Goal: Task Accomplishment & Management: Manage account settings

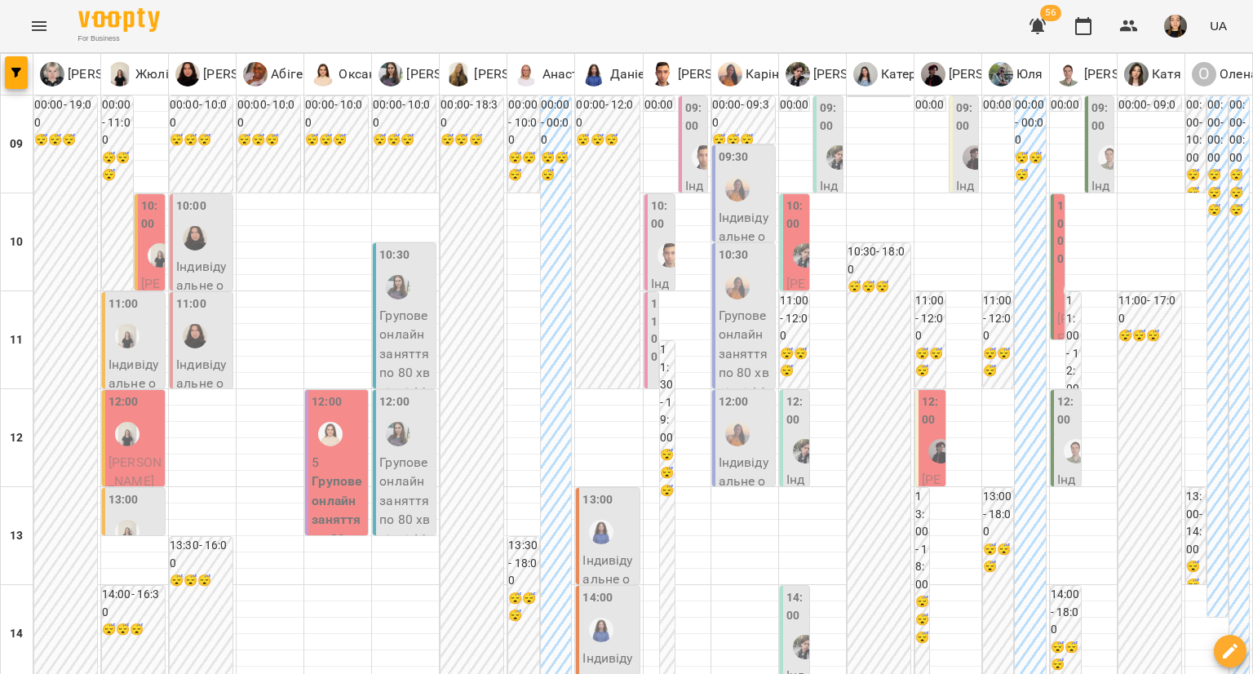
type input "**********"
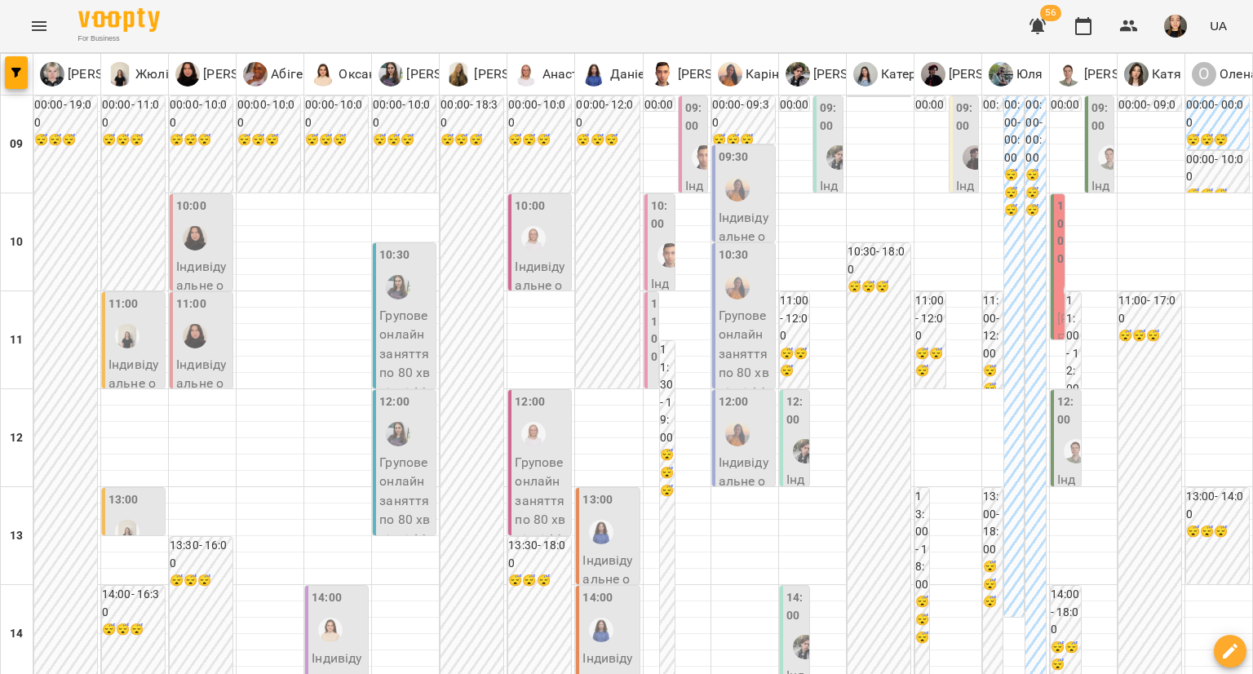
scroll to position [163, 0]
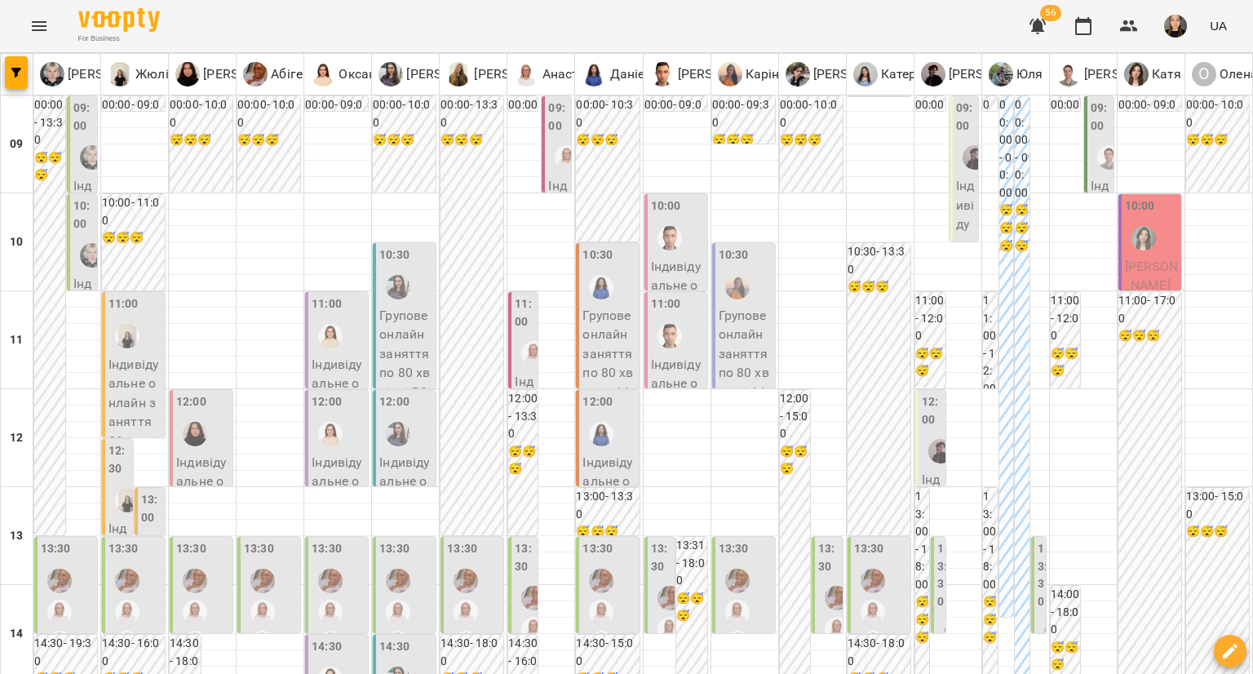
scroll to position [245, 0]
click at [115, 442] on label "12:30" at bounding box center [119, 459] width 21 height 35
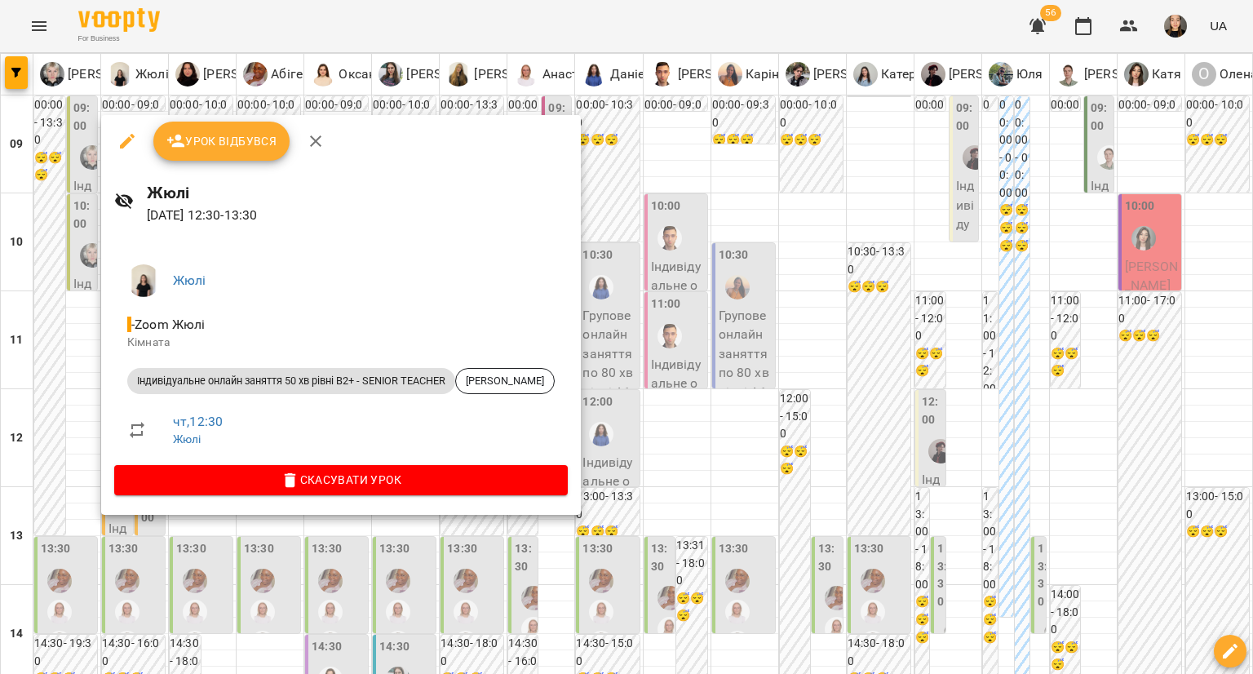
click at [42, 249] on div at bounding box center [626, 337] width 1253 height 674
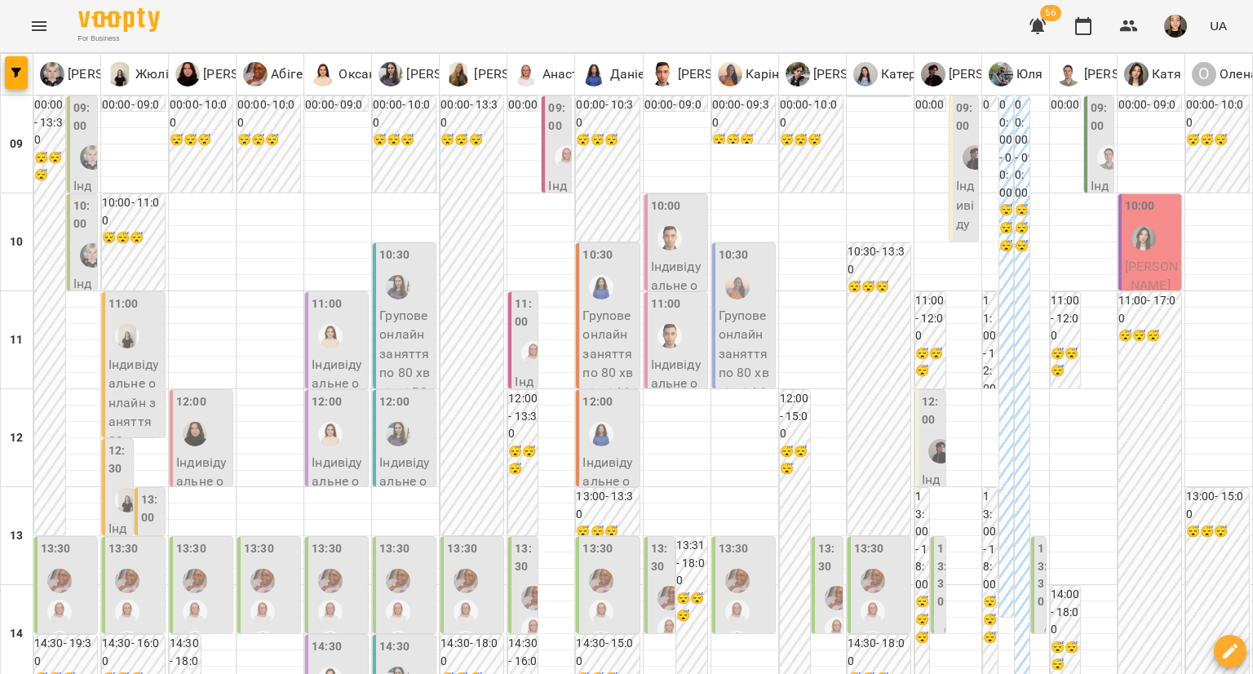
scroll to position [653, 0]
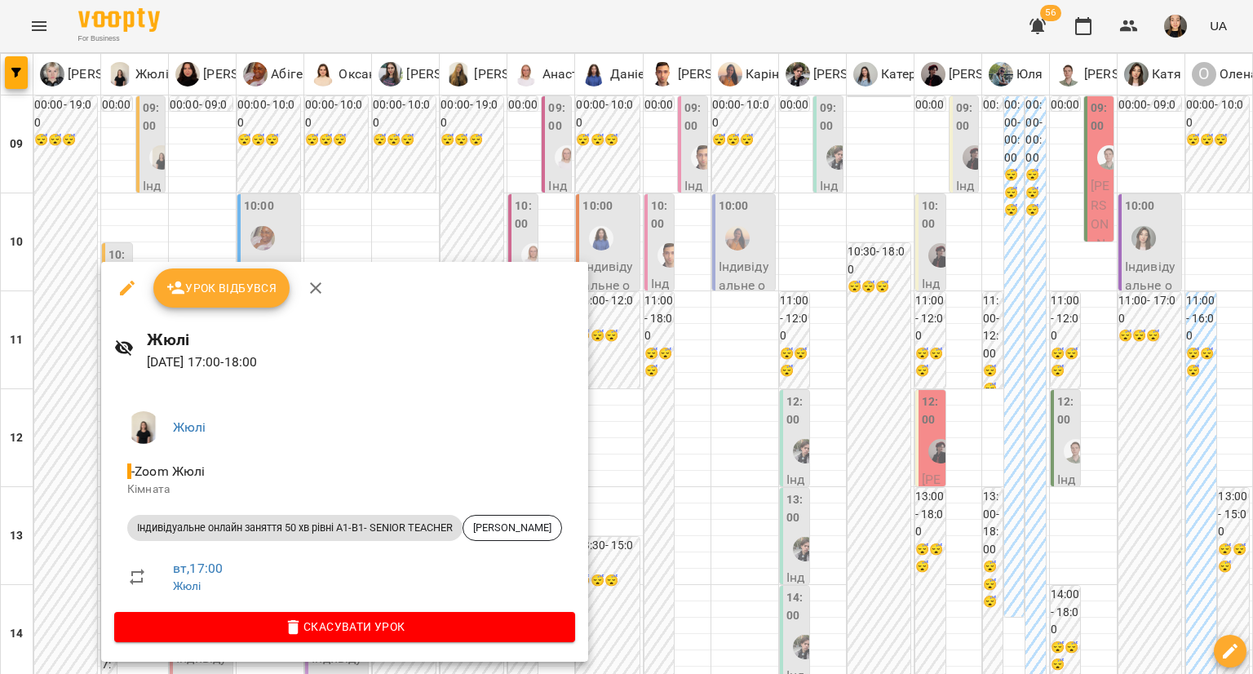
click at [58, 351] on div at bounding box center [626, 337] width 1253 height 674
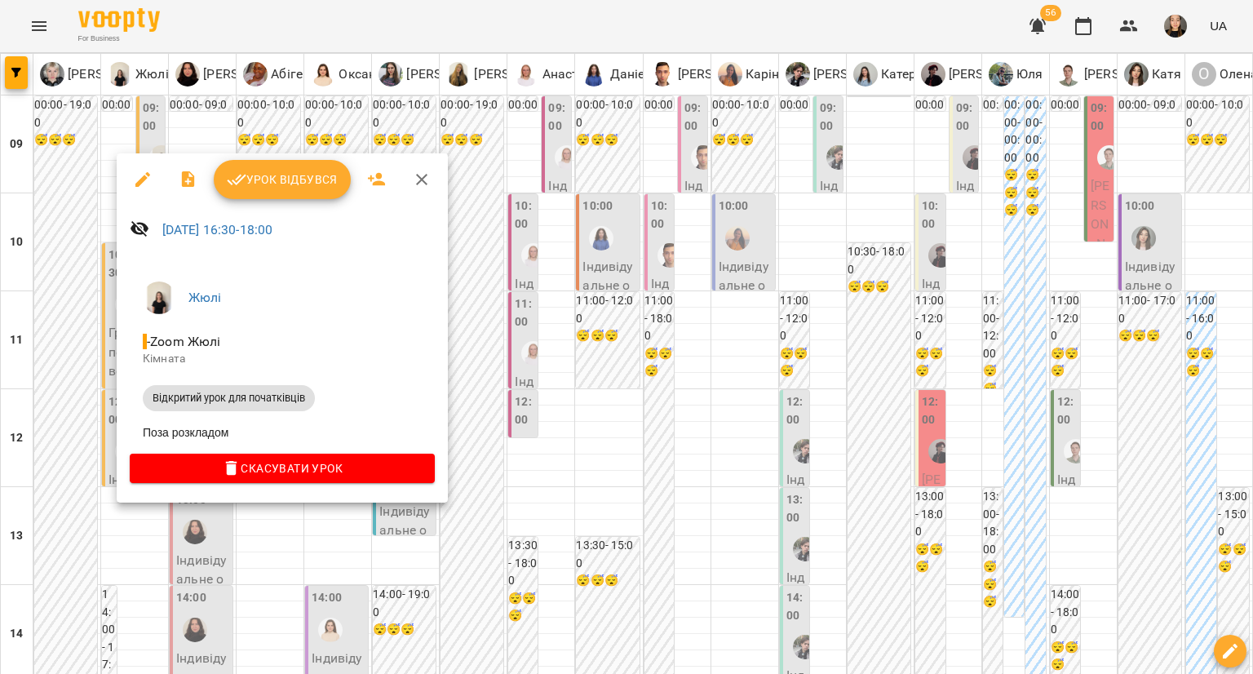
click at [33, 346] on div at bounding box center [626, 337] width 1253 height 674
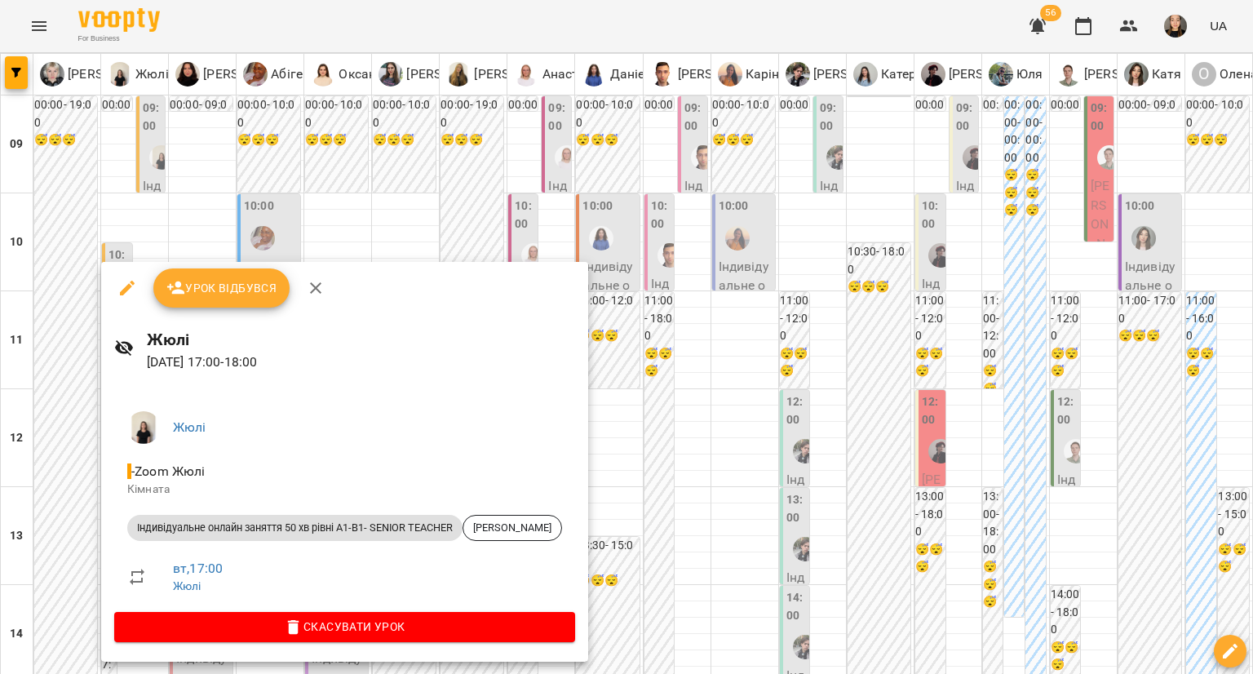
click at [26, 364] on div at bounding box center [626, 337] width 1253 height 674
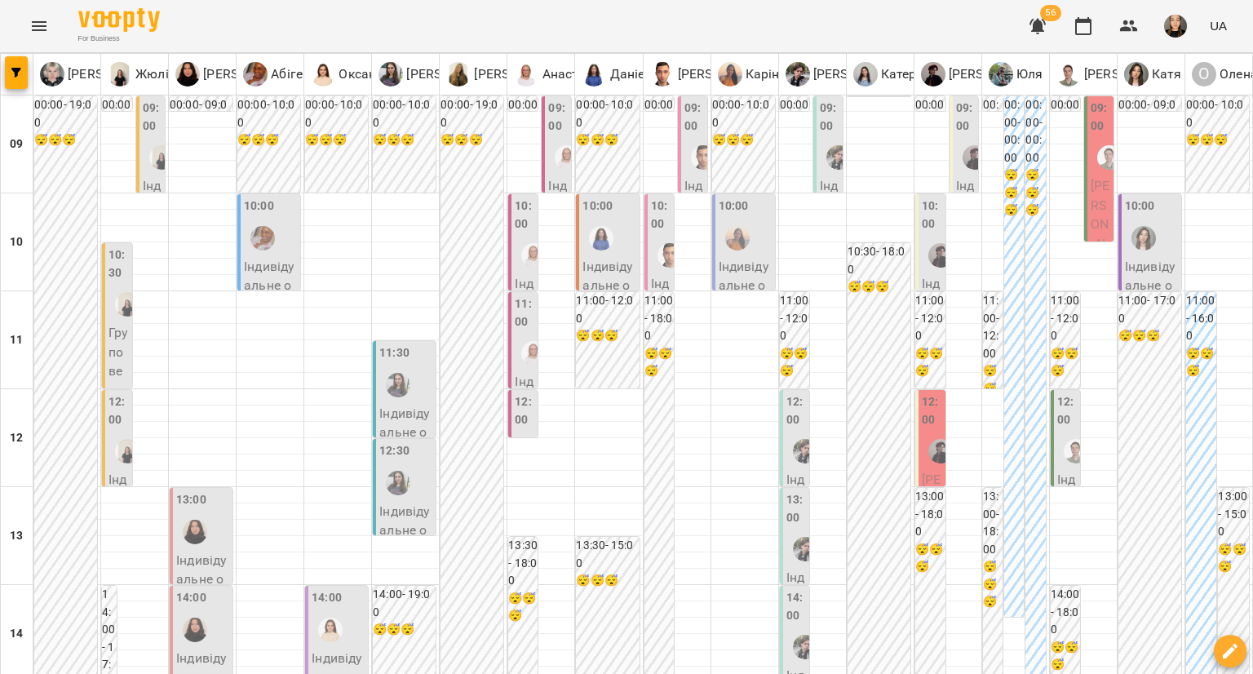
type input "**********"
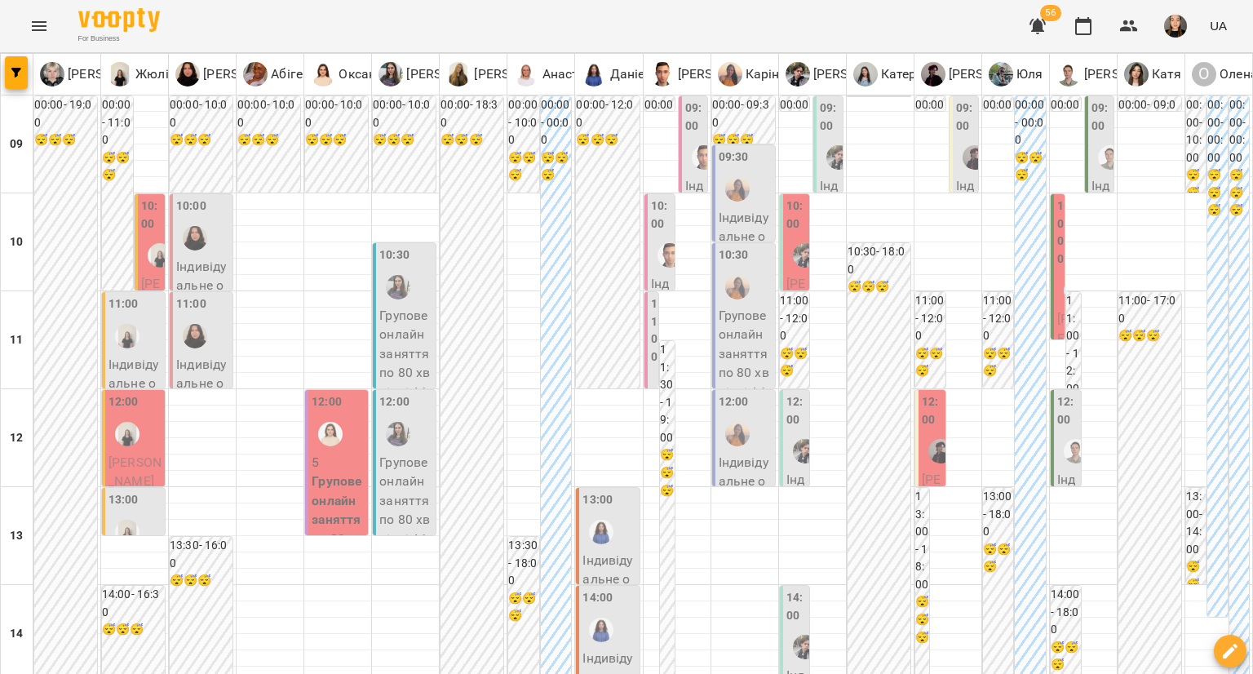
scroll to position [901, 0]
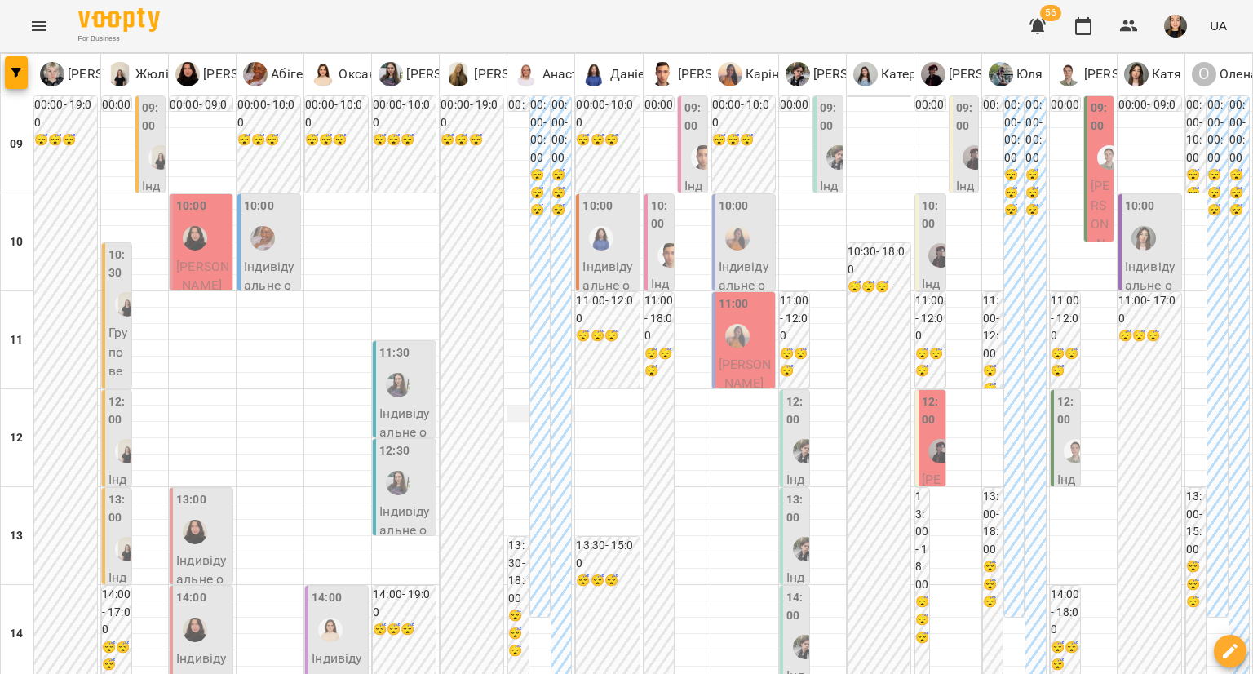
scroll to position [656, 0]
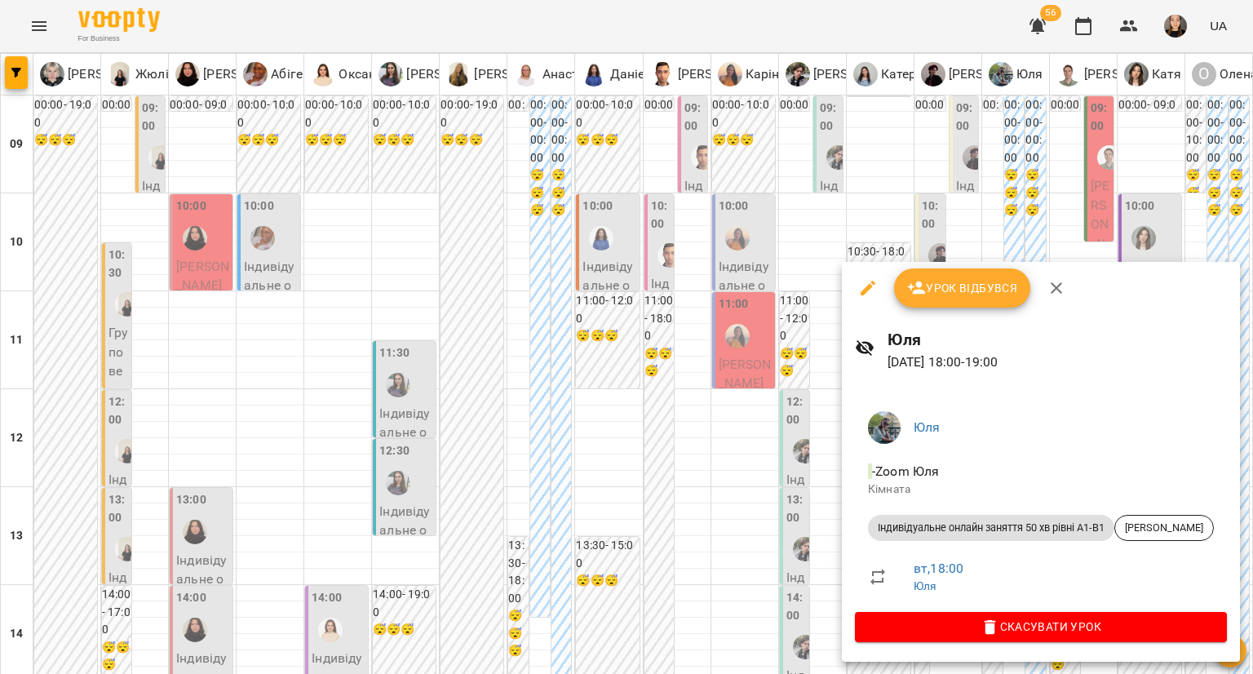
click at [717, 478] on div at bounding box center [626, 337] width 1253 height 674
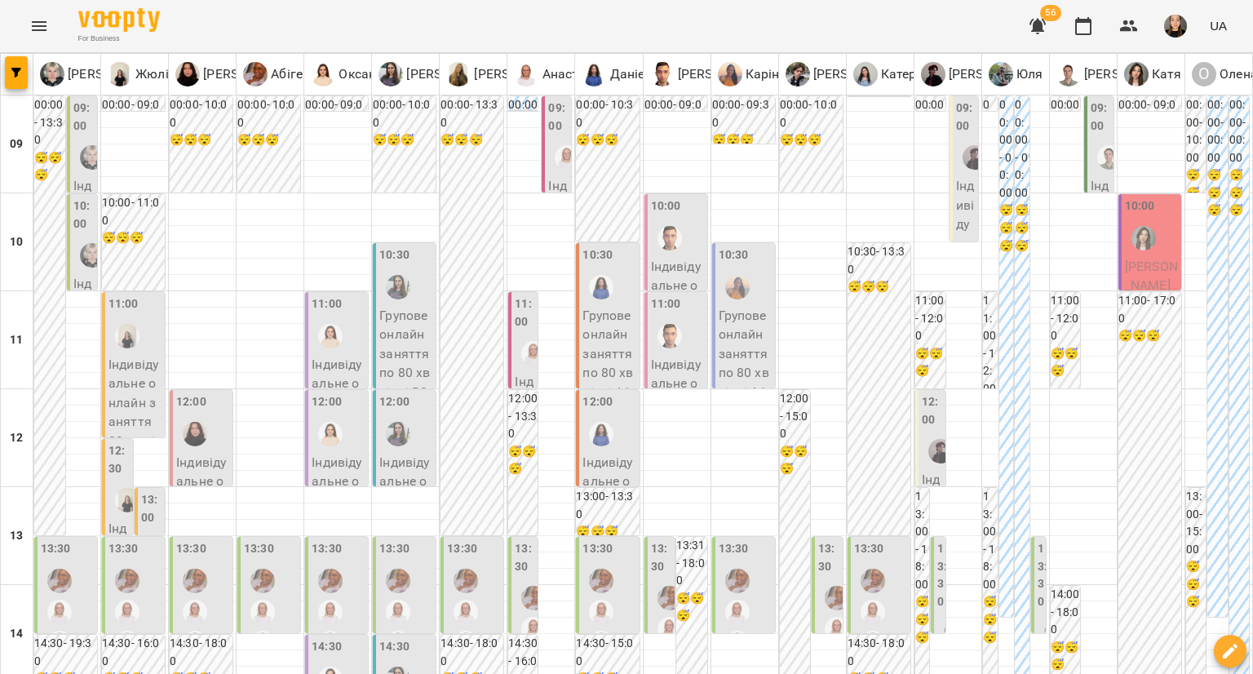
scroll to position [734, 0]
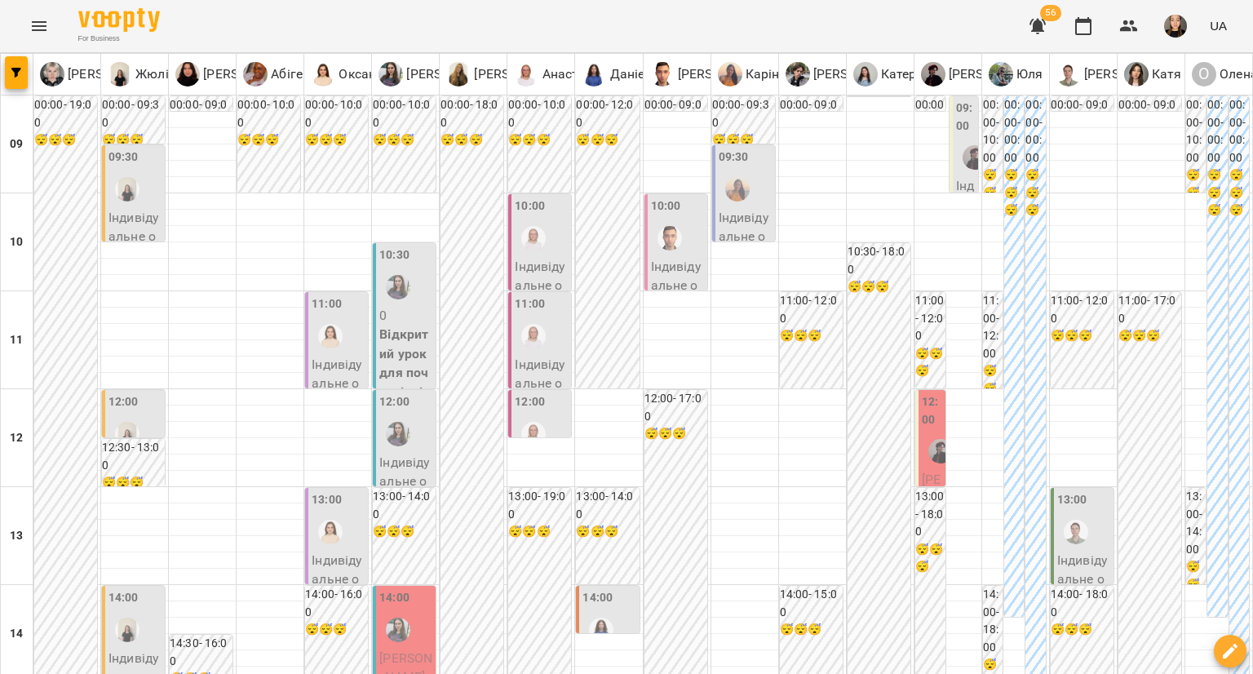
scroll to position [653, 0]
type input "**********"
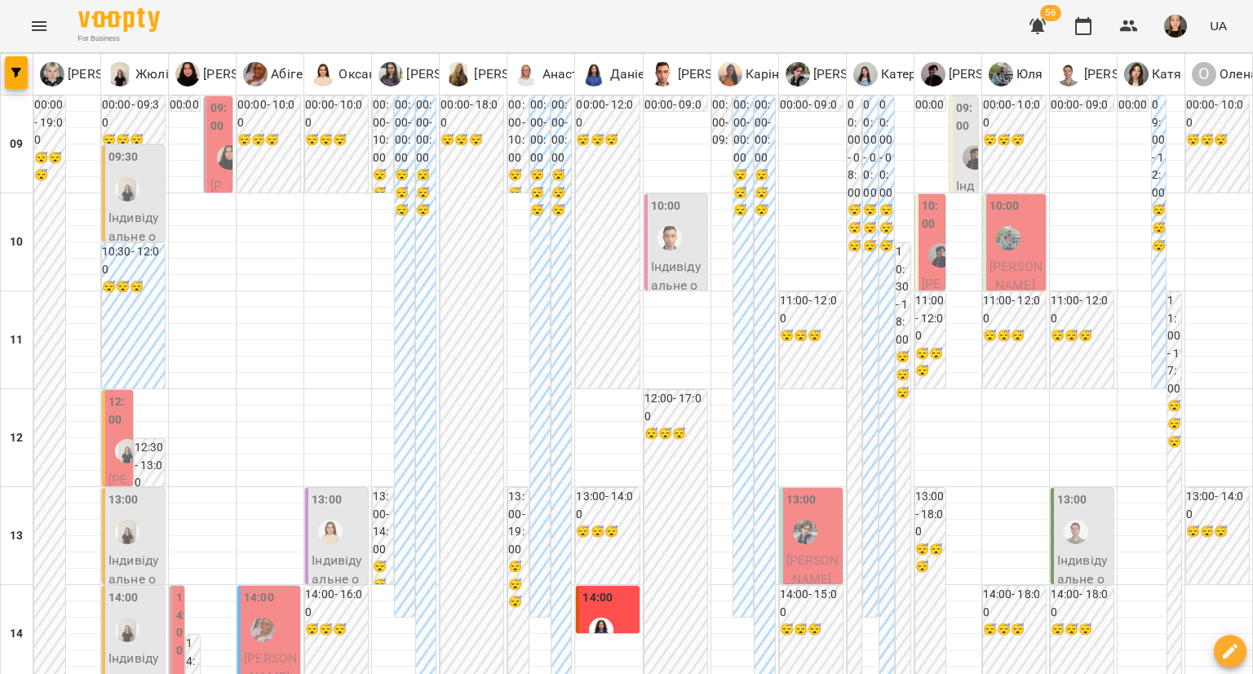
click at [1018, 259] on span "[PERSON_NAME]" at bounding box center [1016, 276] width 53 height 35
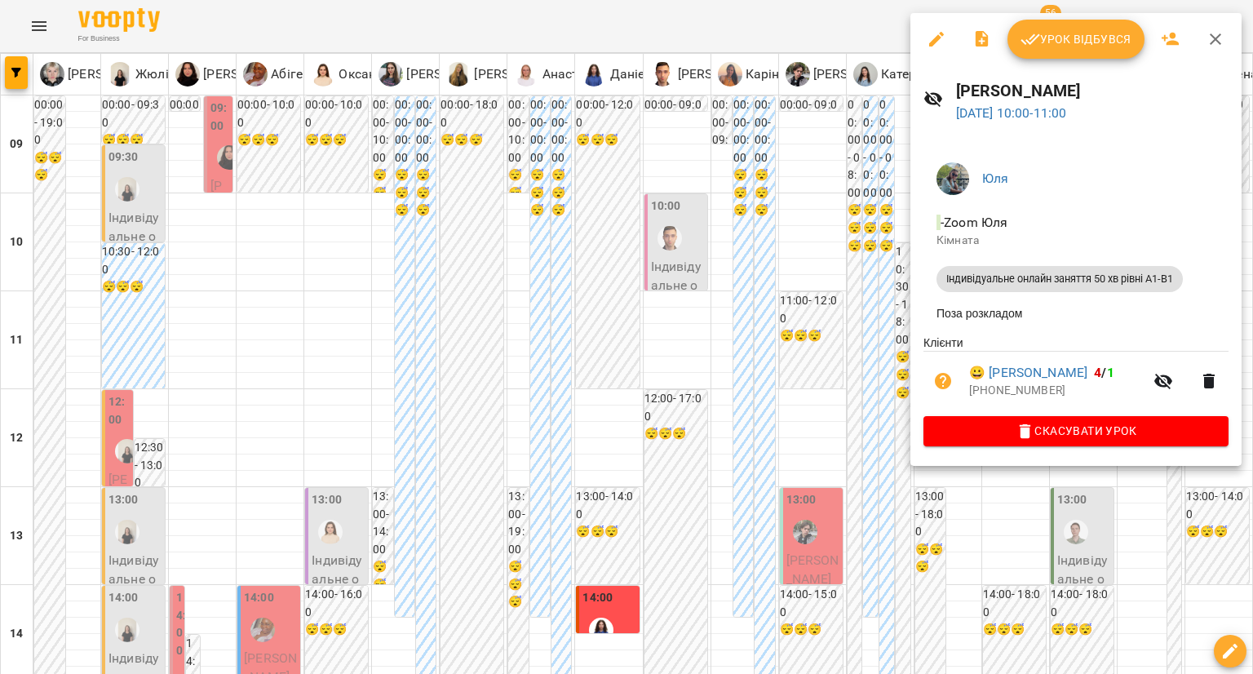
click at [783, 379] on div at bounding box center [626, 337] width 1253 height 674
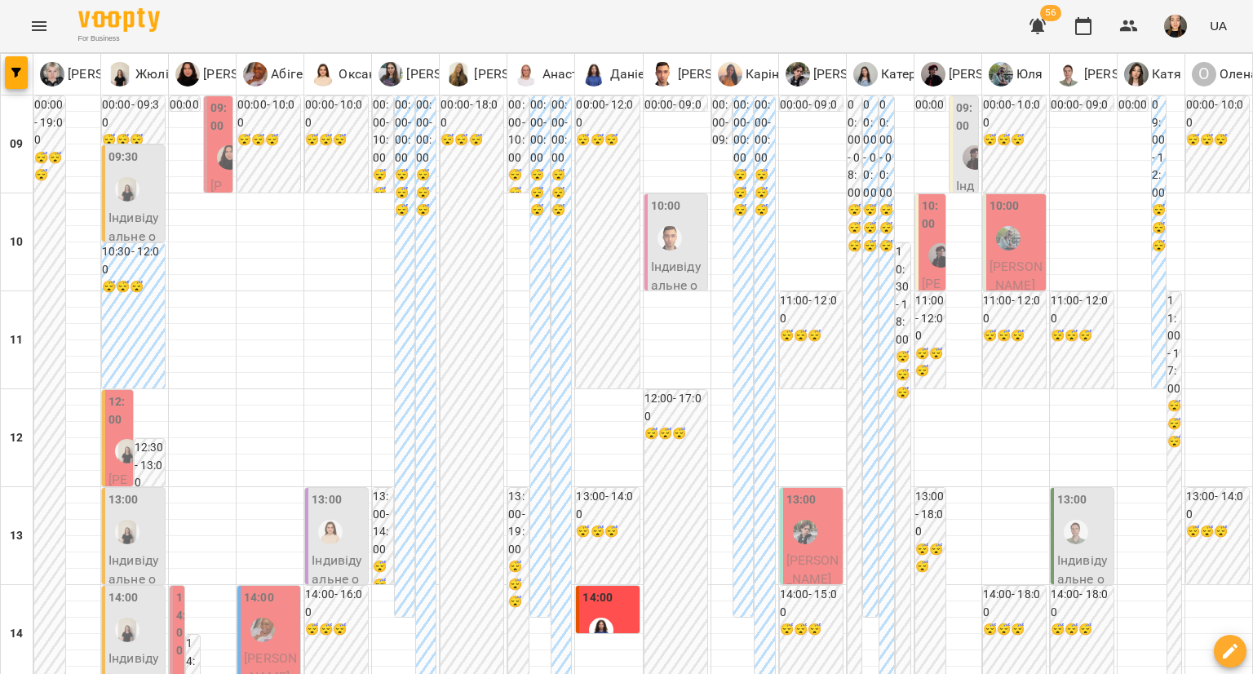
scroll to position [816, 0]
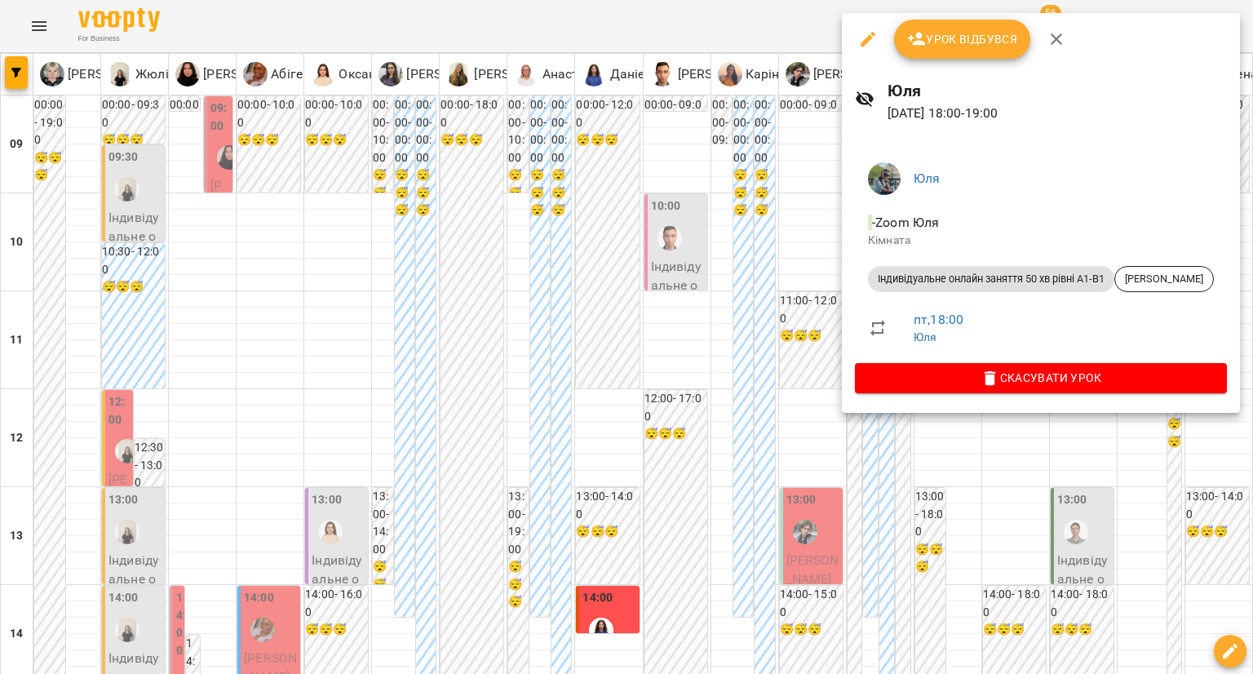
click at [760, 375] on div at bounding box center [626, 337] width 1253 height 674
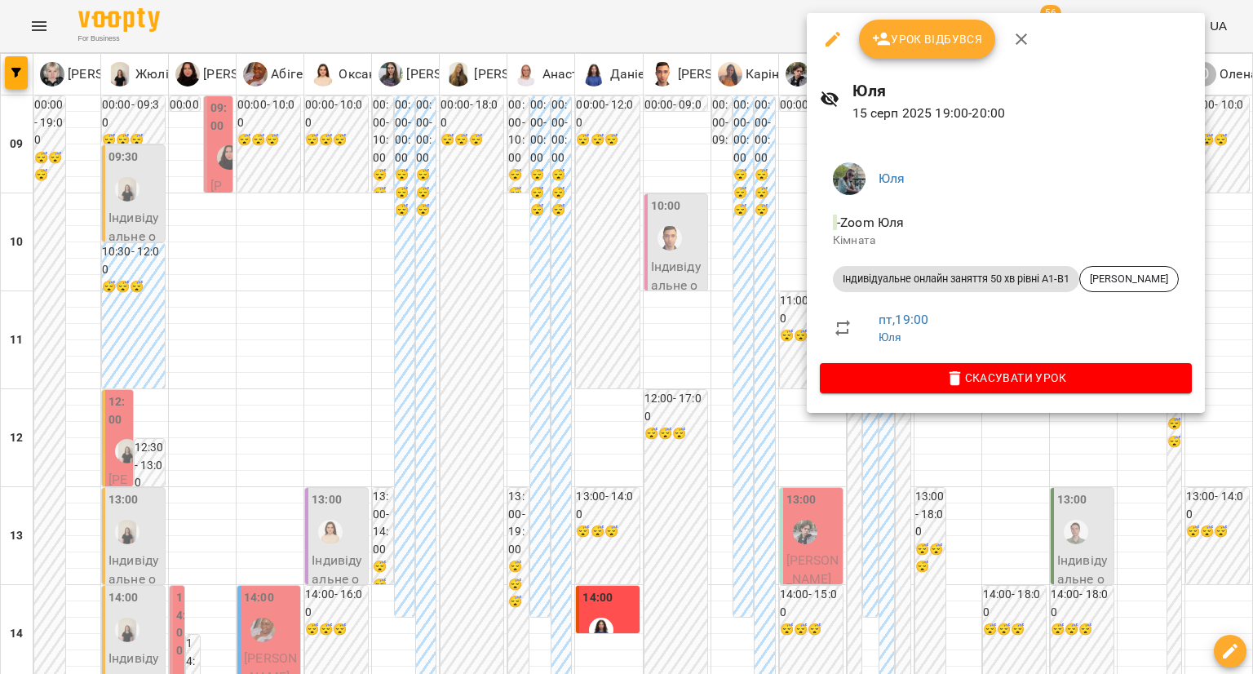
click at [765, 427] on div at bounding box center [626, 337] width 1253 height 674
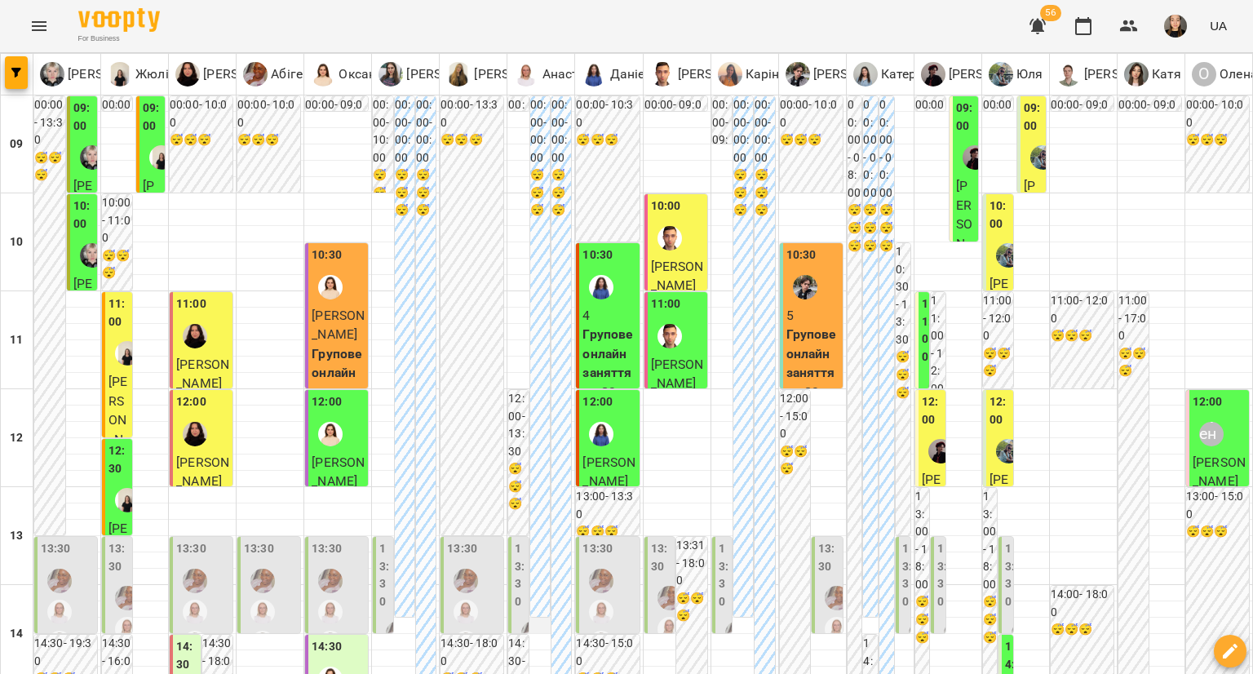
scroll to position [489, 0]
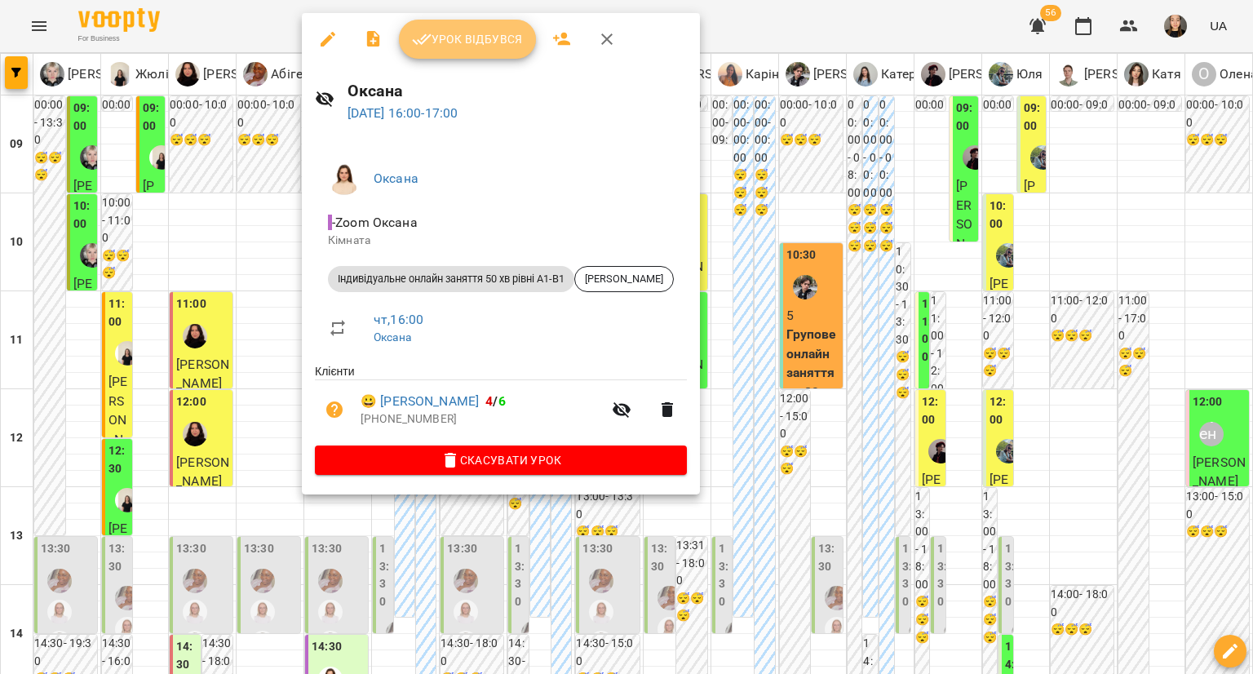
click at [493, 39] on span "Урок відбувся" at bounding box center [467, 39] width 111 height 20
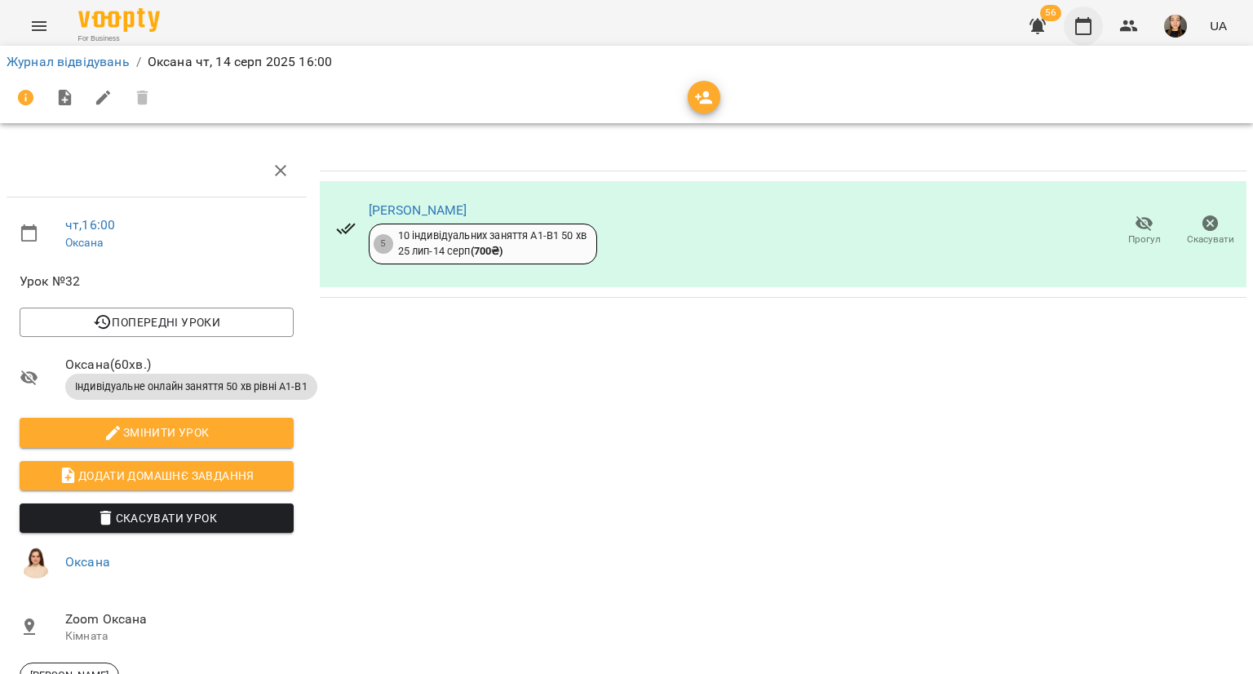
click at [1093, 23] on icon "button" at bounding box center [1084, 26] width 20 height 20
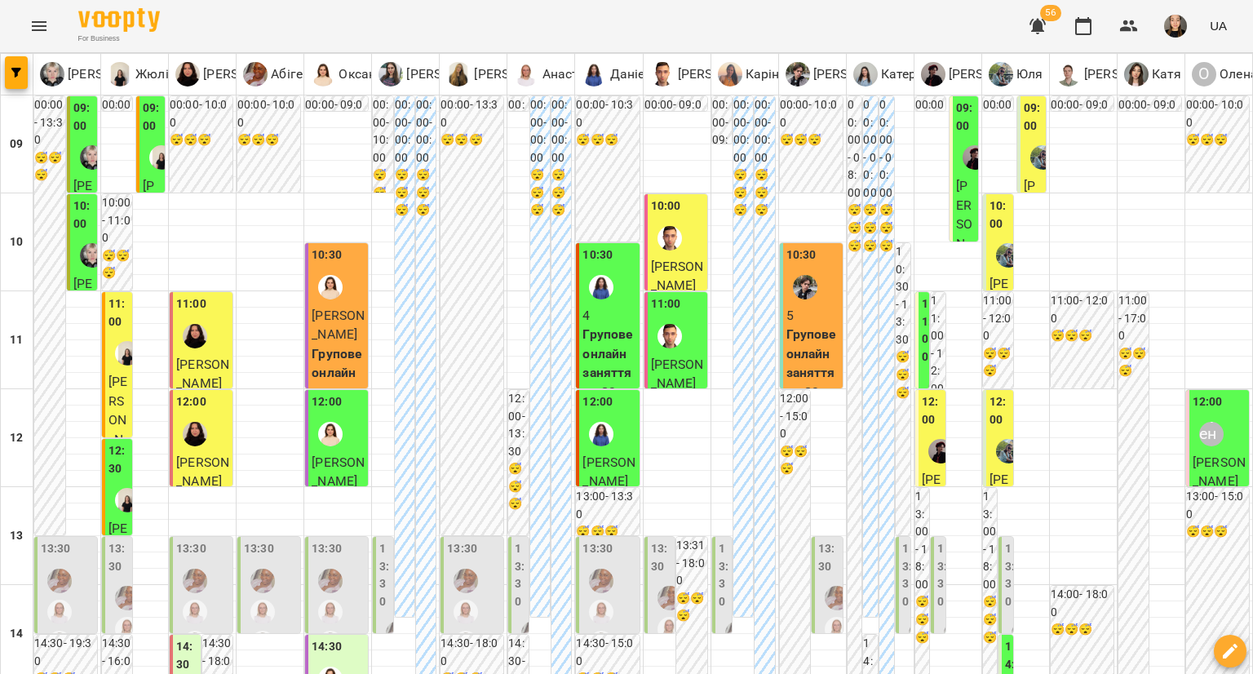
scroll to position [653, 0]
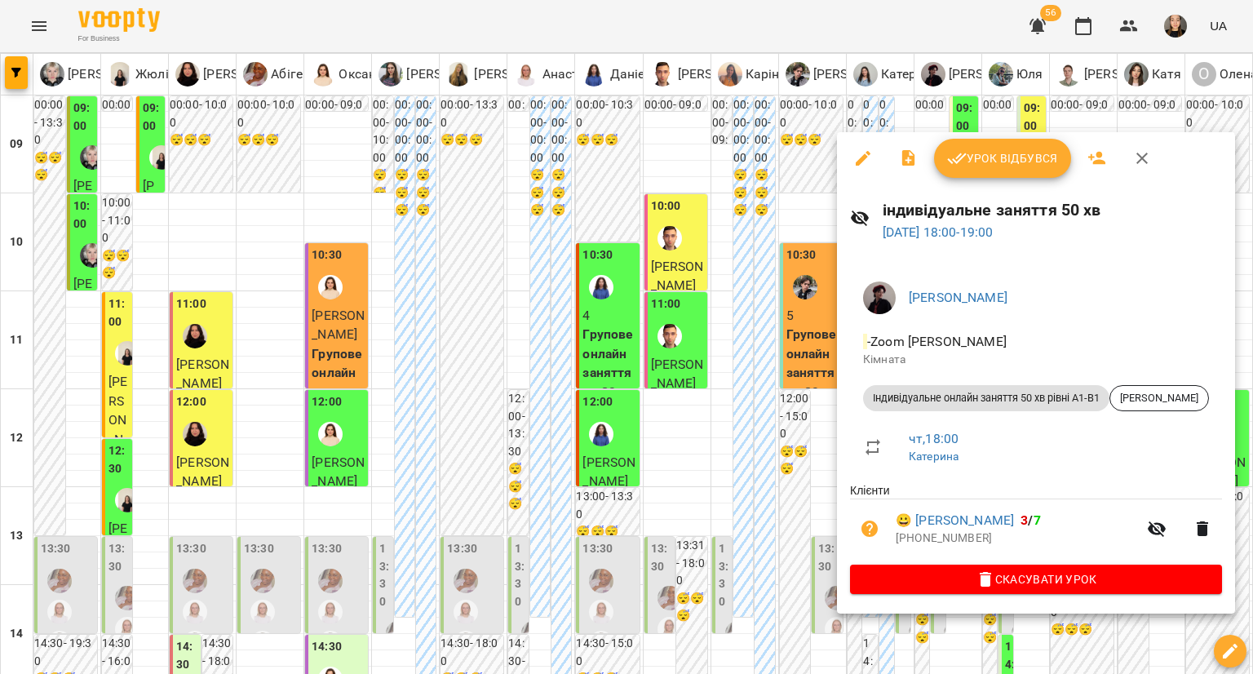
click at [764, 451] on div at bounding box center [626, 337] width 1253 height 674
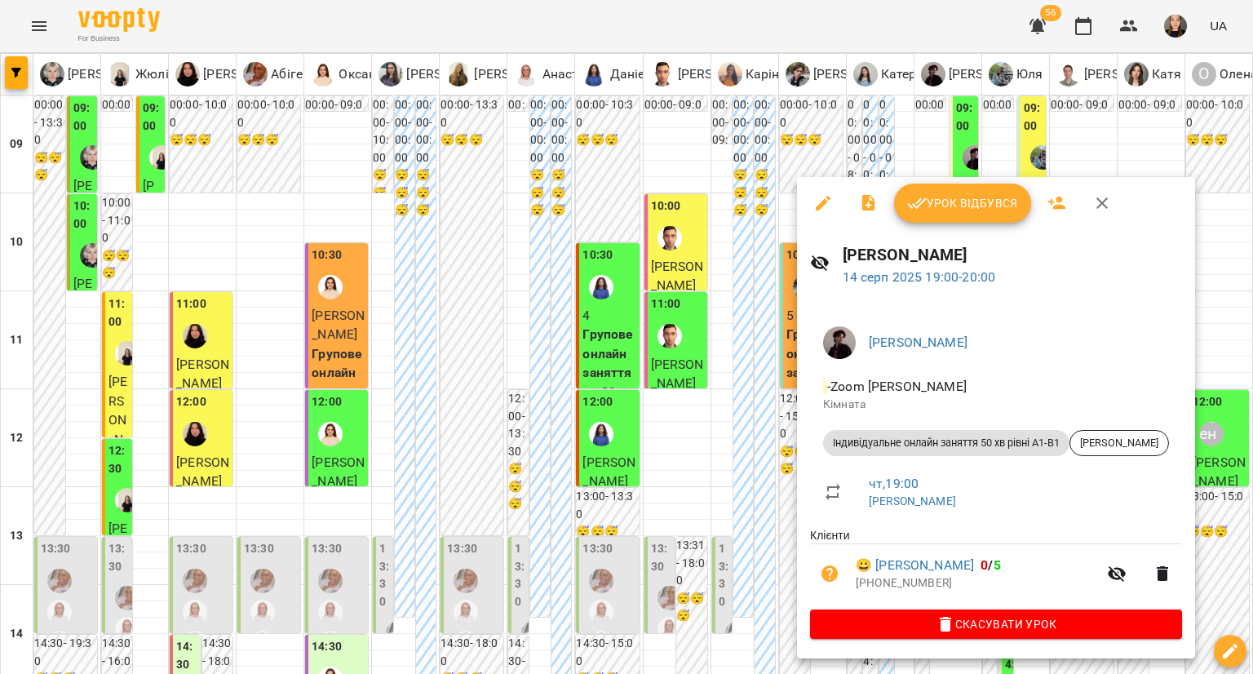
click at [760, 474] on div at bounding box center [626, 337] width 1253 height 674
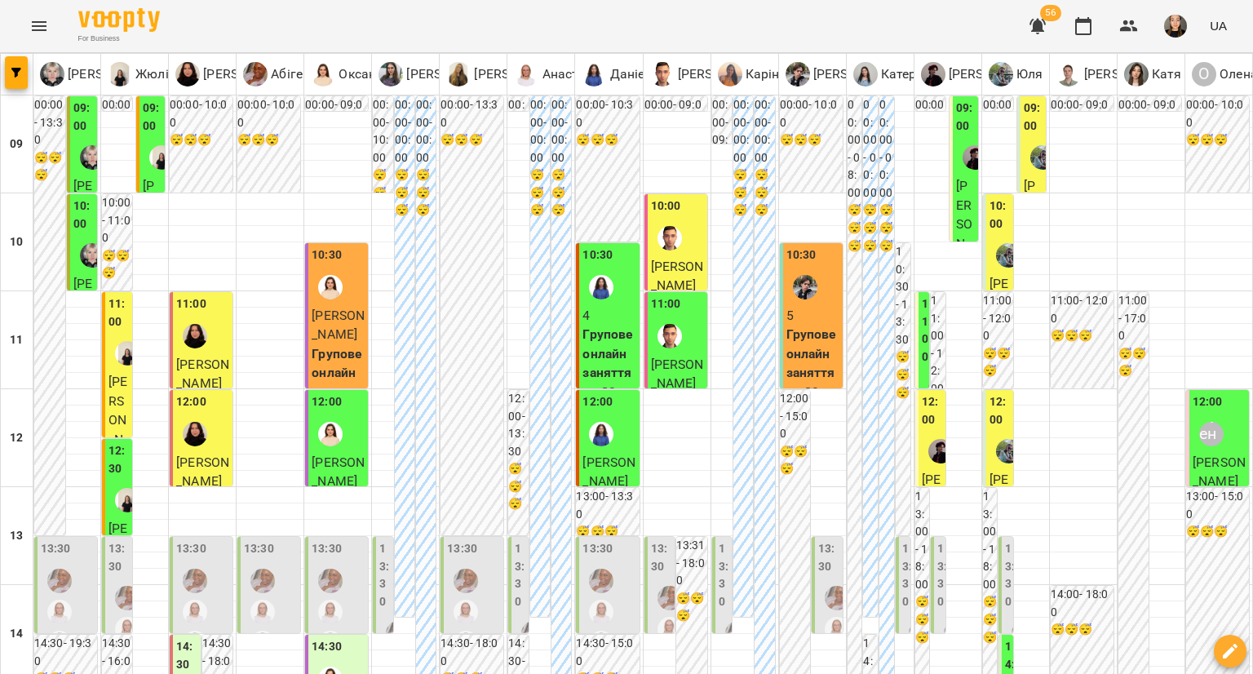
scroll to position [816, 0]
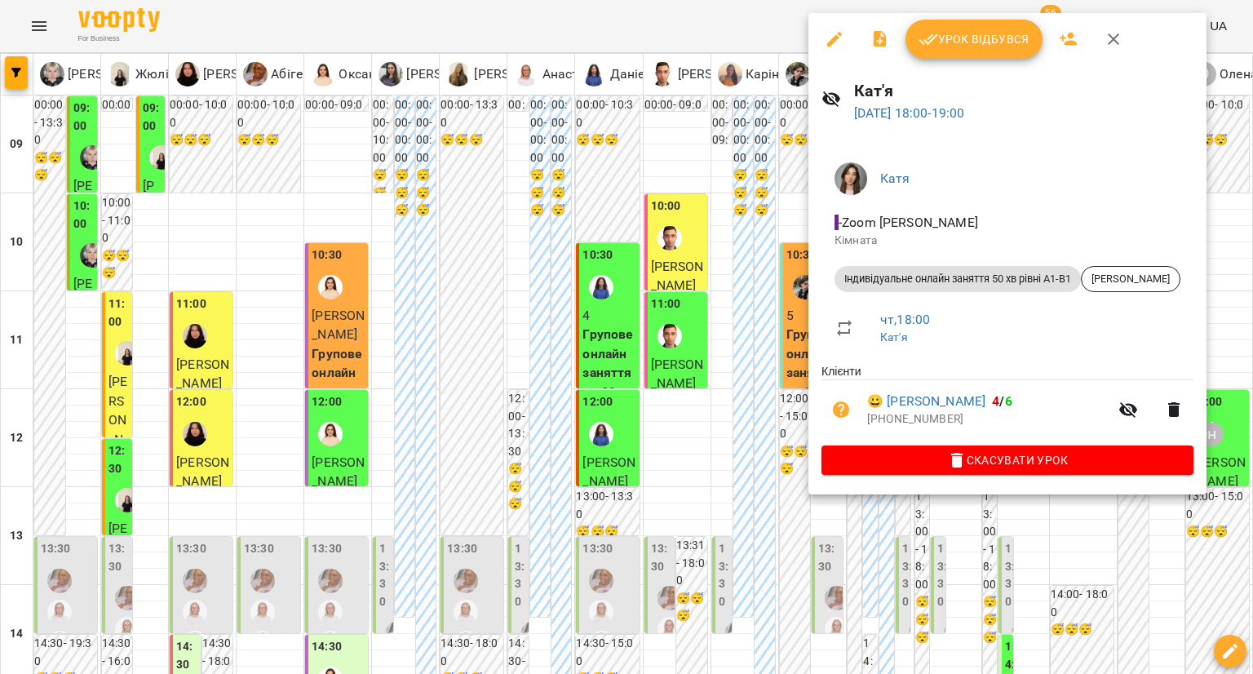
click at [792, 334] on div at bounding box center [626, 337] width 1253 height 674
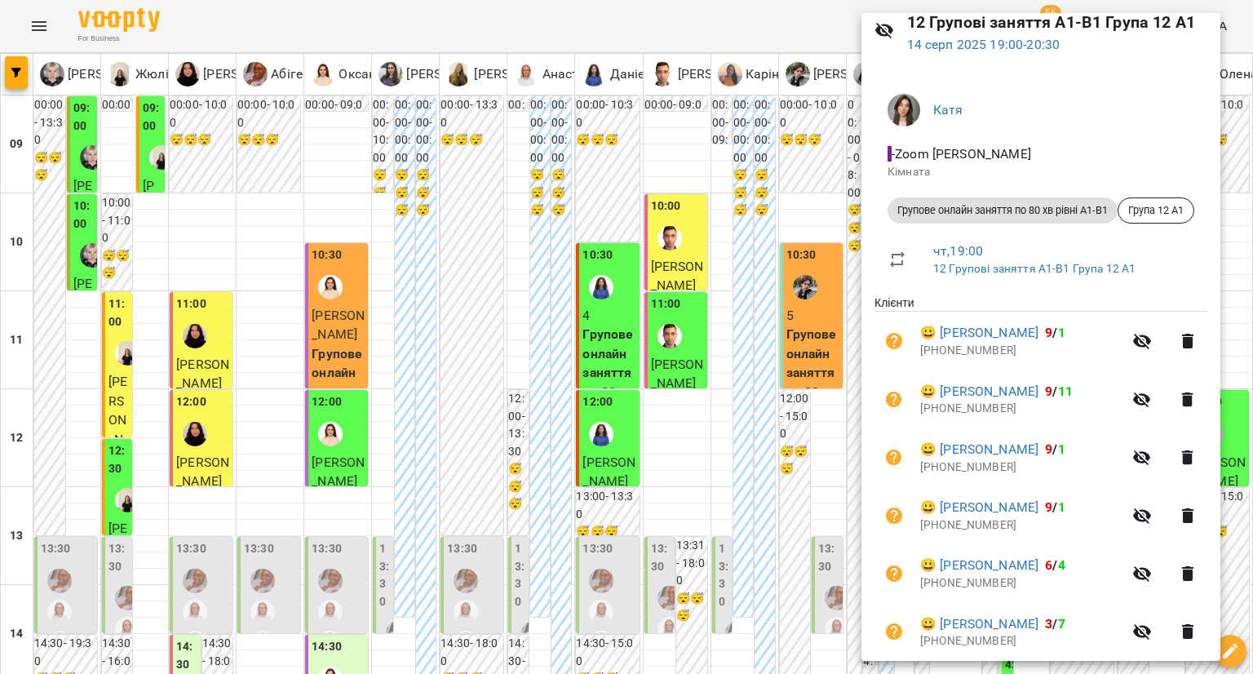
scroll to position [126, 0]
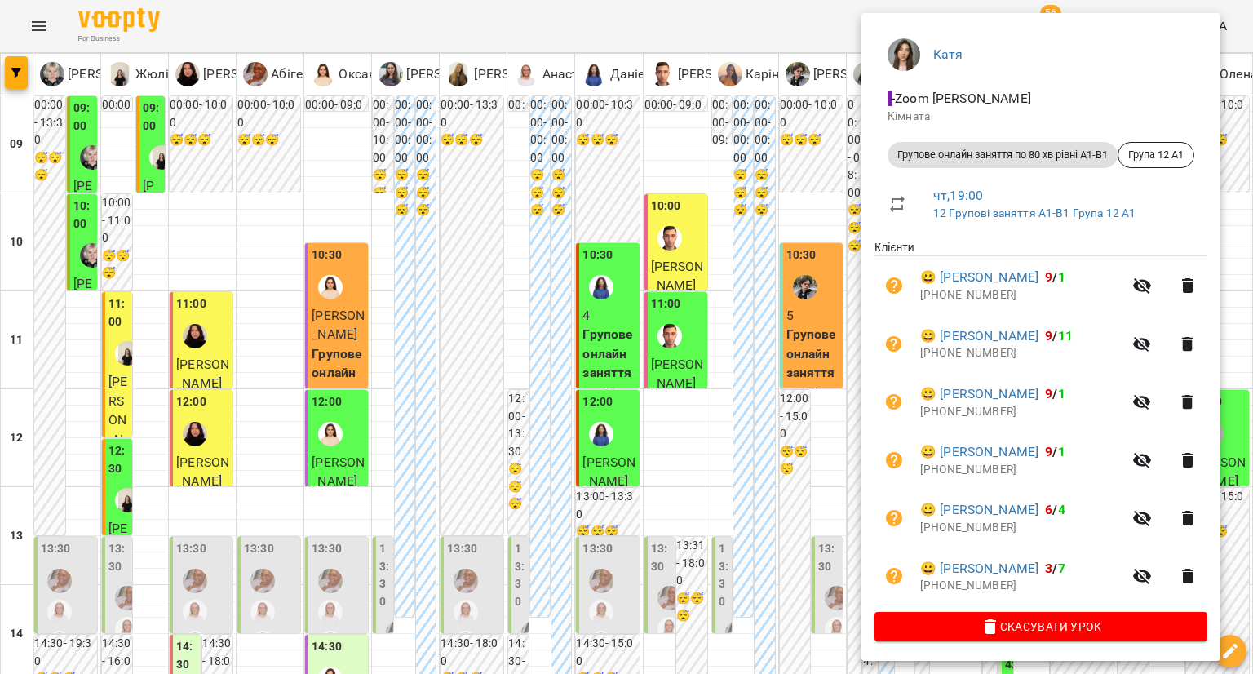
click at [822, 490] on div at bounding box center [626, 337] width 1253 height 674
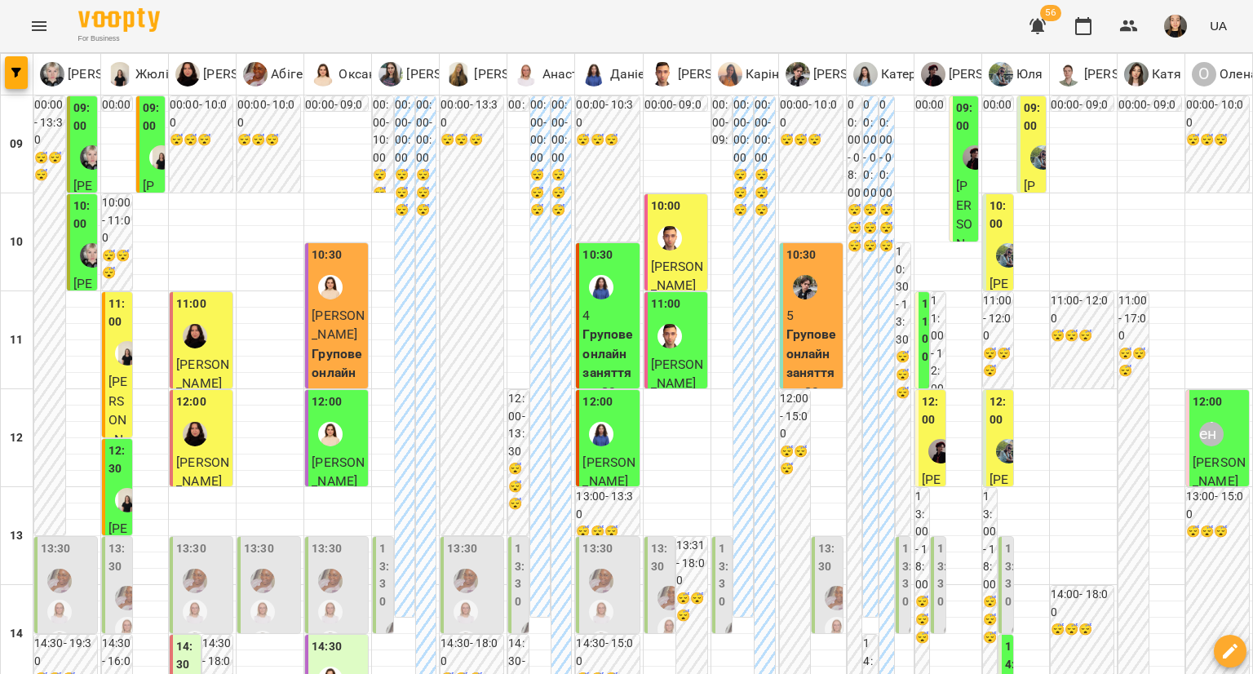
scroll to position [901, 0]
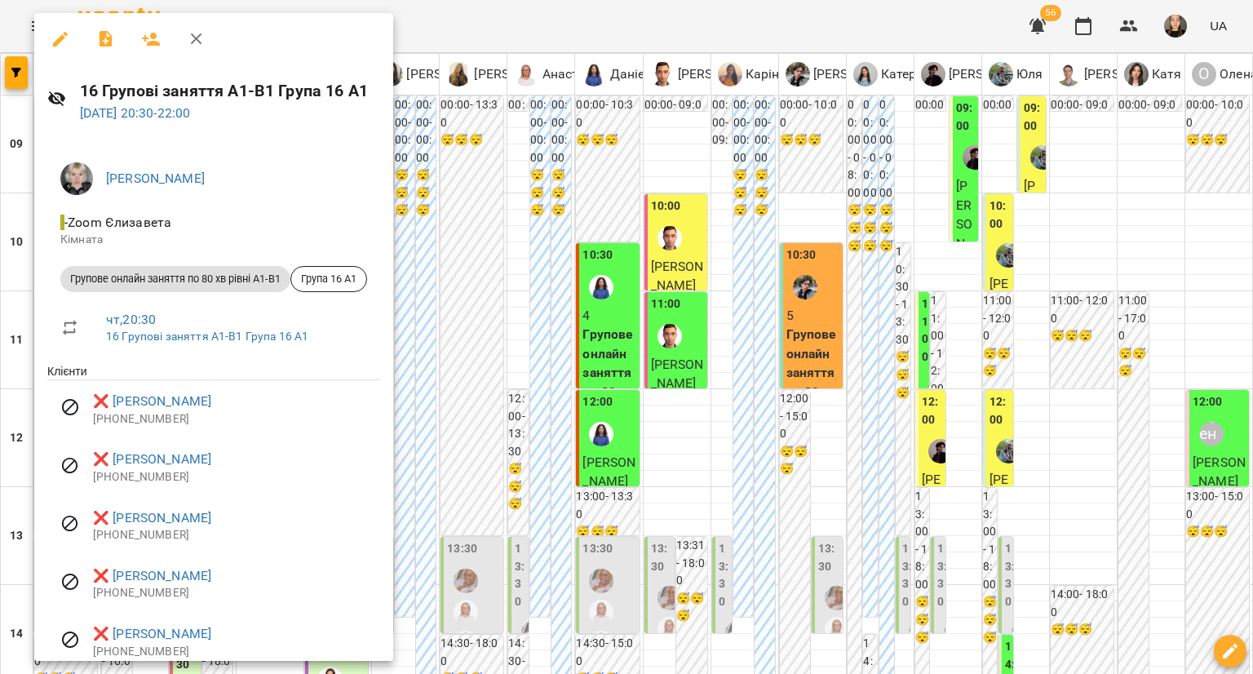
click at [655, 466] on div at bounding box center [626, 337] width 1253 height 674
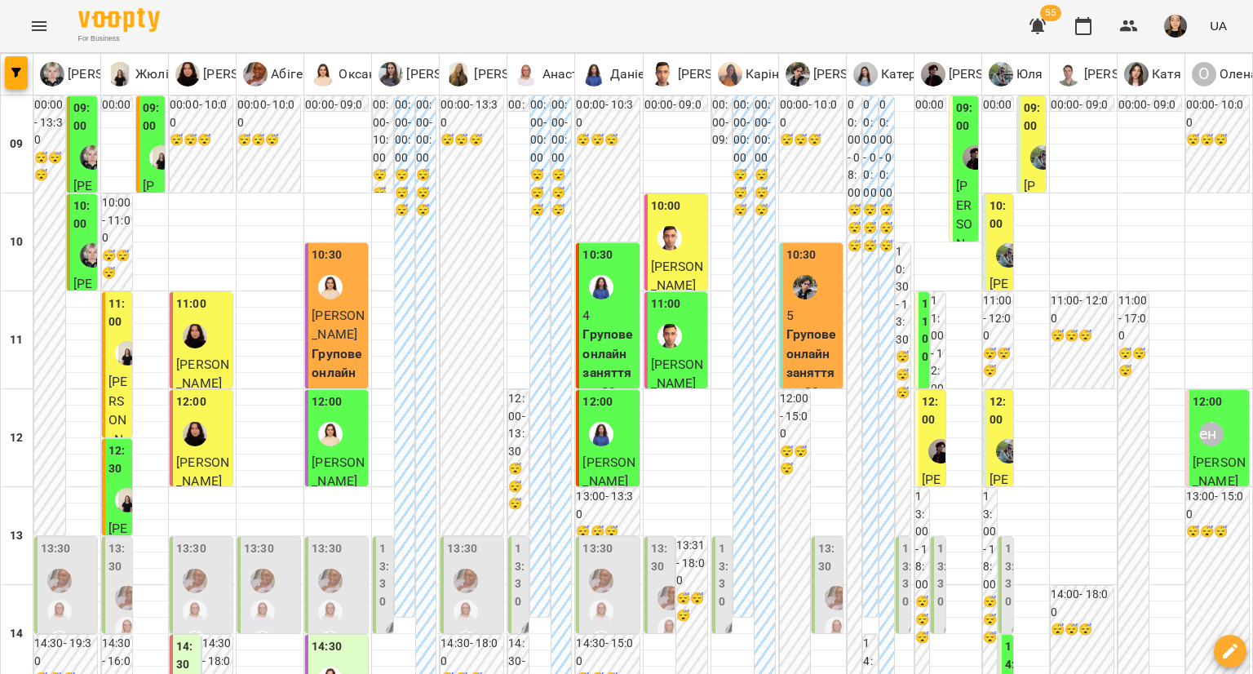
scroll to position [738, 0]
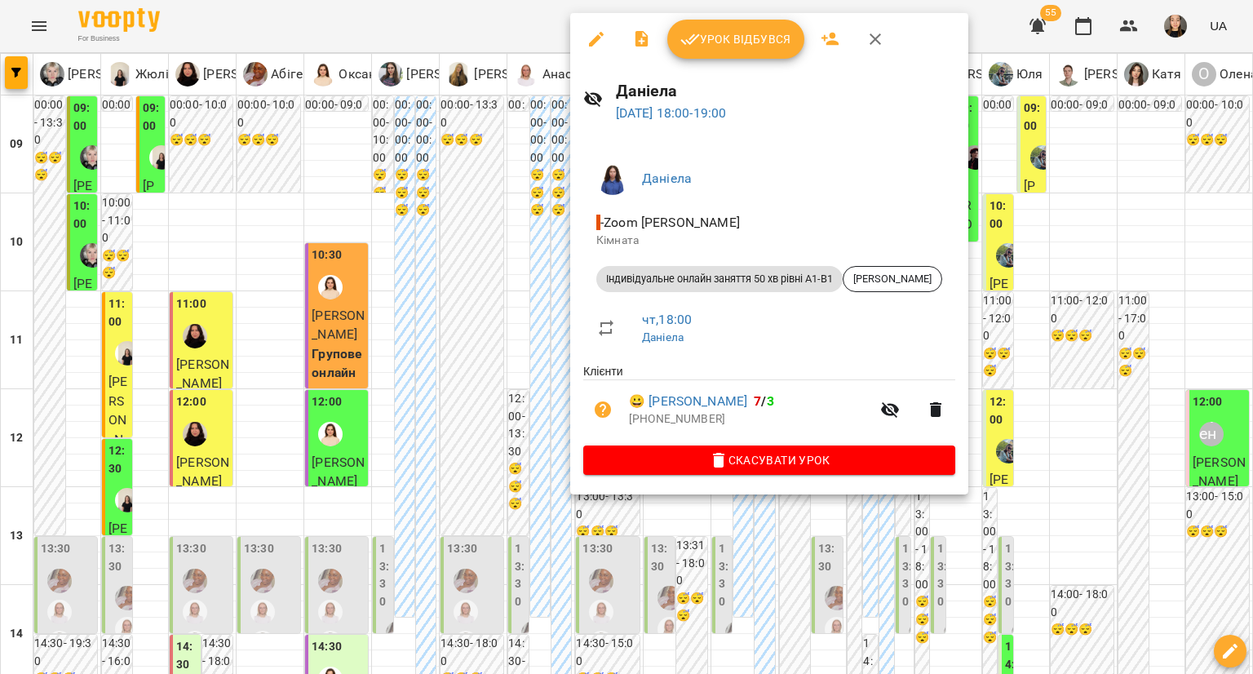
click at [510, 268] on div at bounding box center [626, 337] width 1253 height 674
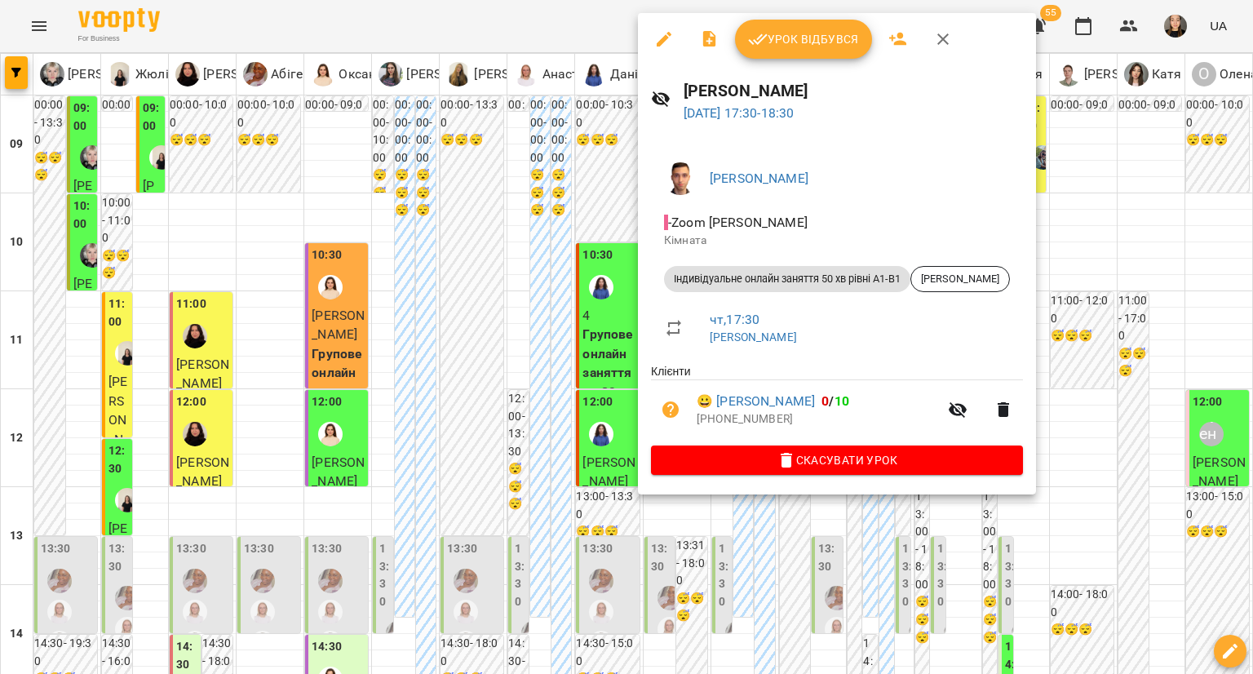
click at [565, 308] on div at bounding box center [626, 337] width 1253 height 674
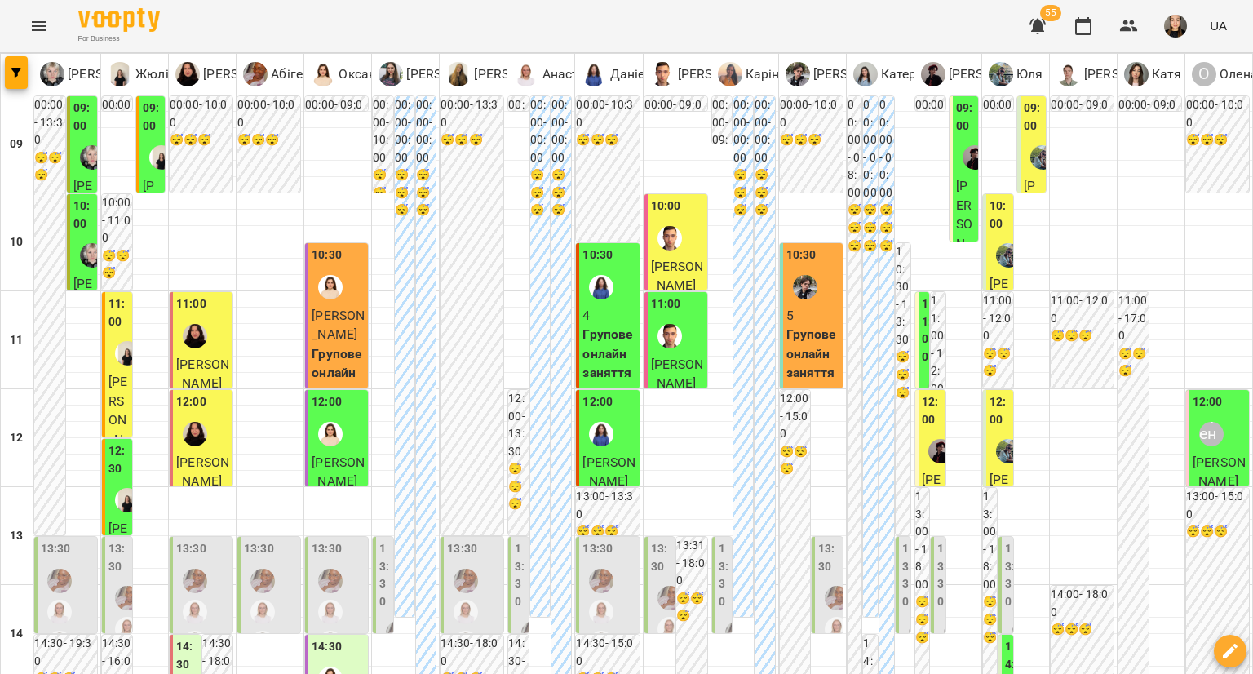
scroll to position [819, 0]
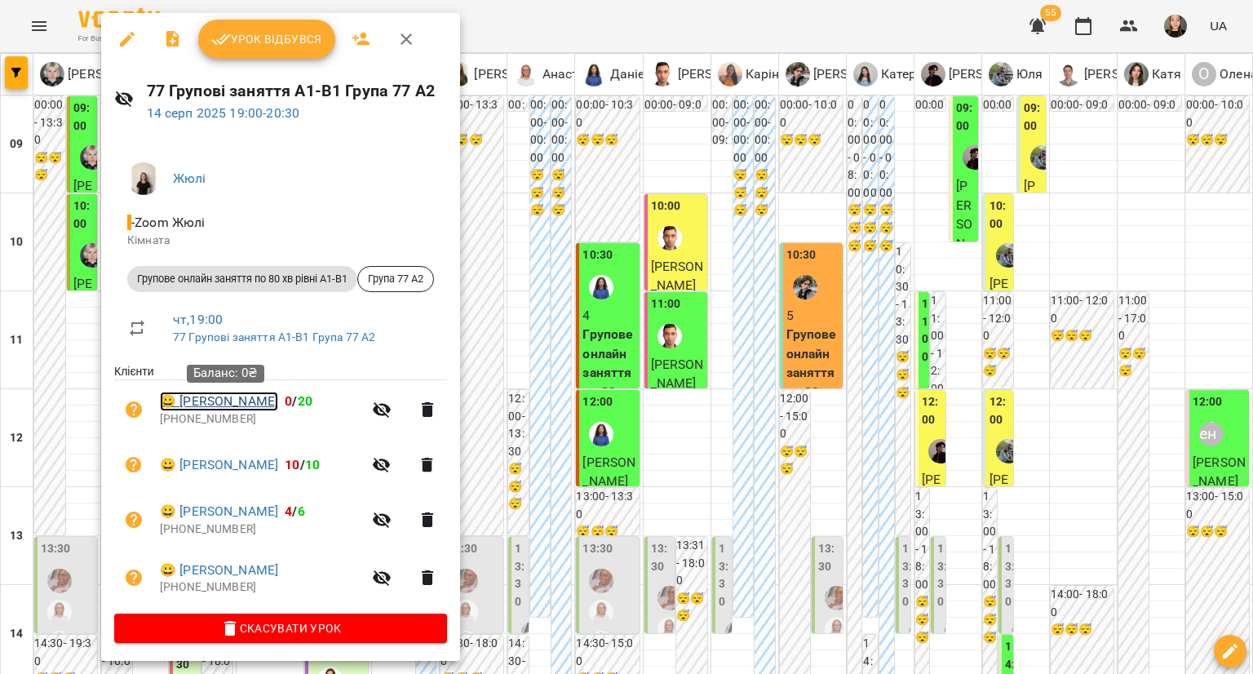
click at [245, 401] on link "😀 [PERSON_NAME]" at bounding box center [219, 402] width 118 height 20
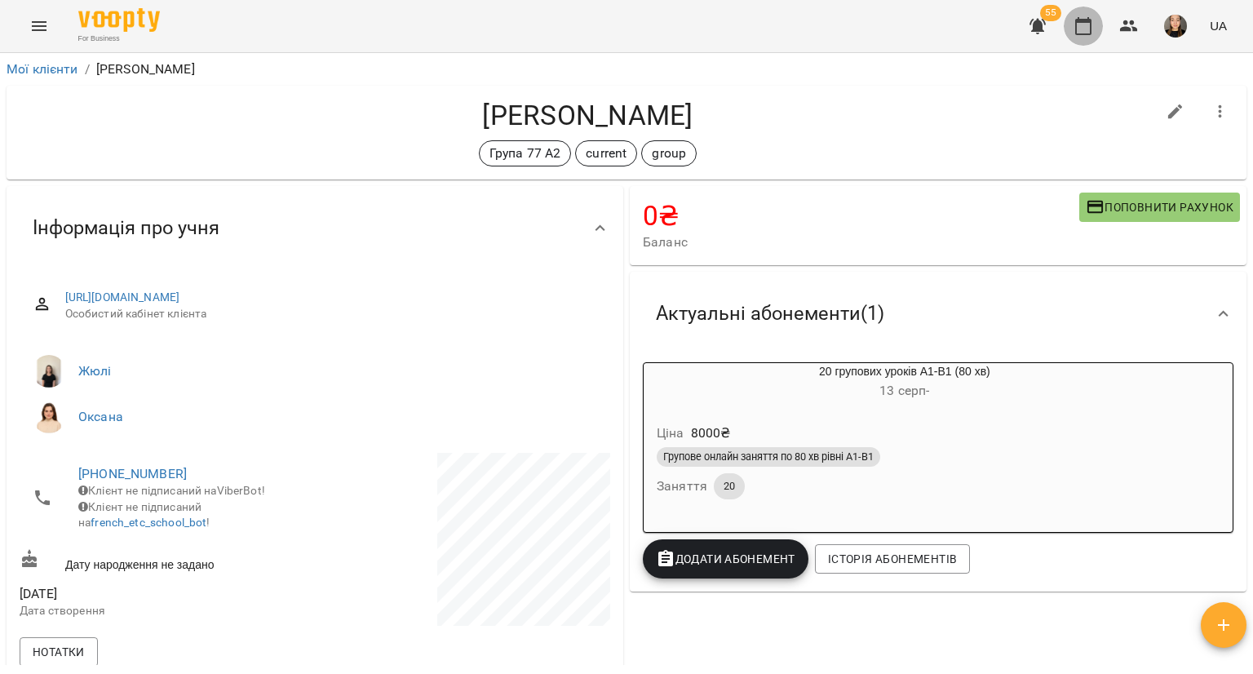
click at [1096, 28] on button "button" at bounding box center [1083, 26] width 39 height 39
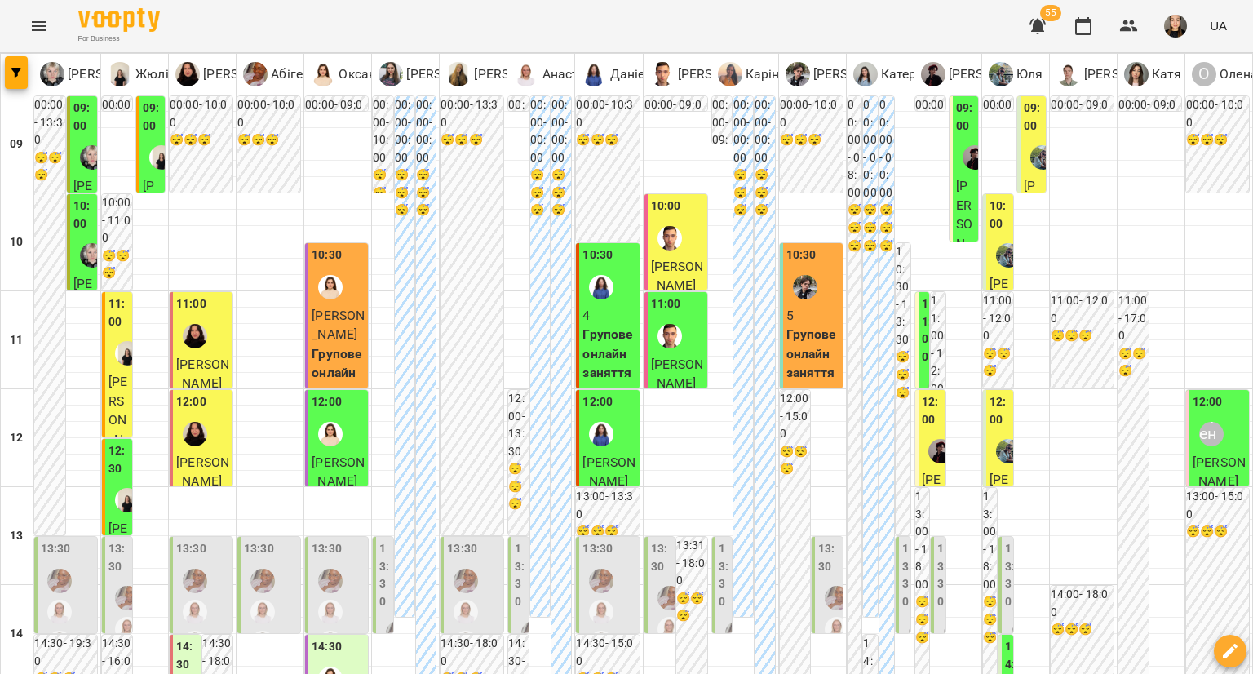
click at [202, 344] on div at bounding box center [195, 336] width 38 height 38
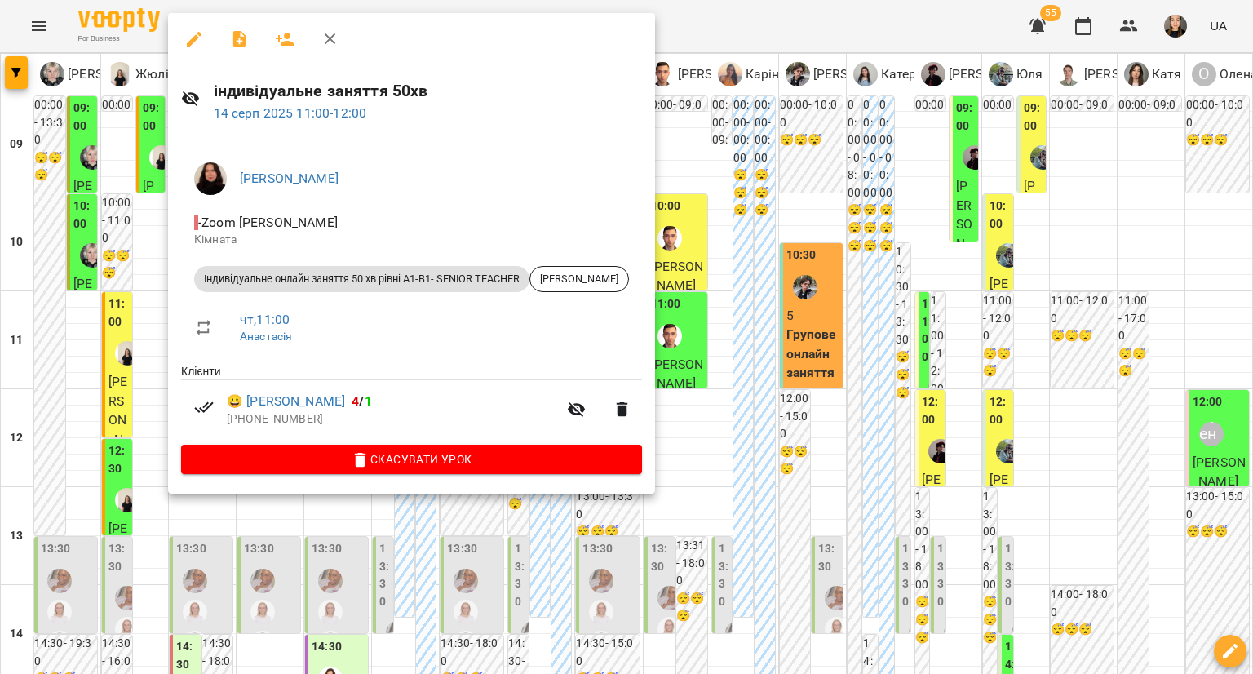
click at [113, 402] on div at bounding box center [626, 337] width 1253 height 674
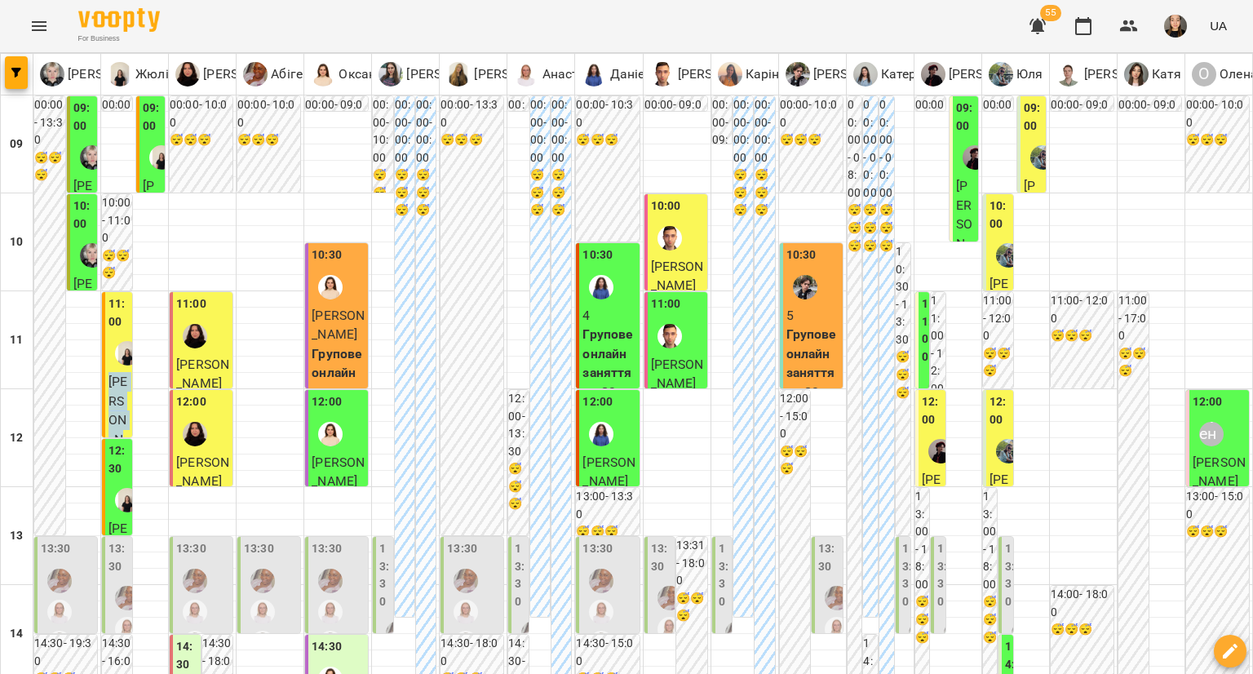
click at [113, 402] on span "[PERSON_NAME]" at bounding box center [119, 430] width 20 height 112
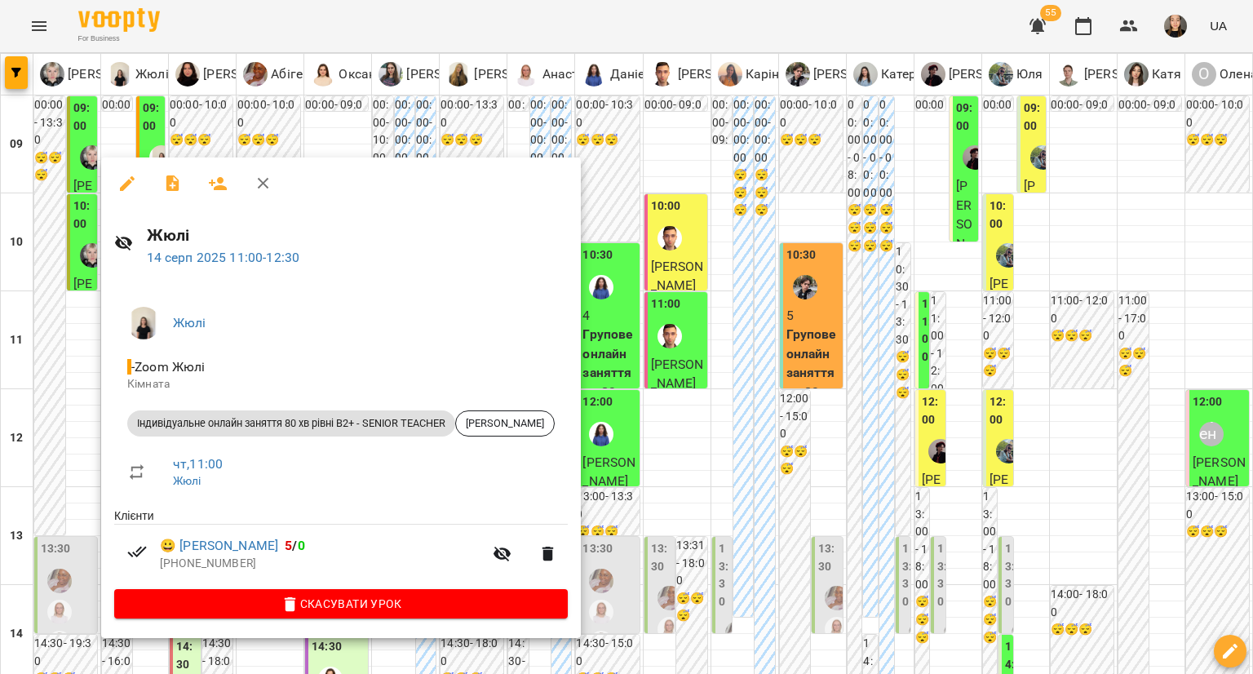
click at [33, 421] on div at bounding box center [626, 337] width 1253 height 674
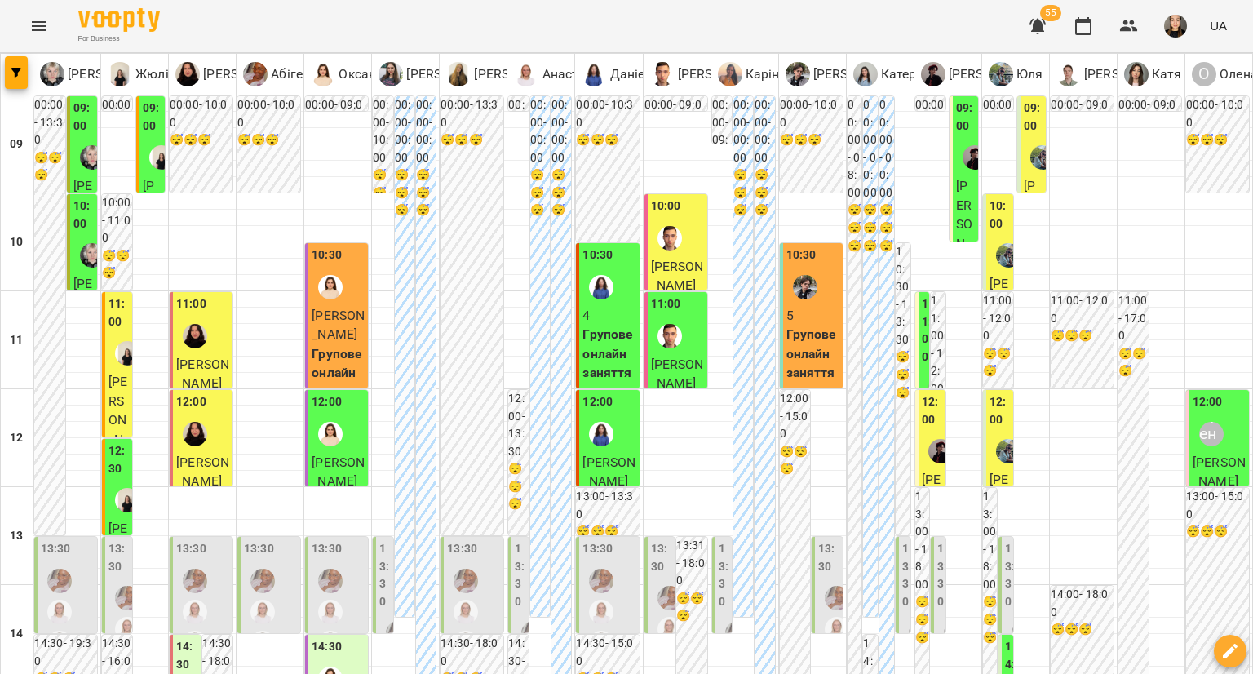
click at [205, 415] on div at bounding box center [195, 434] width 38 height 38
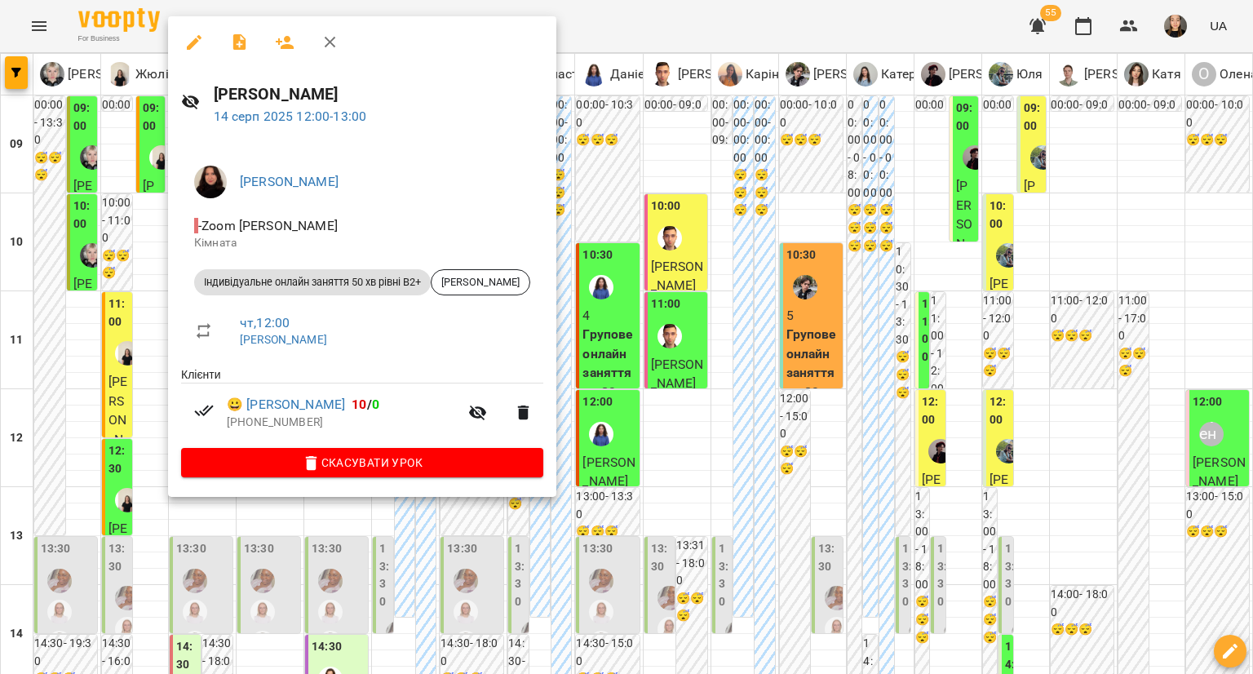
click at [924, 415] on div at bounding box center [626, 337] width 1253 height 674
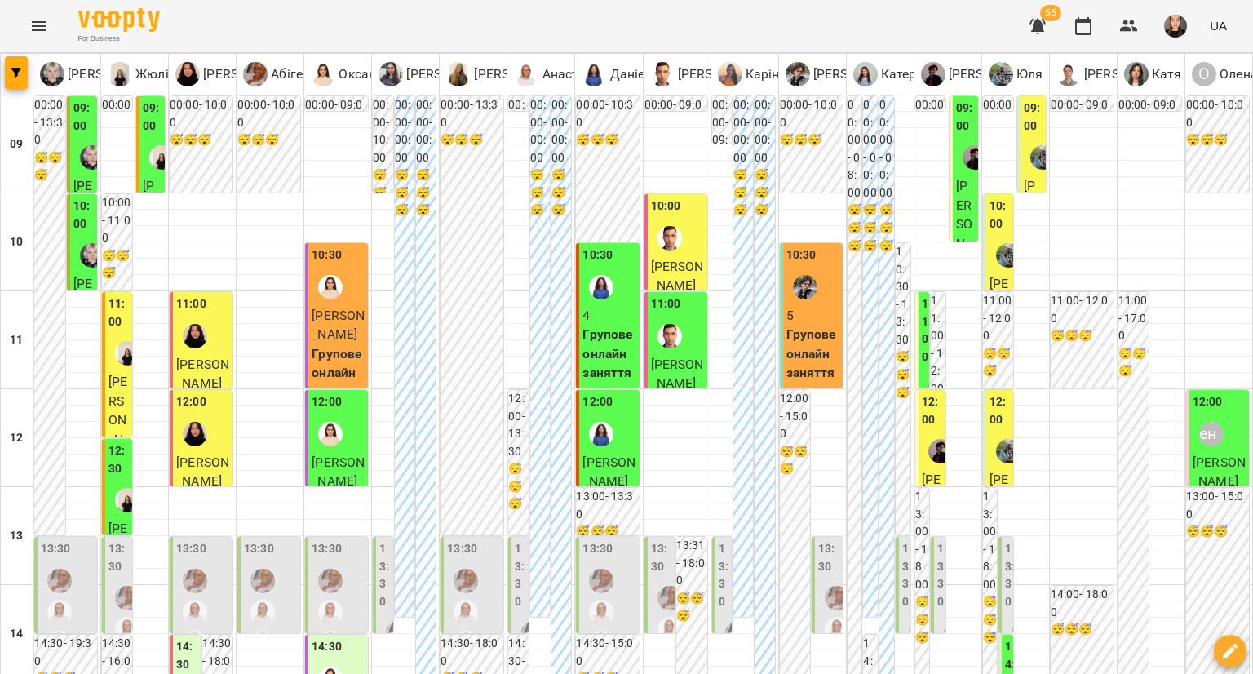
click at [924, 415] on label "12:00" at bounding box center [932, 410] width 20 height 35
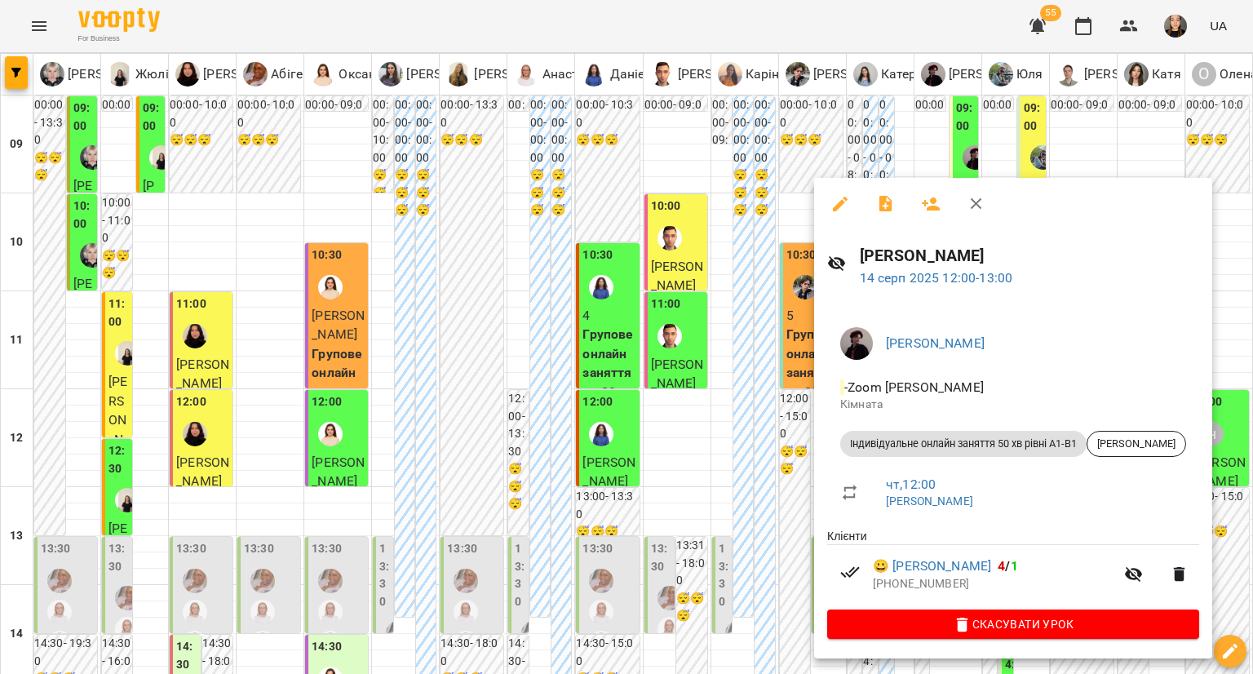
click at [780, 464] on div at bounding box center [626, 337] width 1253 height 674
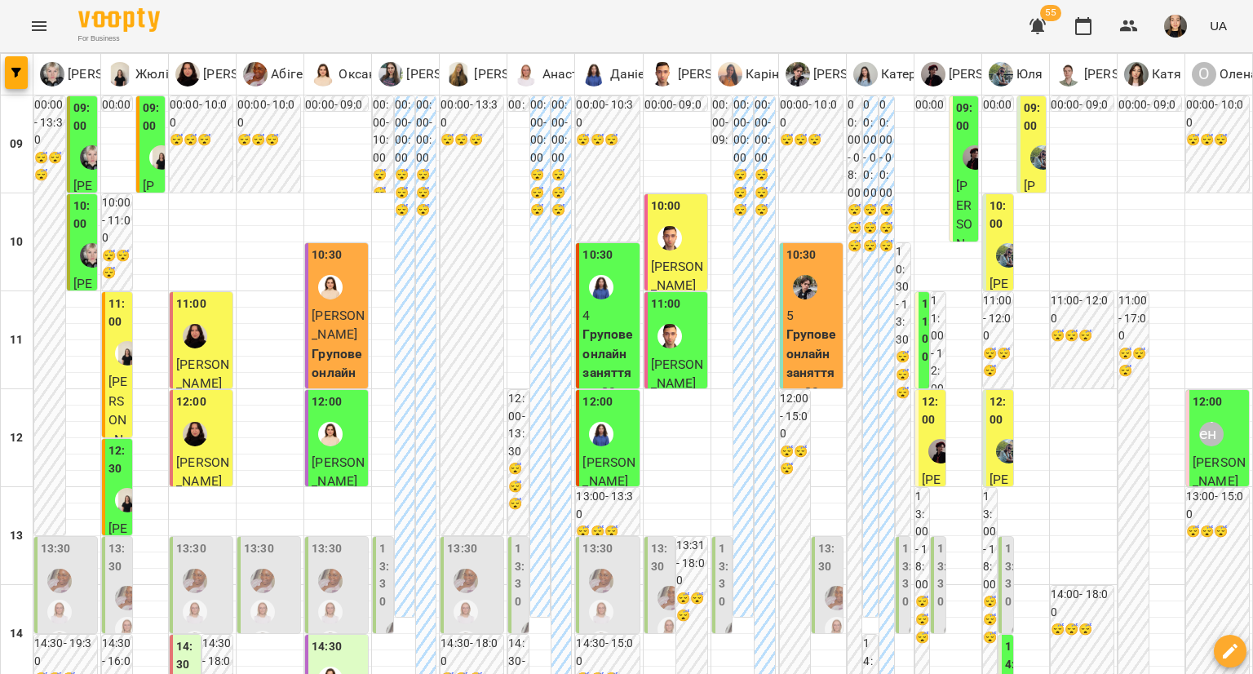
click at [990, 427] on label "12:00" at bounding box center [1000, 410] width 20 height 35
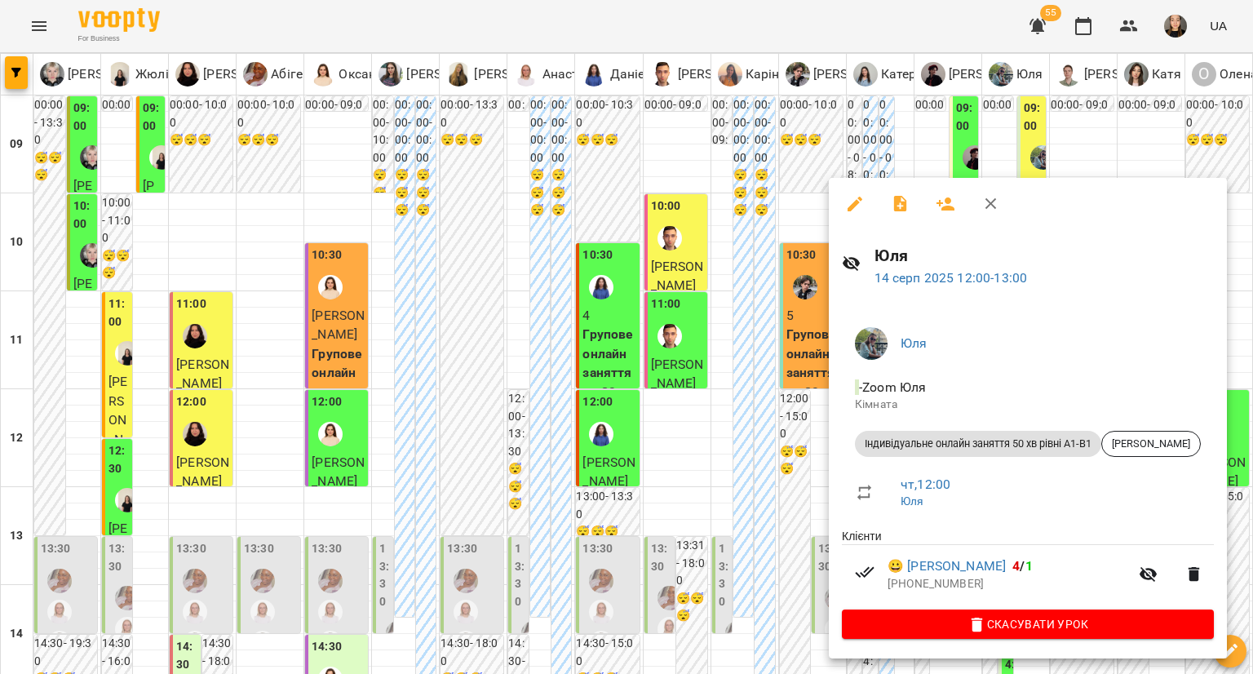
click at [782, 465] on div at bounding box center [626, 337] width 1253 height 674
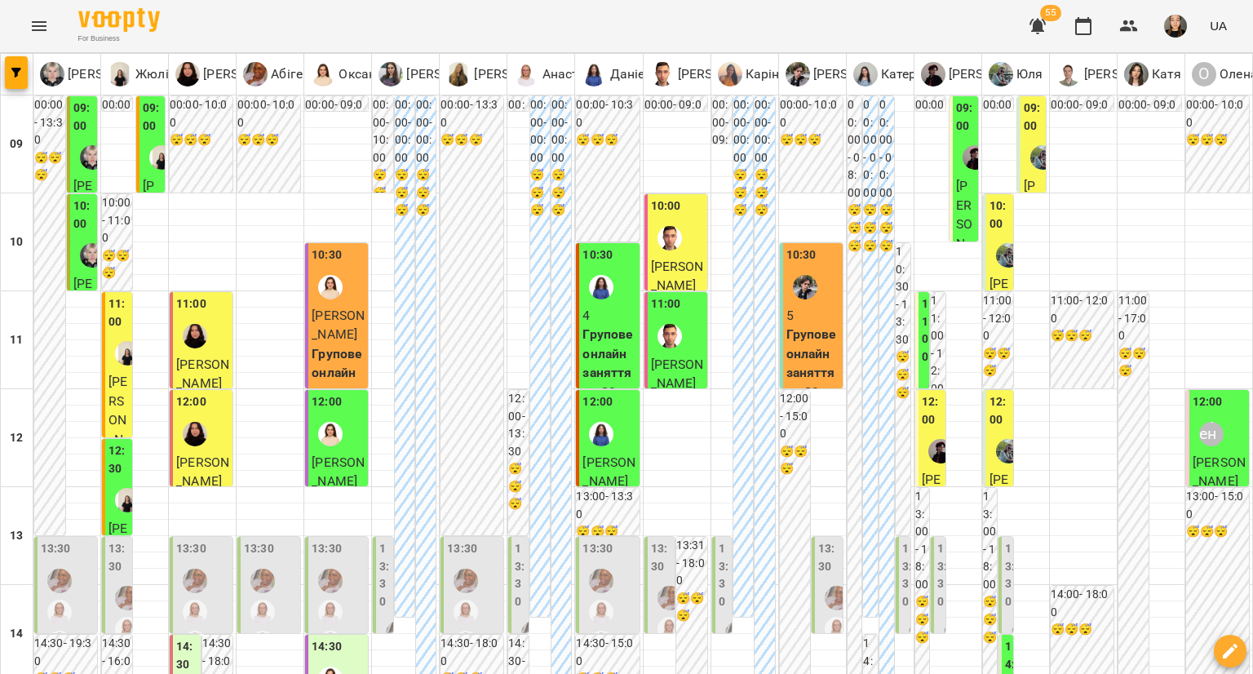
scroll to position [734, 0]
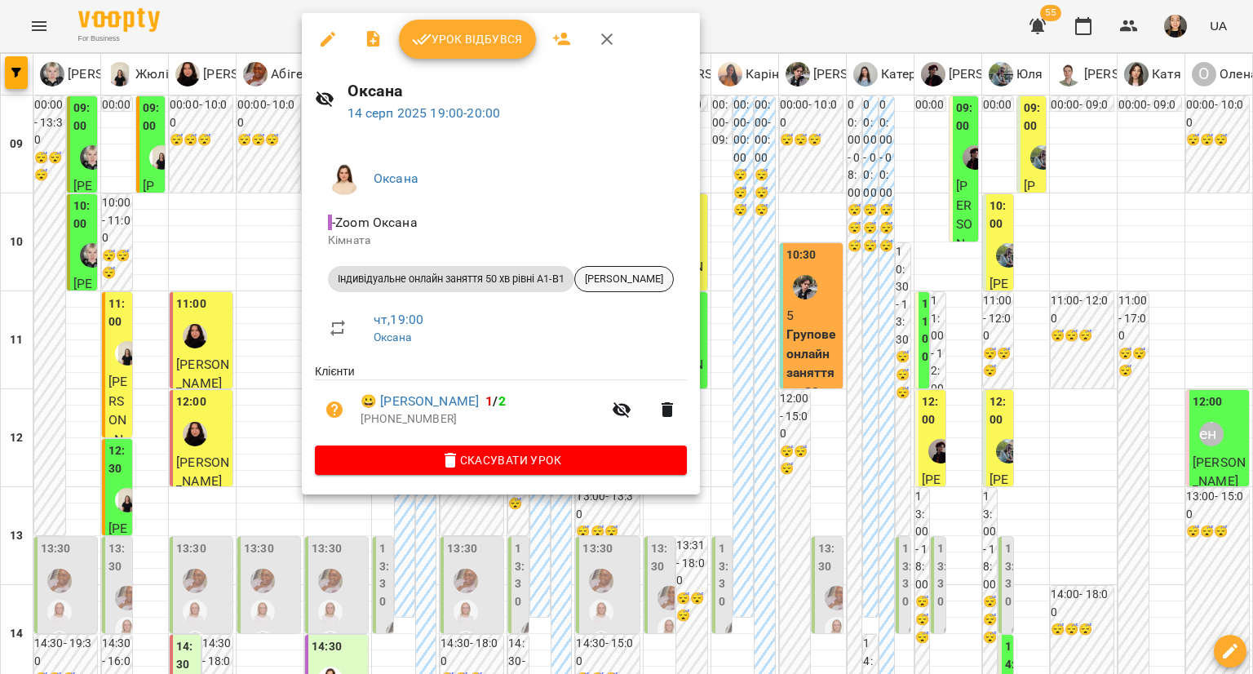
click at [649, 282] on span "[PERSON_NAME]" at bounding box center [624, 279] width 98 height 15
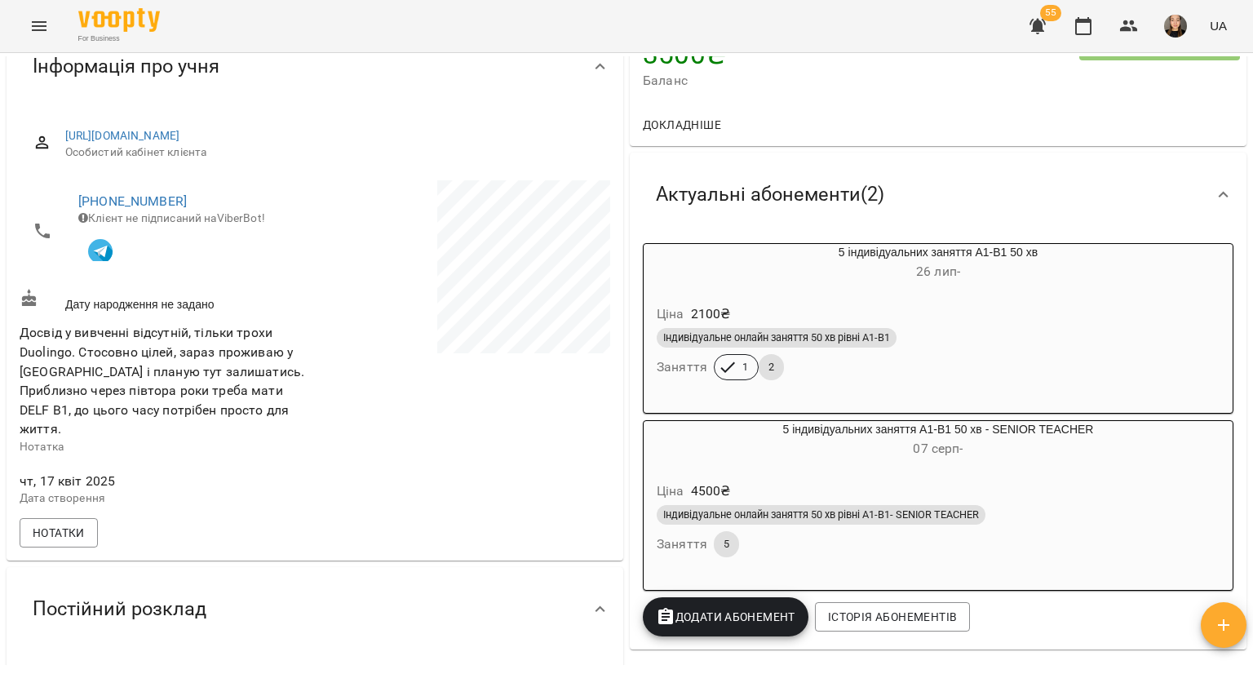
scroll to position [163, 0]
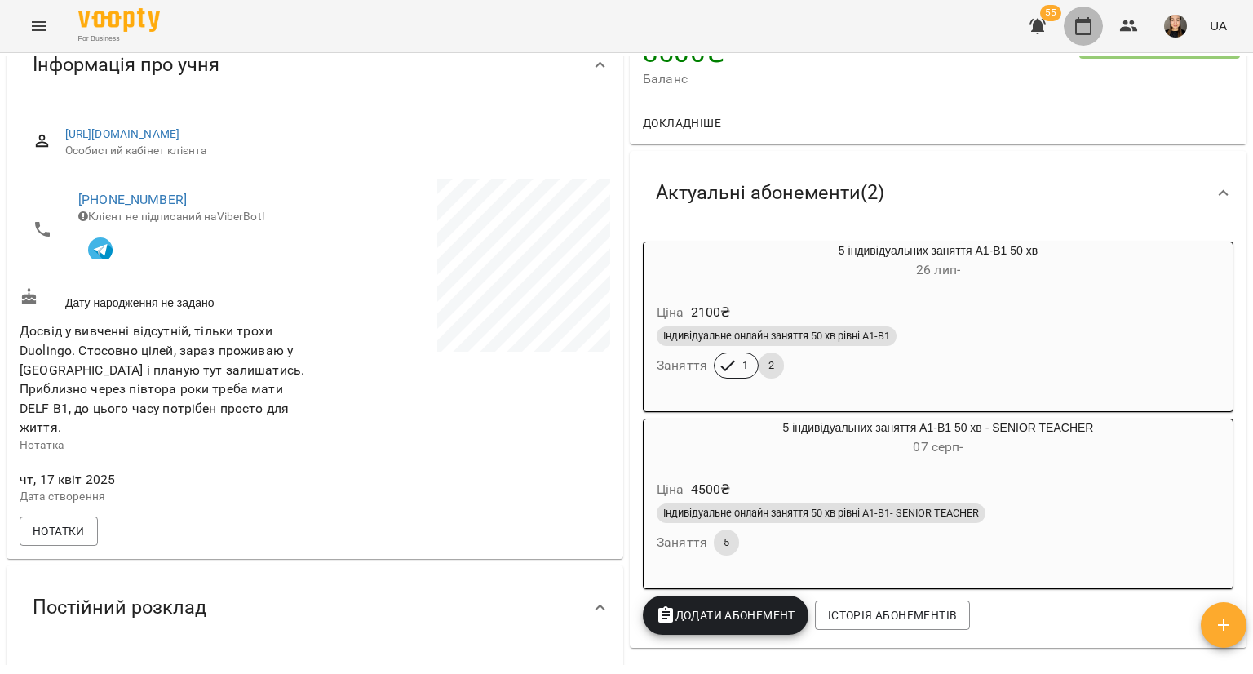
click at [1080, 33] on icon "button" at bounding box center [1083, 26] width 16 height 18
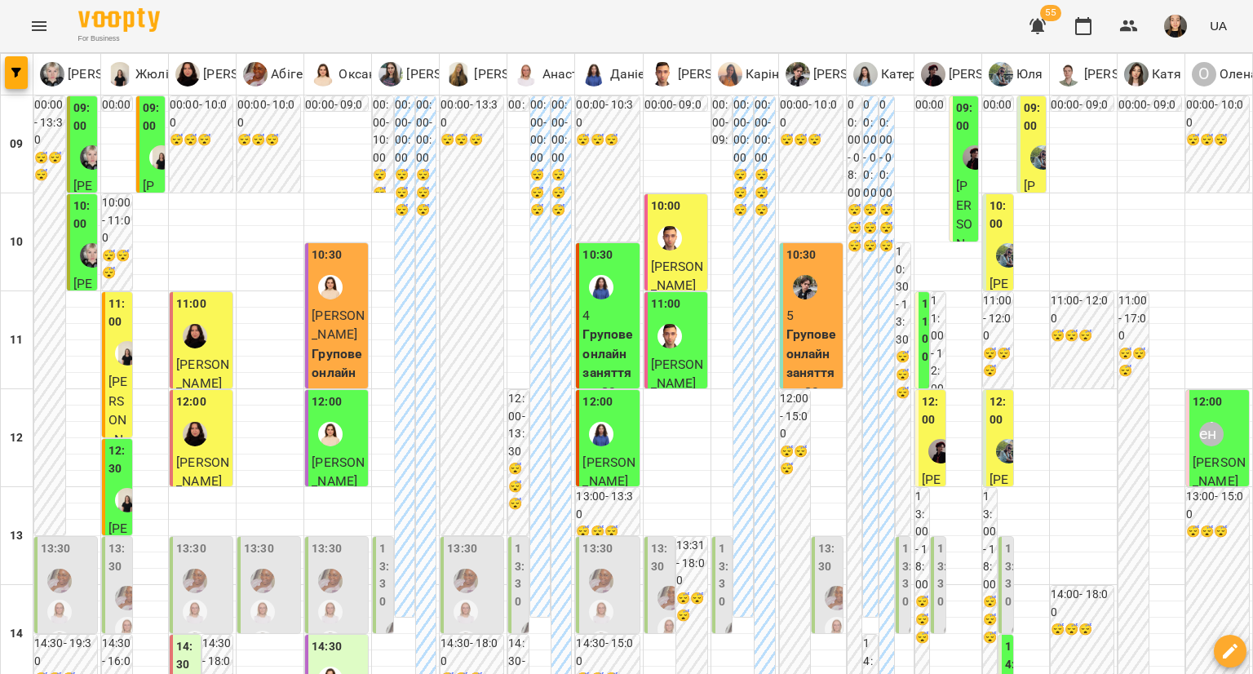
click at [672, 264] on span "[PERSON_NAME]" at bounding box center [677, 276] width 53 height 35
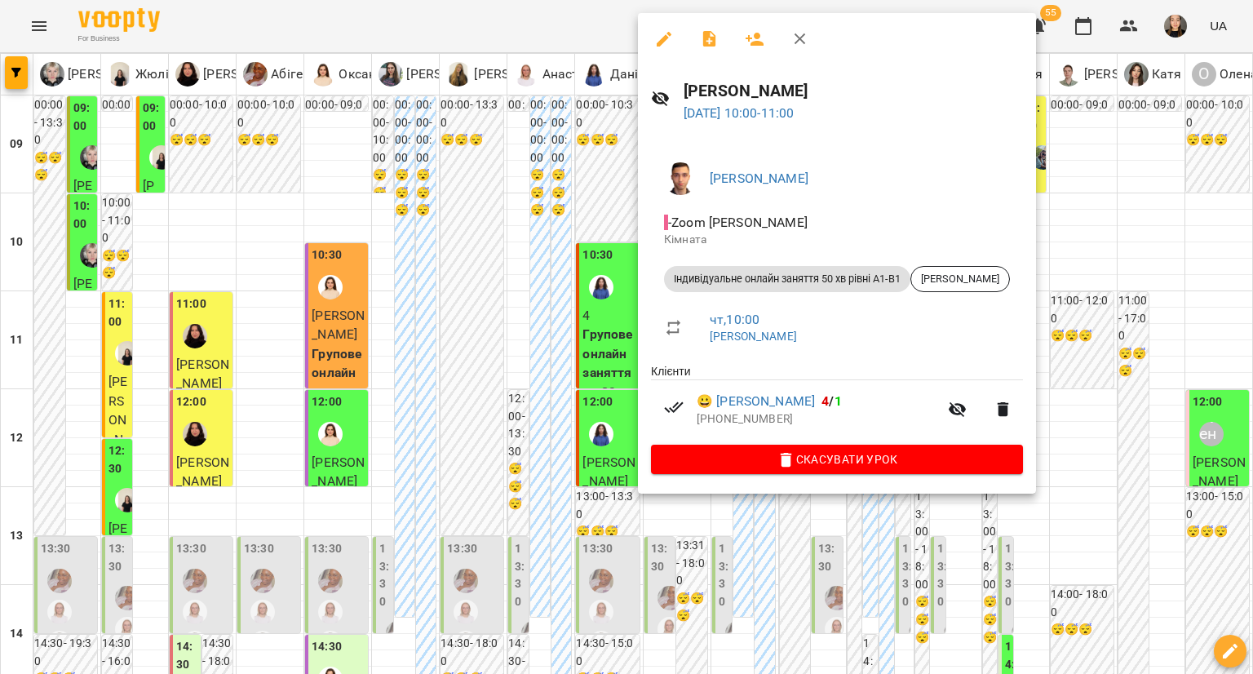
click at [534, 354] on div at bounding box center [626, 337] width 1253 height 674
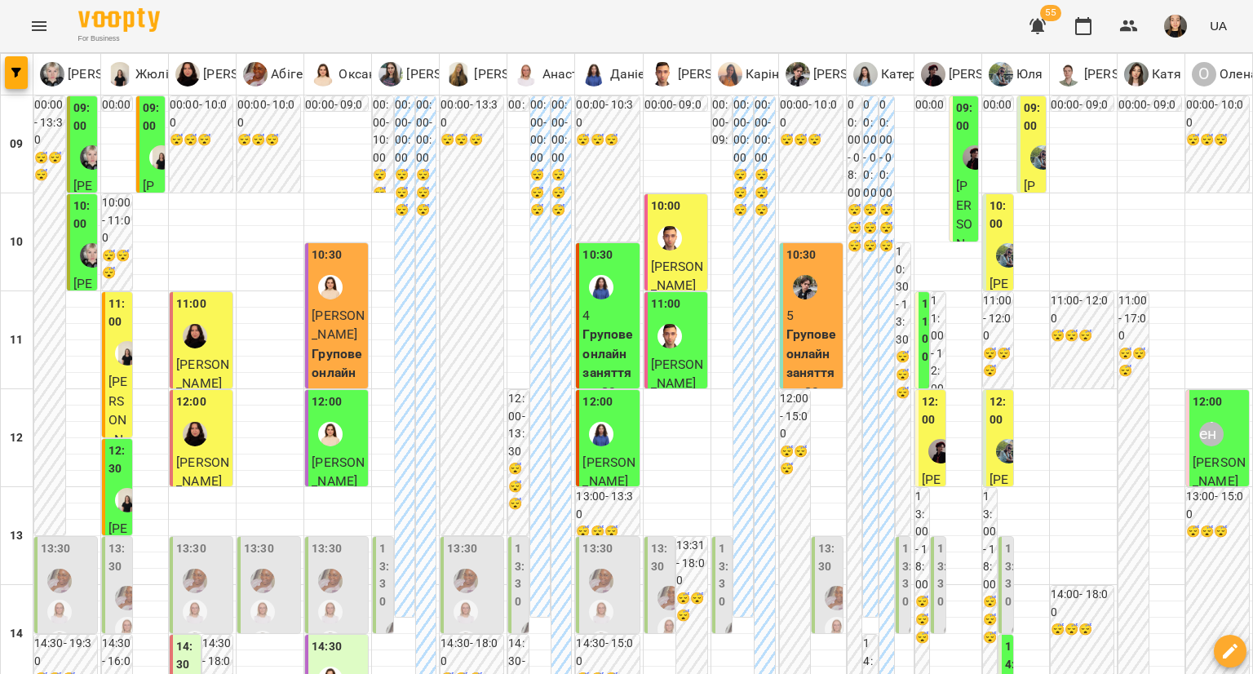
scroll to position [489, 0]
click at [1135, 27] on icon "button" at bounding box center [1129, 26] width 20 height 20
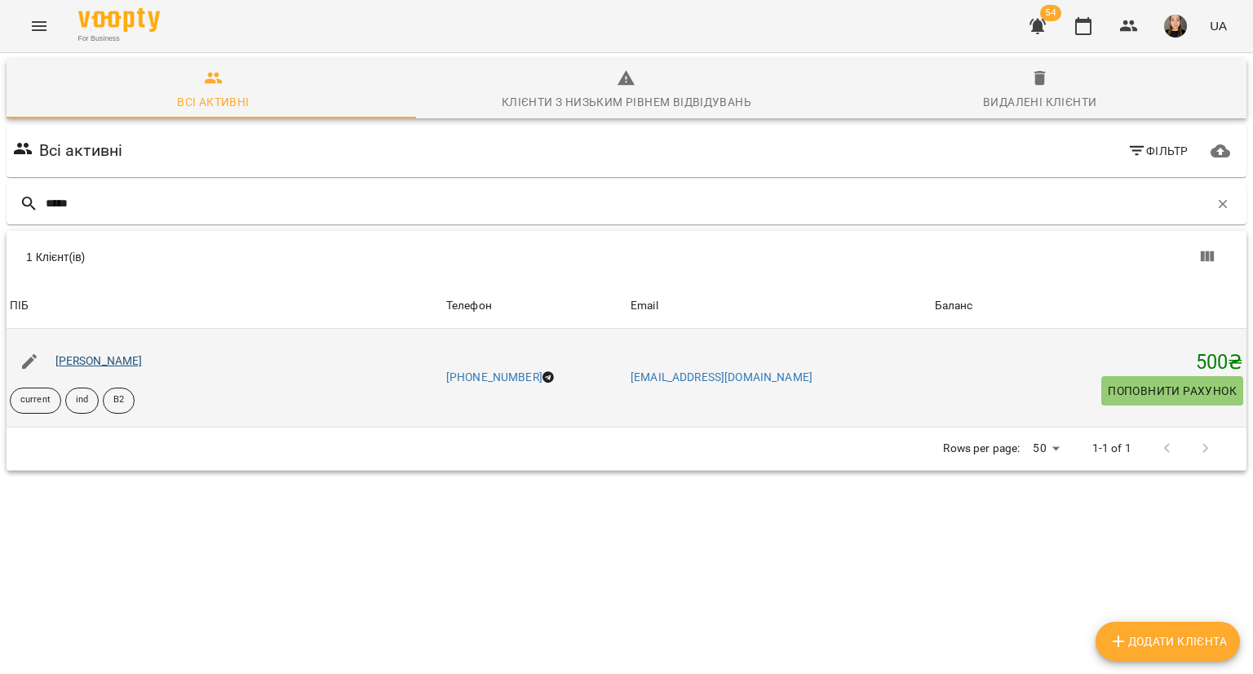
type input "*****"
click at [74, 359] on link "[PERSON_NAME]" at bounding box center [98, 360] width 87 height 13
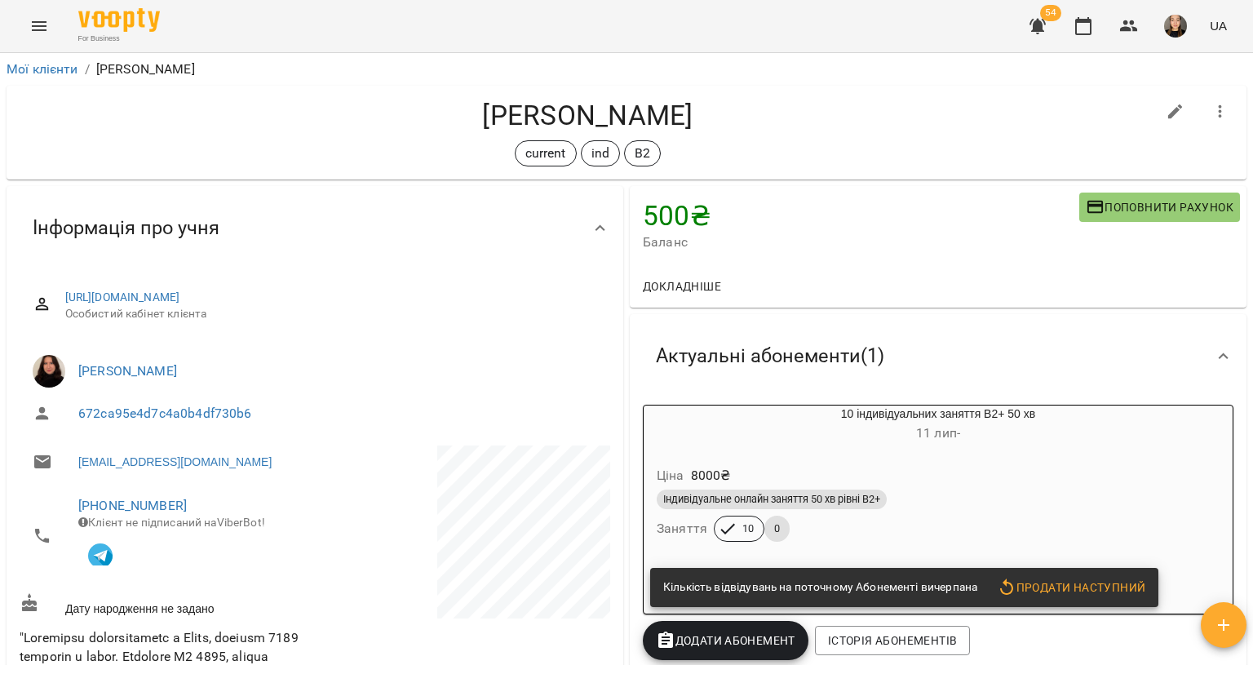
click at [1122, 202] on span "Поповнити рахунок" at bounding box center [1160, 207] width 148 height 20
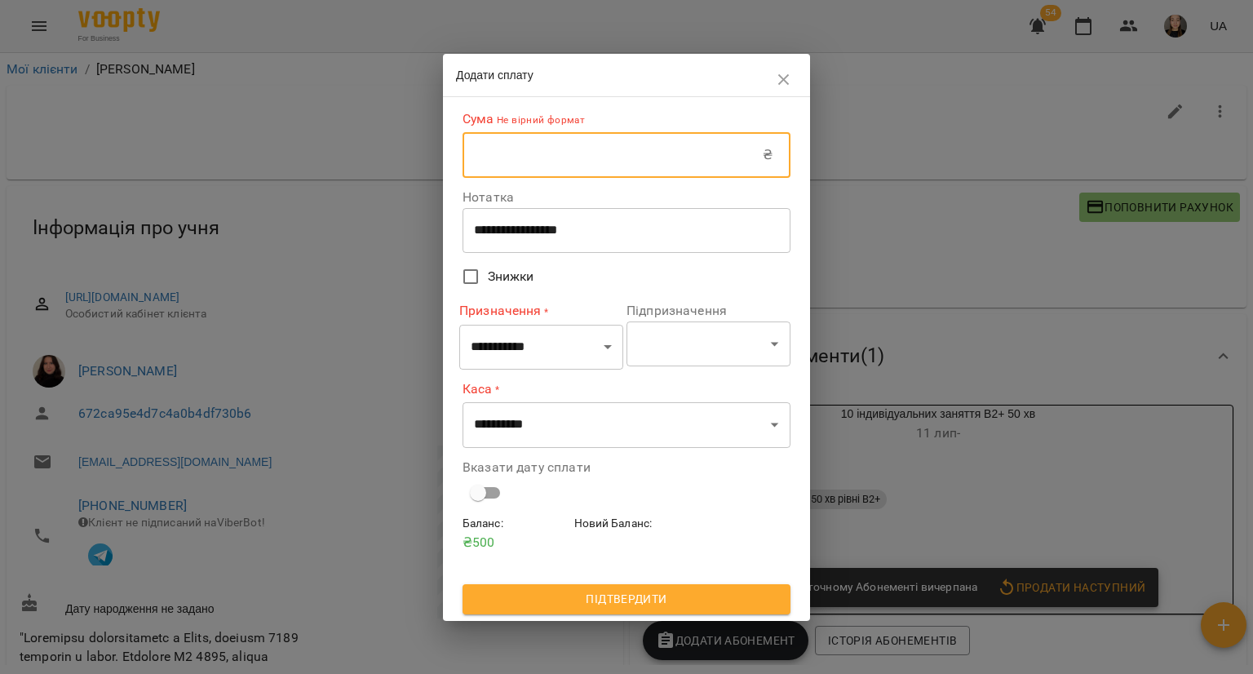
click at [705, 165] on input "text" at bounding box center [613, 155] width 300 height 46
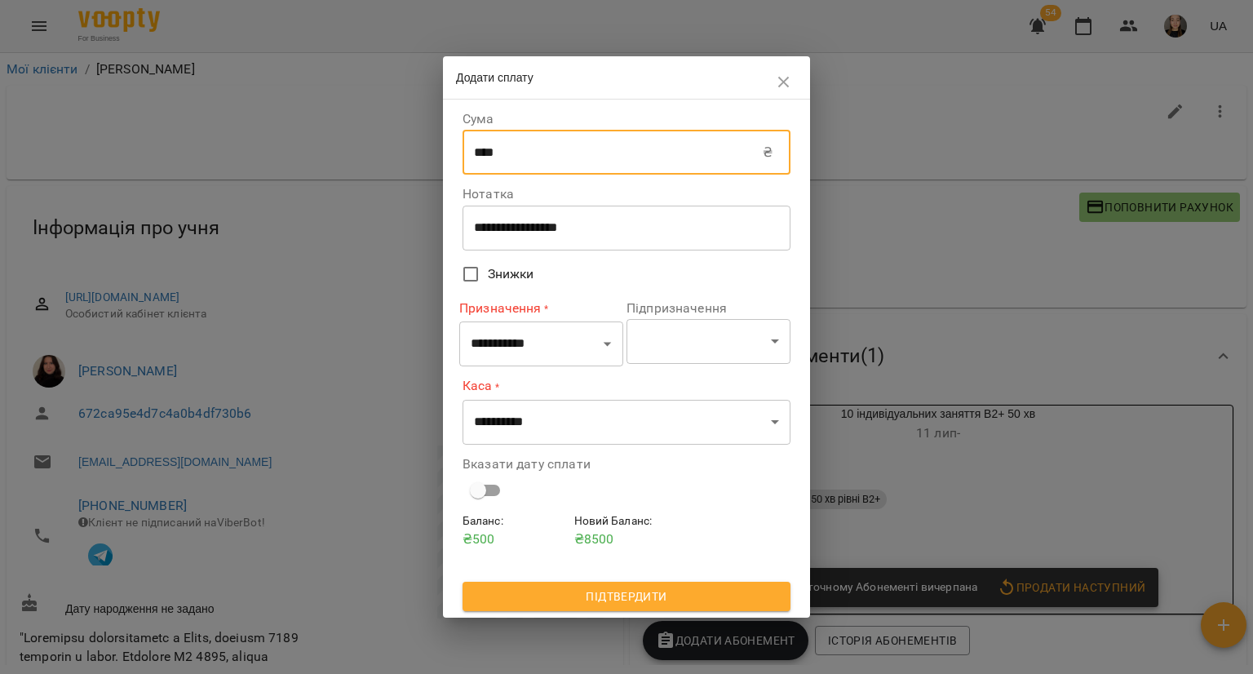
type input "****"
click at [583, 313] on label "Призначення *" at bounding box center [541, 308] width 164 height 19
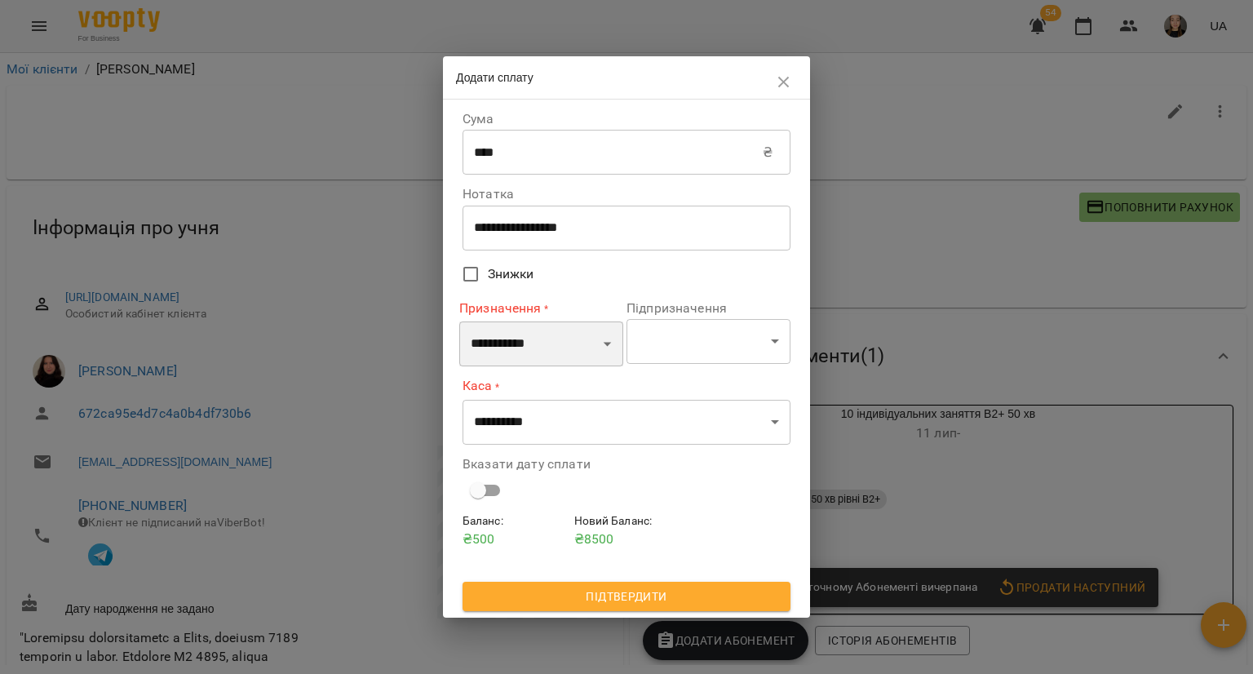
click at [563, 347] on select "**********" at bounding box center [541, 344] width 164 height 46
select select "*********"
click at [459, 321] on select "**********" at bounding box center [541, 344] width 164 height 46
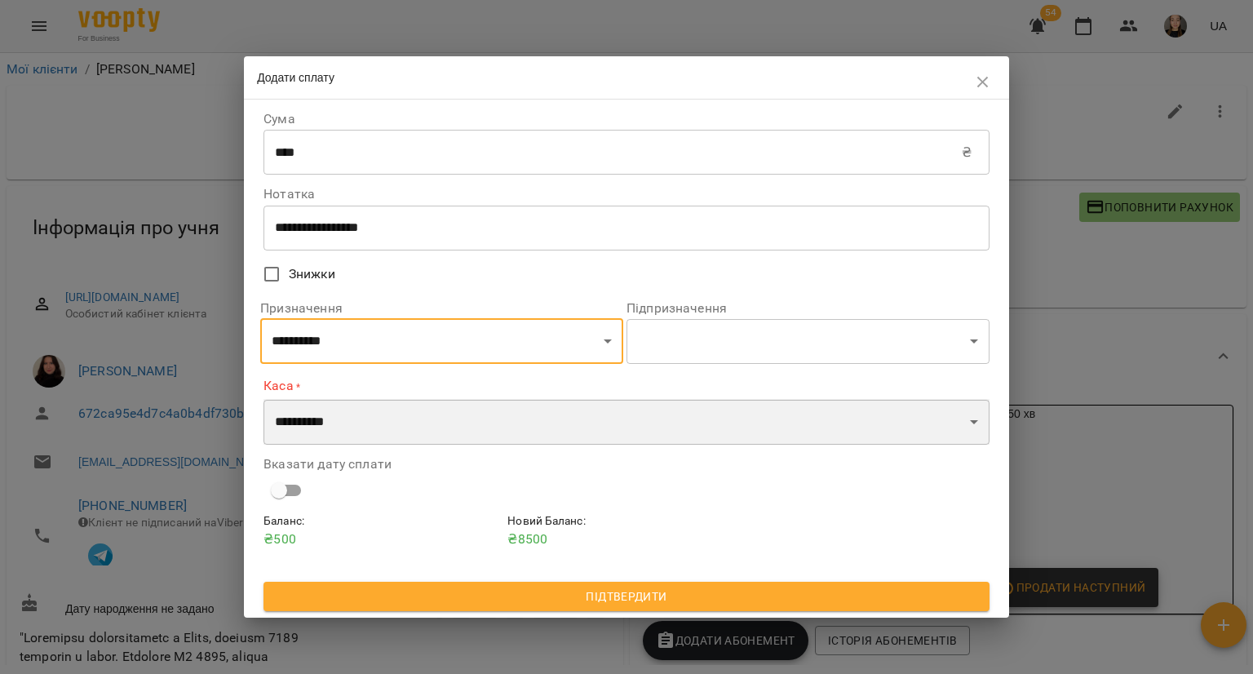
click at [538, 419] on select "**********" at bounding box center [627, 422] width 726 height 46
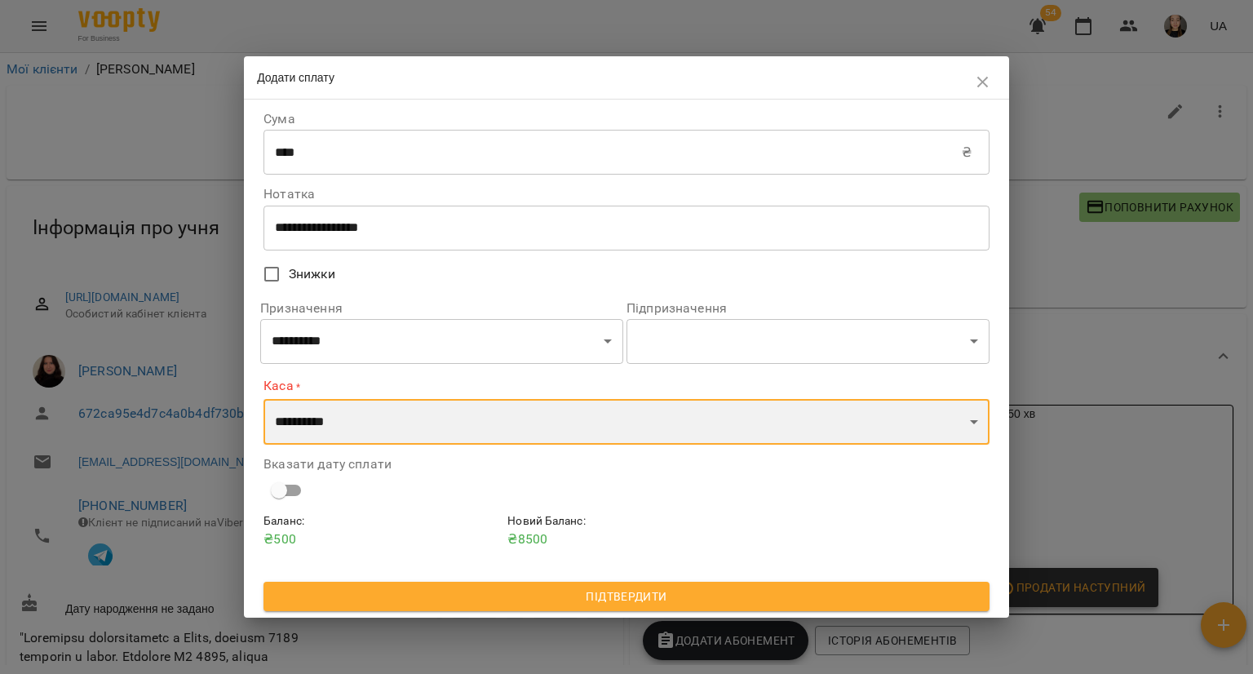
select select "****"
click at [264, 399] on select "**********" at bounding box center [627, 422] width 726 height 46
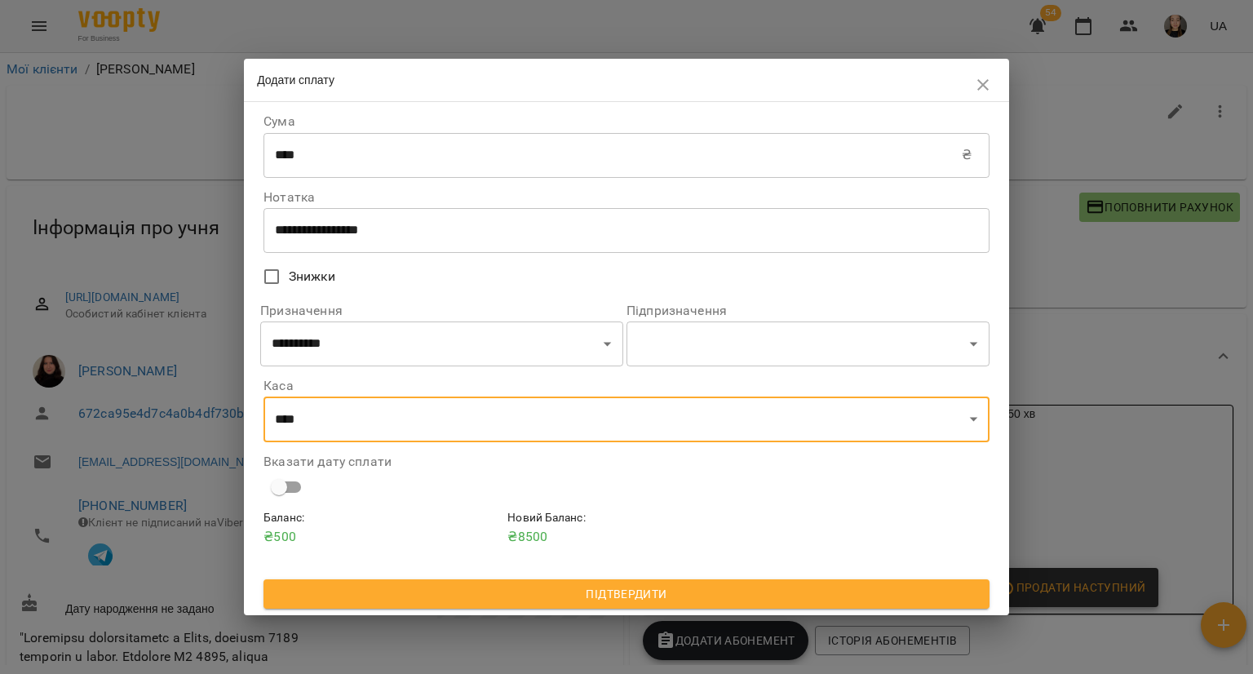
click at [502, 593] on span "Підтвердити" at bounding box center [627, 594] width 700 height 20
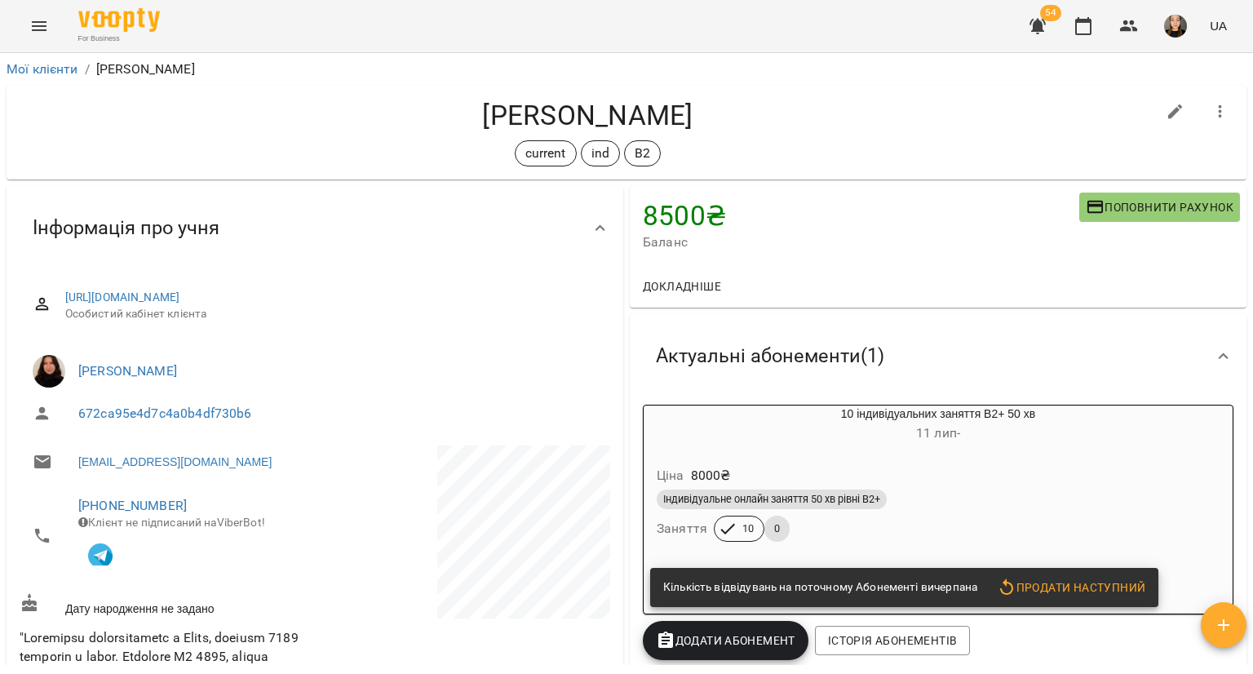
click at [1018, 585] on span "Продати наступний" at bounding box center [1071, 588] width 148 height 20
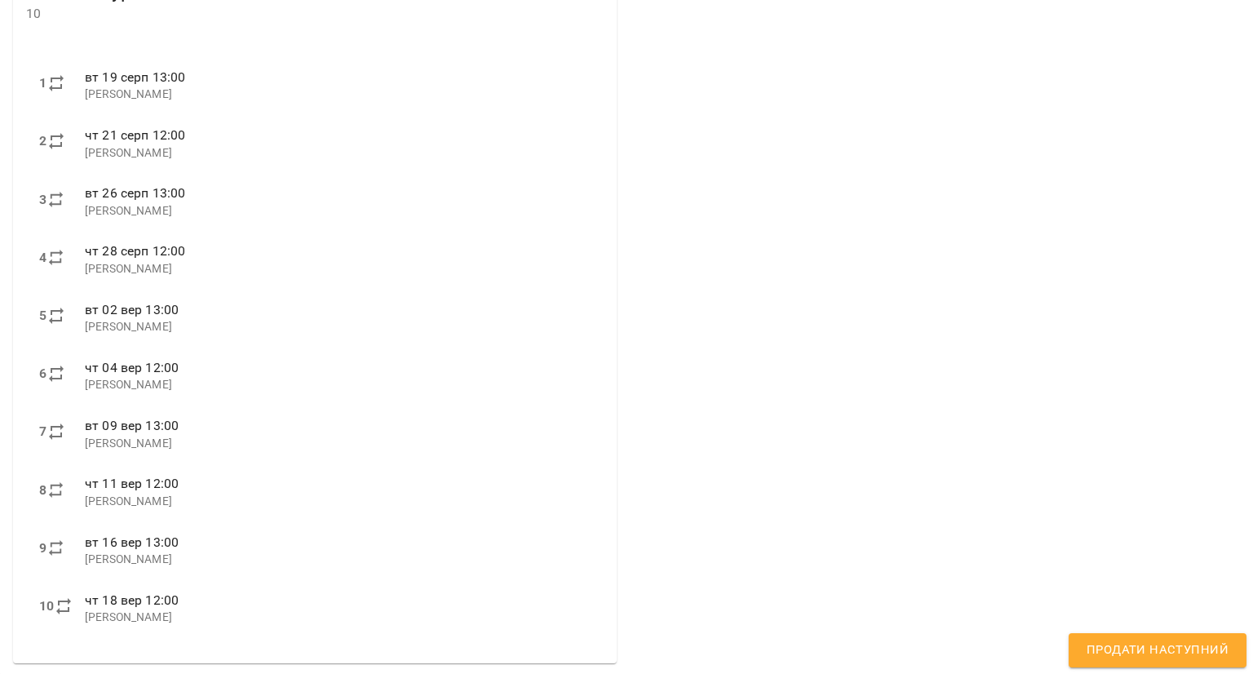
scroll to position [502, 0]
click at [1116, 647] on span "Продати наступний" at bounding box center [1158, 650] width 142 height 21
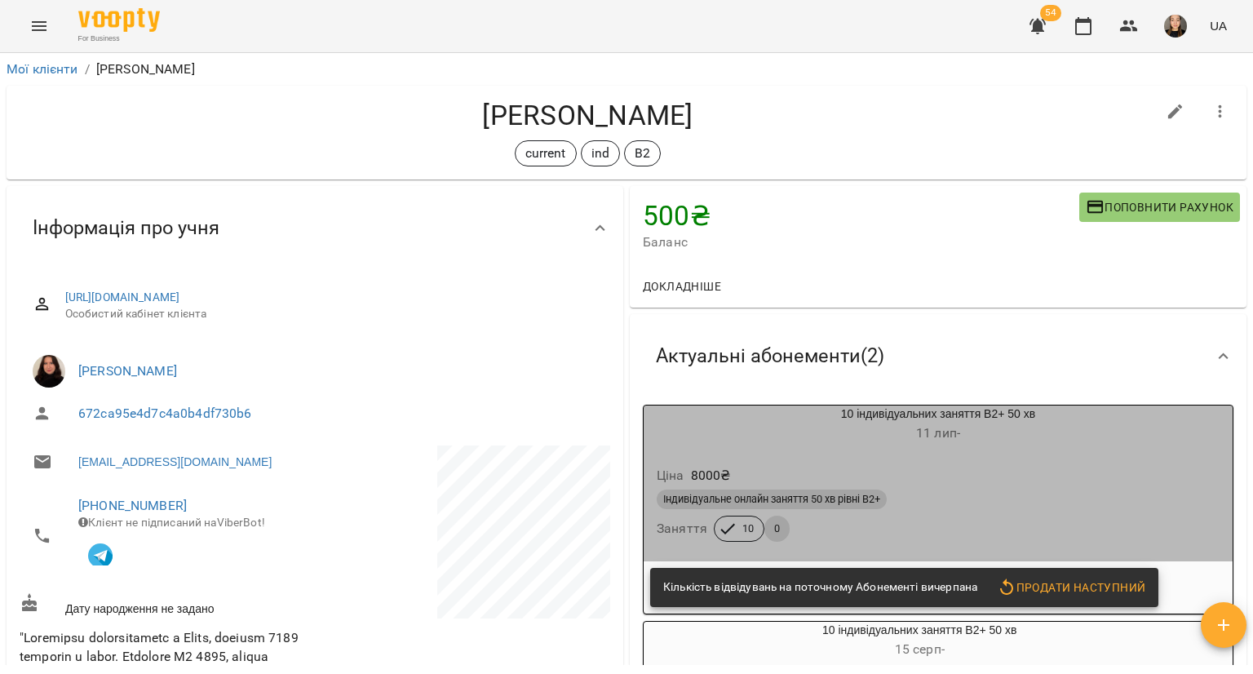
click at [978, 467] on div "Ціна 8000 ₴" at bounding box center [937, 475] width 569 height 29
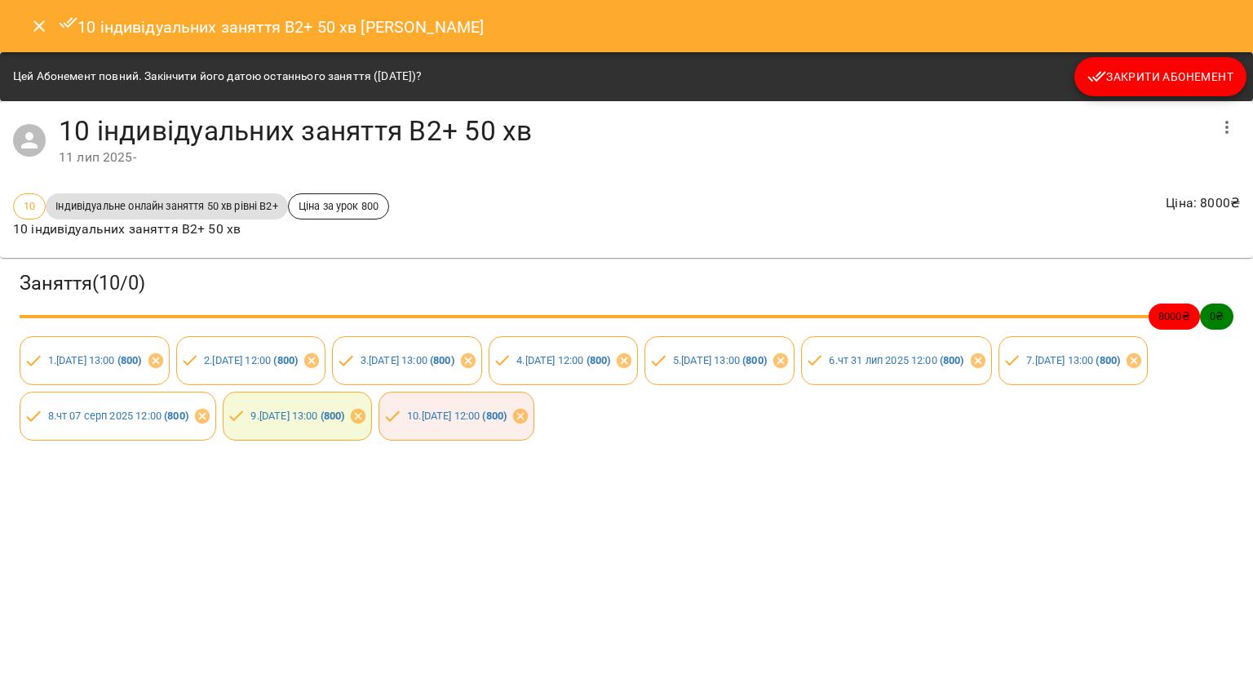
click at [1136, 67] on span "Закрити Абонемент" at bounding box center [1160, 77] width 146 height 20
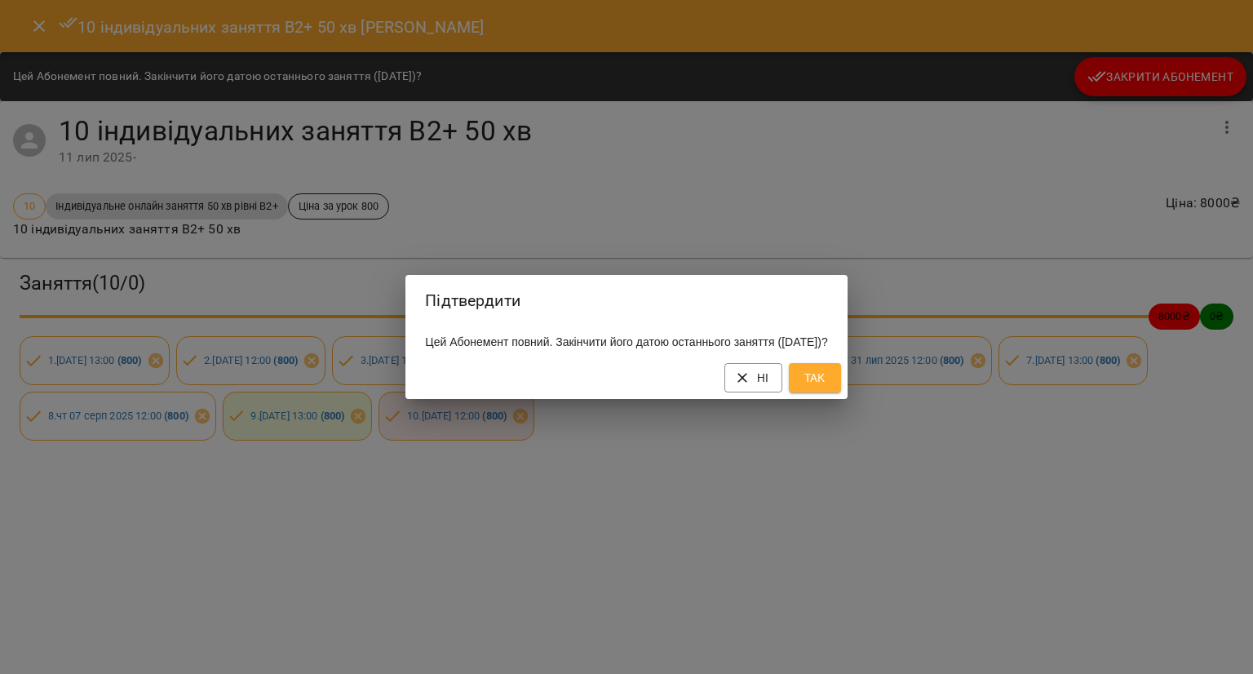
click at [841, 390] on button "Так" at bounding box center [815, 377] width 52 height 29
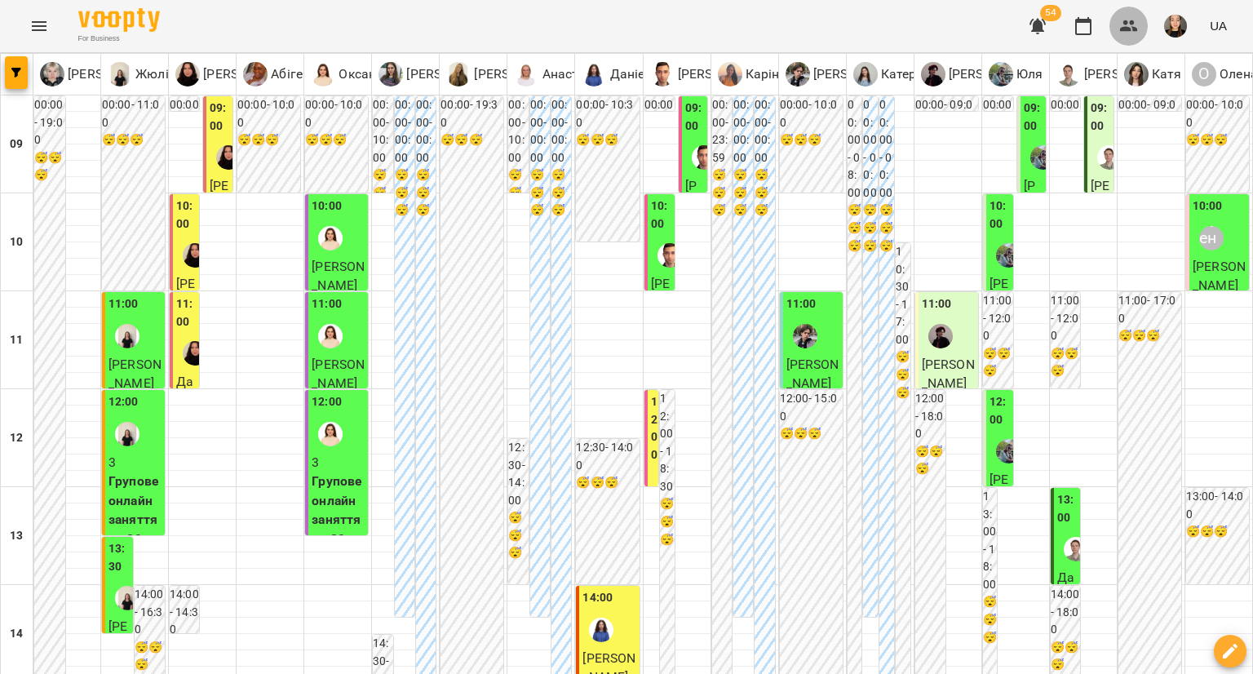
click at [1141, 24] on button "button" at bounding box center [1129, 26] width 39 height 39
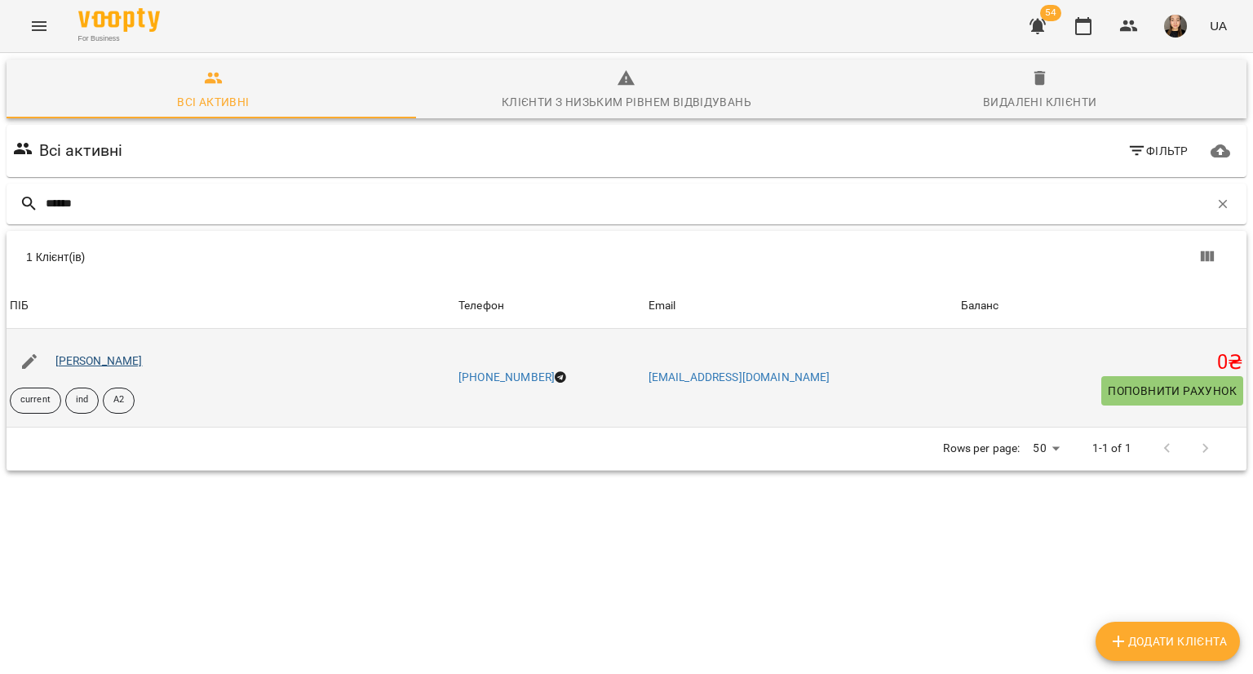
type input "******"
click at [81, 365] on link "[PERSON_NAME]" at bounding box center [98, 360] width 87 height 13
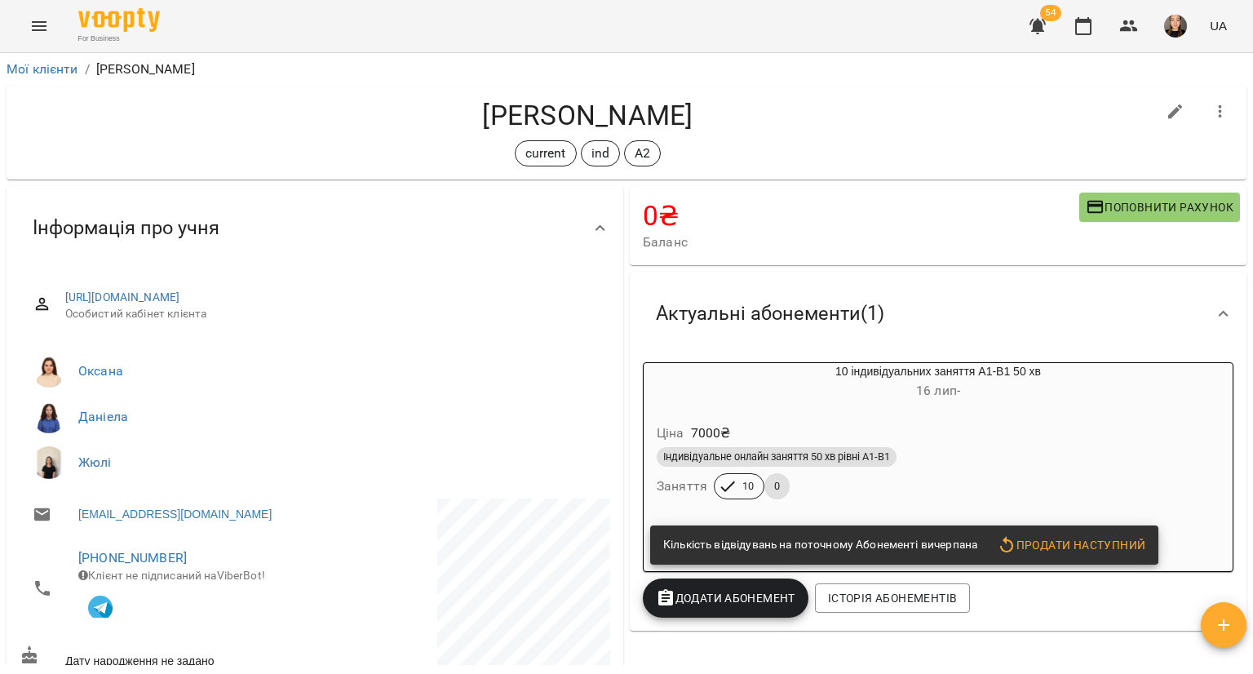
click at [1139, 189] on div "0 ₴ Баланс Поповнити рахунок" at bounding box center [938, 225] width 617 height 79
click at [1127, 203] on span "Поповнити рахунок" at bounding box center [1160, 207] width 148 height 20
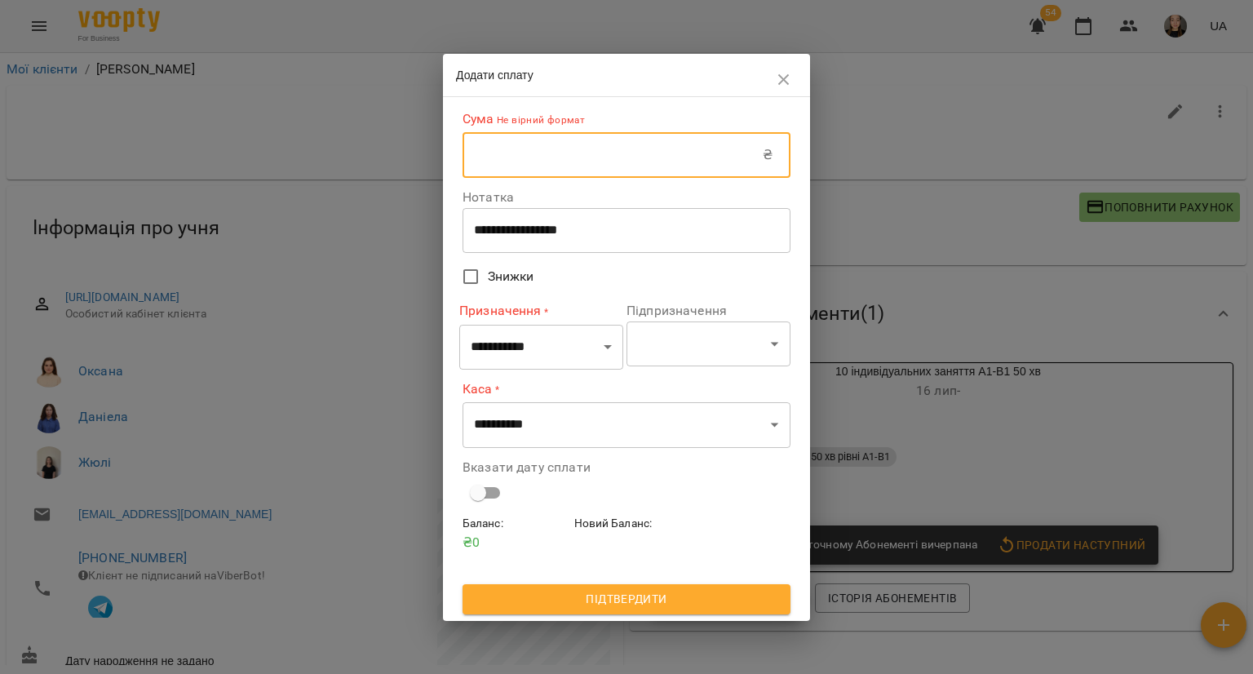
click at [679, 147] on input "text" at bounding box center [613, 155] width 300 height 46
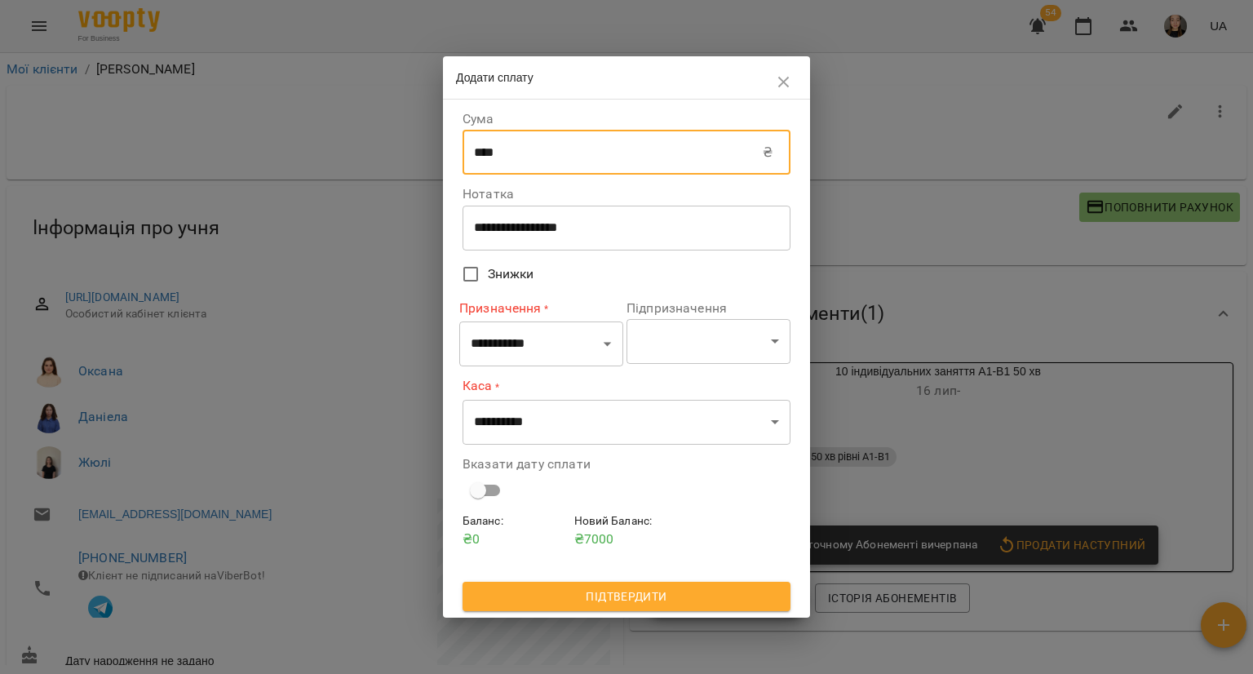
type input "****"
click at [574, 338] on select "**********" at bounding box center [541, 344] width 164 height 46
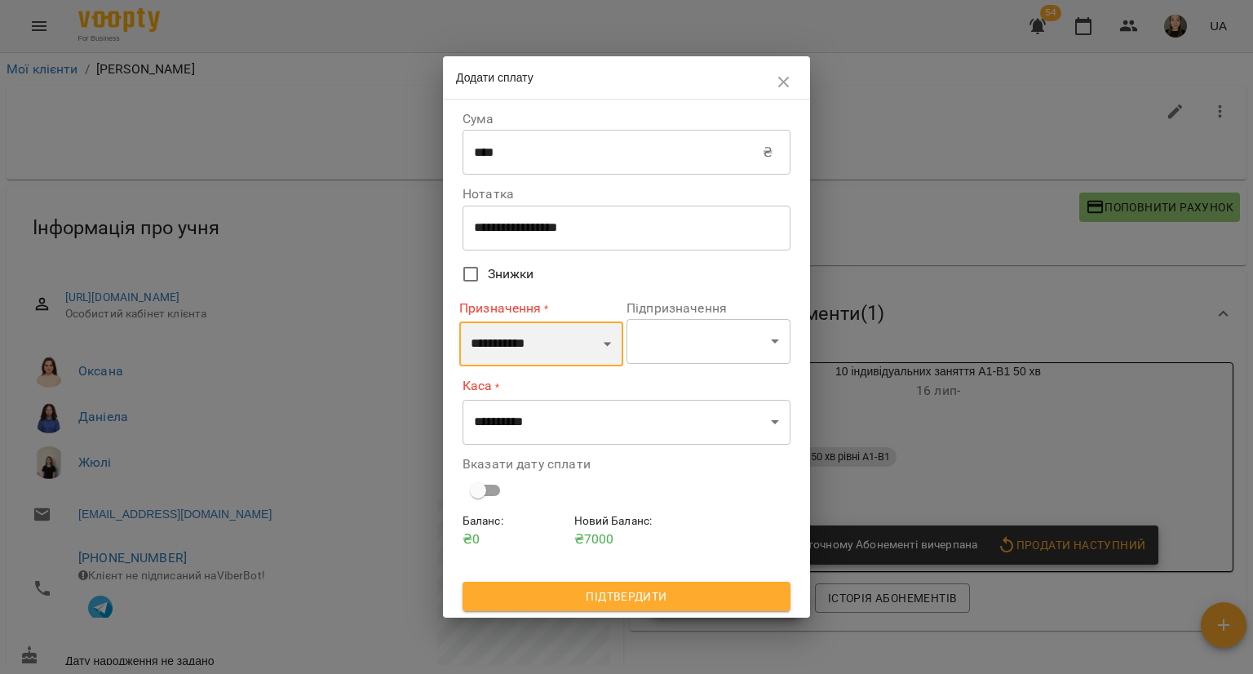
select select "*********"
click at [459, 321] on select "**********" at bounding box center [541, 344] width 164 height 46
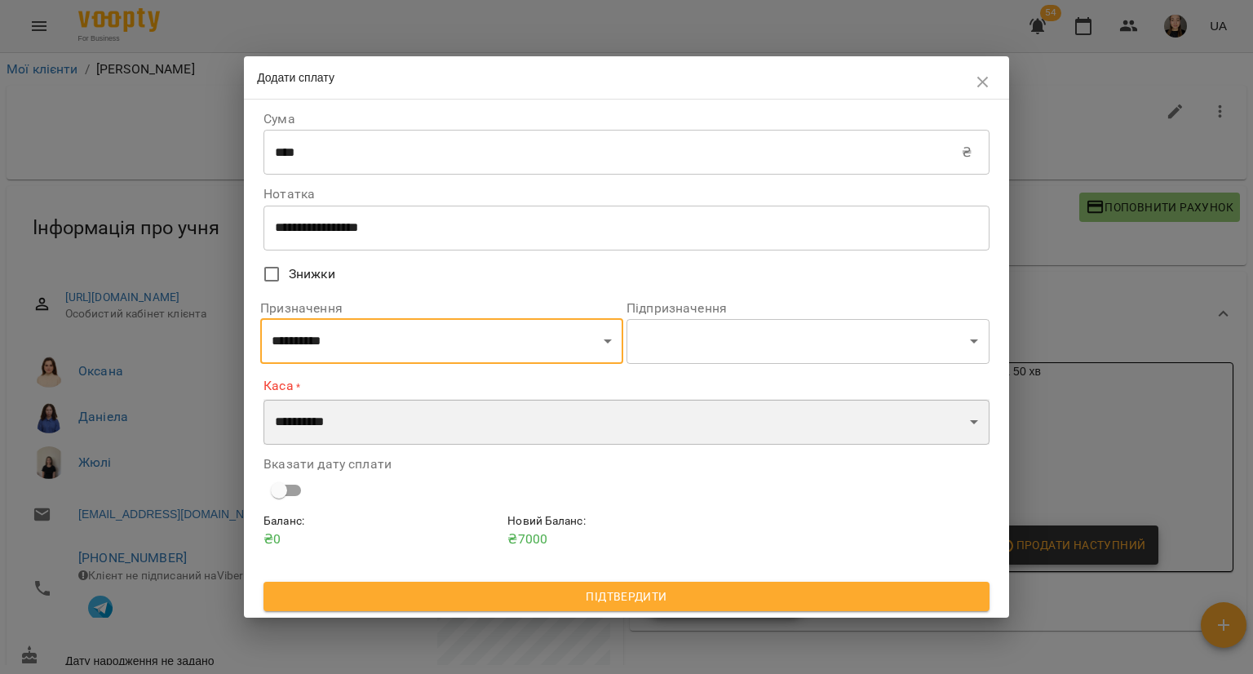
drag, startPoint x: 525, startPoint y: 412, endPoint x: 511, endPoint y: 443, distance: 34.3
click at [525, 412] on select "**********" at bounding box center [627, 422] width 726 height 46
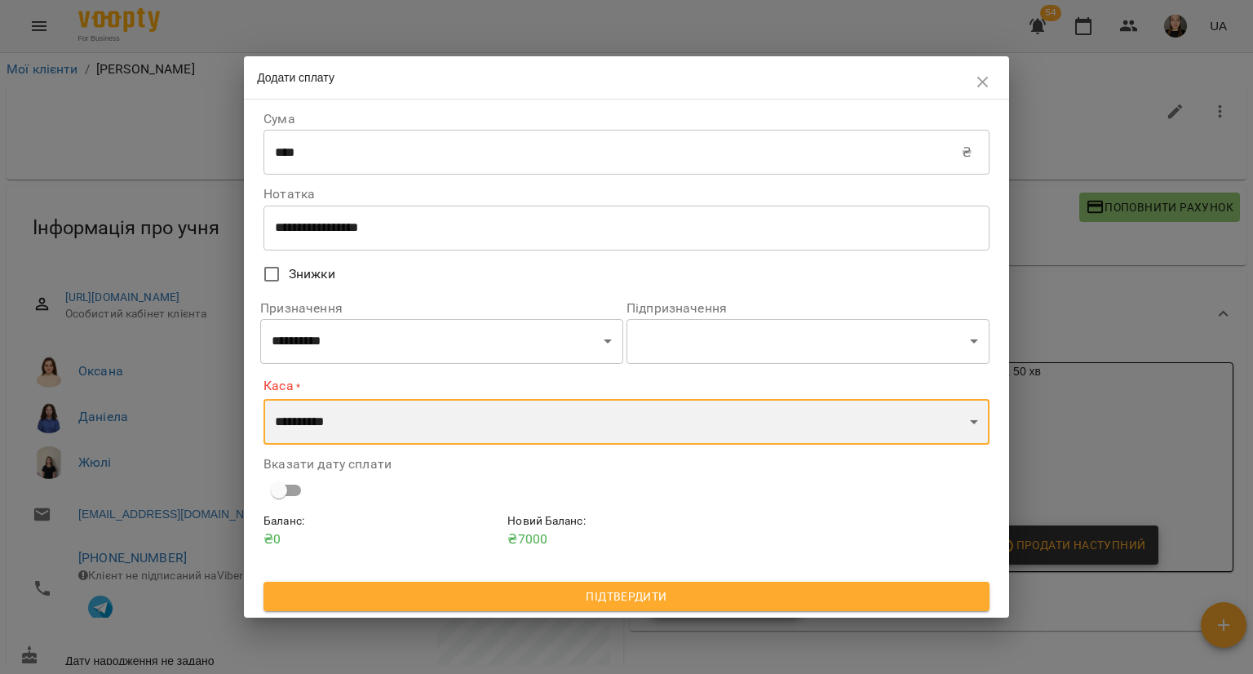
select select "*********"
click at [264, 399] on select "**********" at bounding box center [627, 422] width 726 height 46
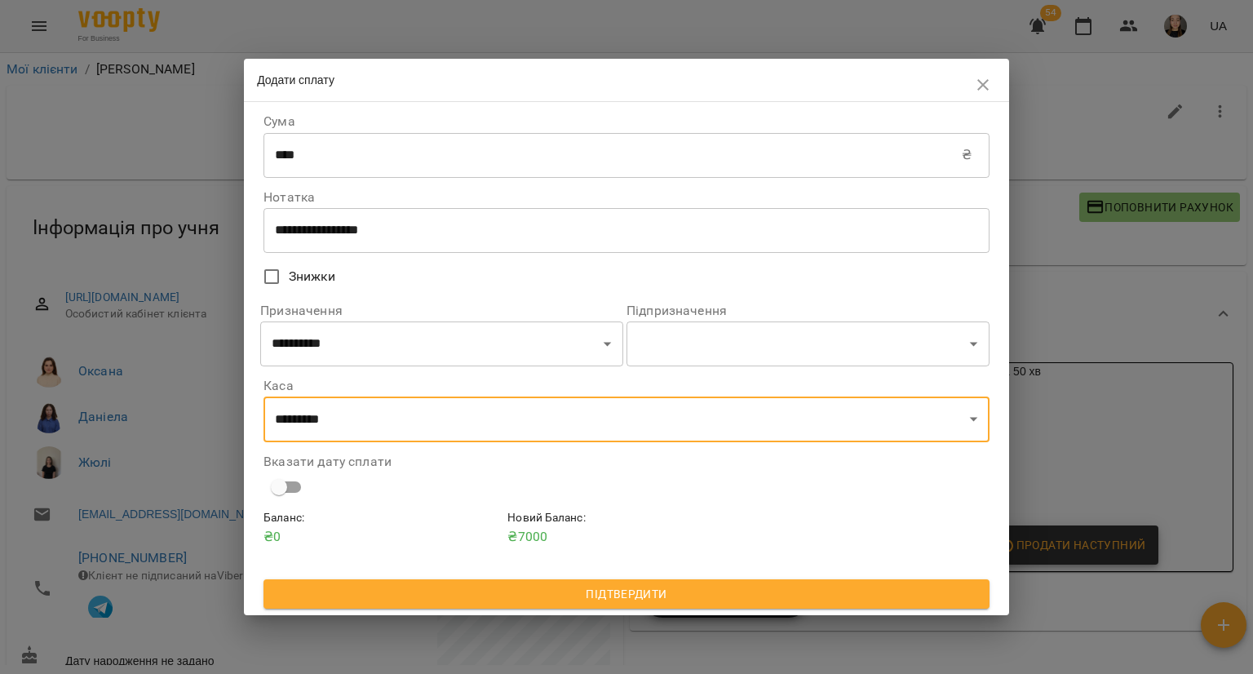
click at [453, 583] on button "Підтвердити" at bounding box center [627, 593] width 726 height 29
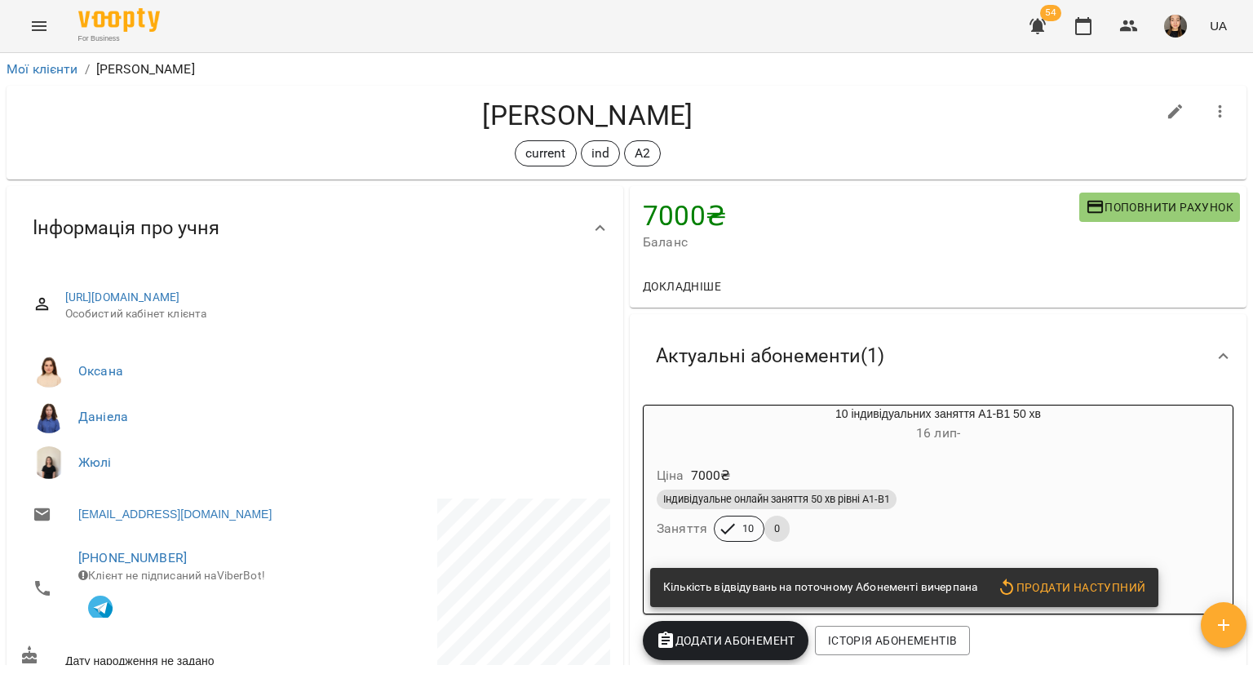
click at [1066, 597] on span "Продати наступний" at bounding box center [1071, 588] width 148 height 20
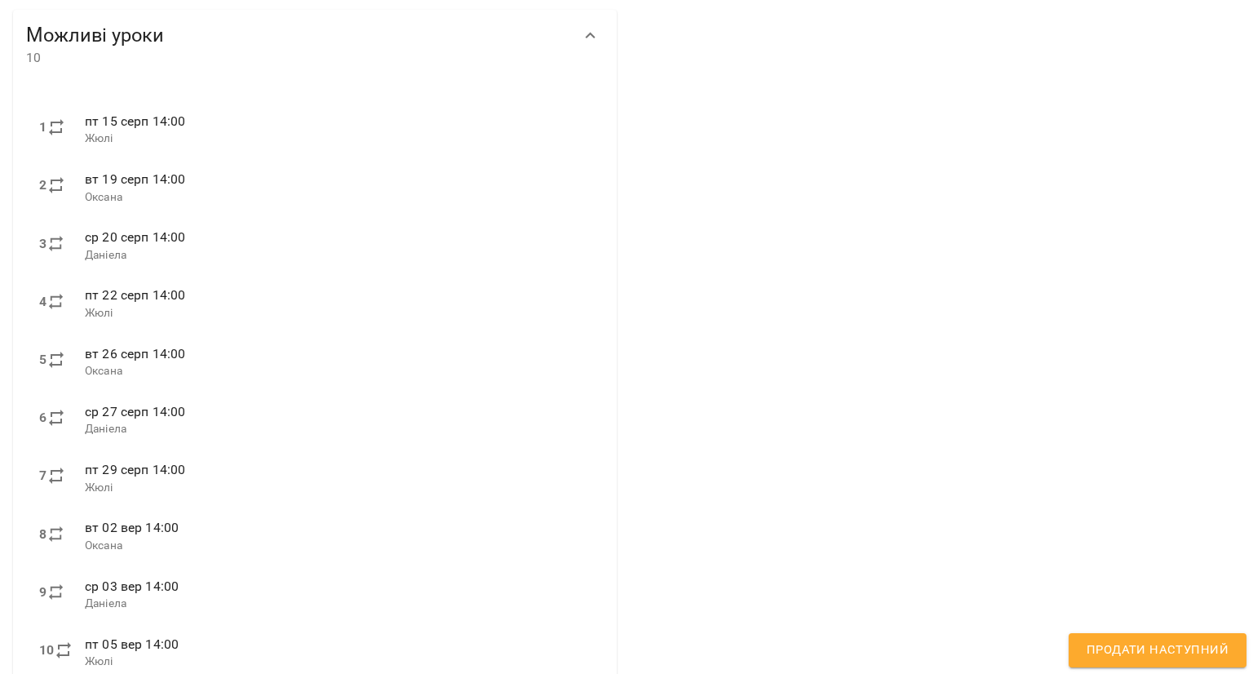
scroll to position [502, 0]
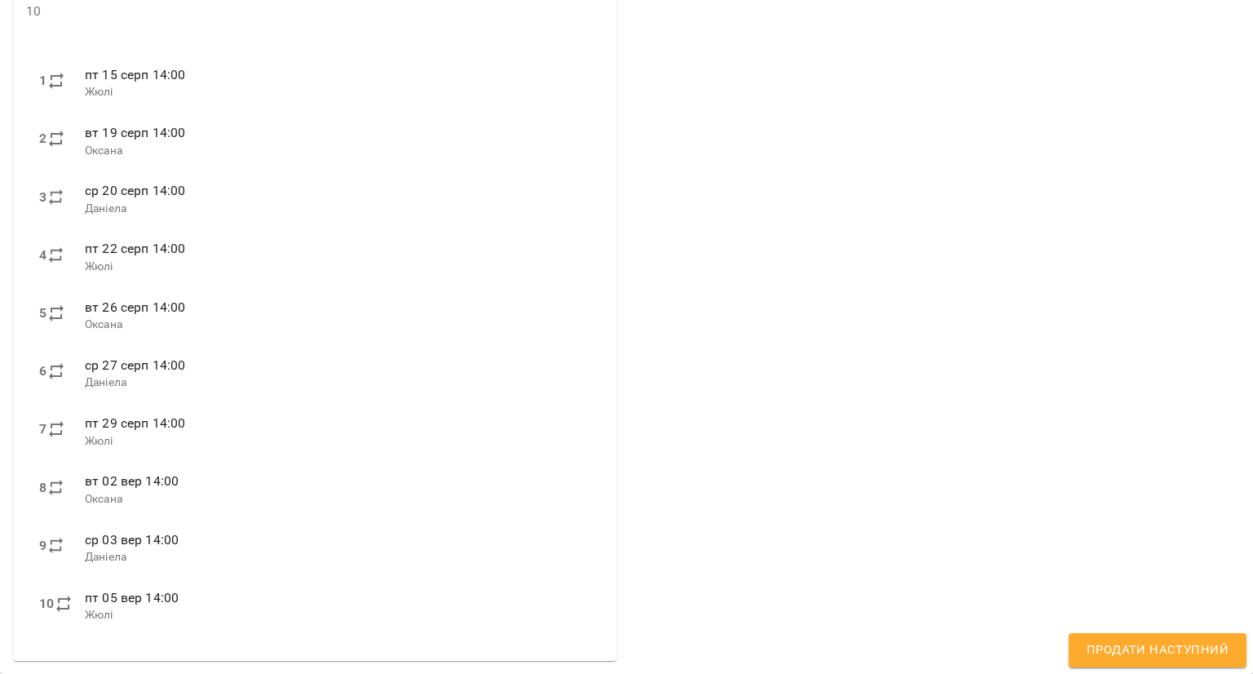
click at [1120, 640] on span "Продати наступний" at bounding box center [1158, 650] width 142 height 21
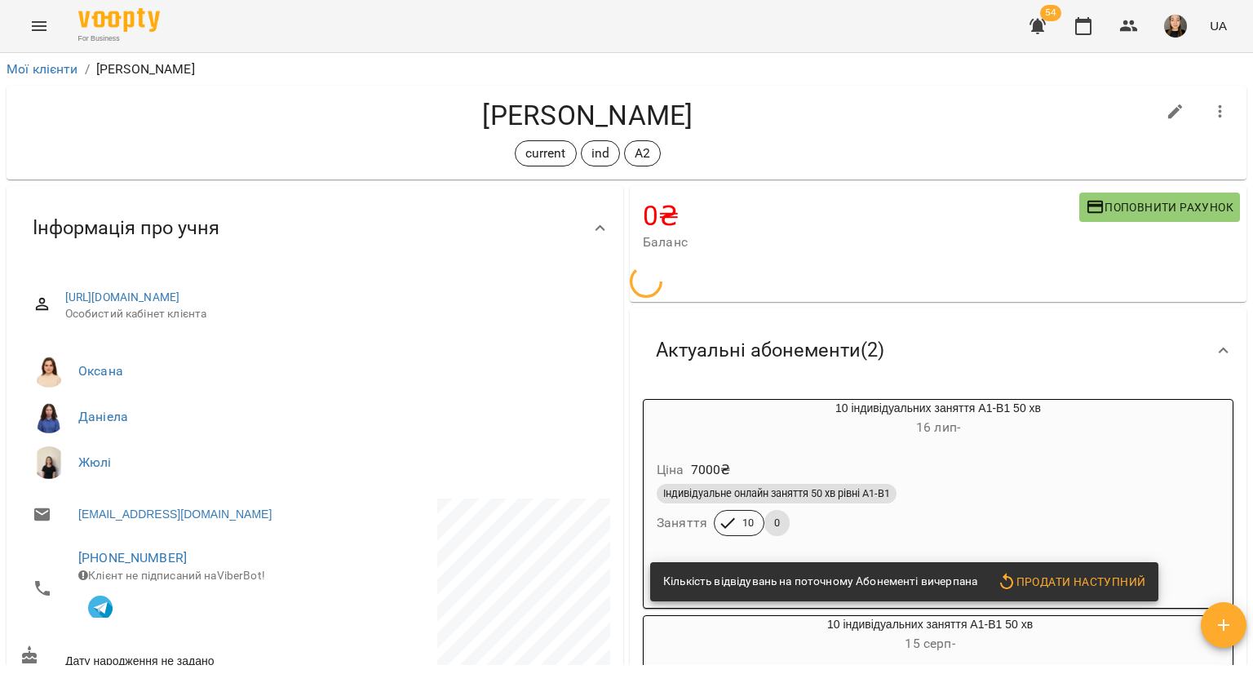
click at [1034, 484] on div "Індивідуальне онлайн заняття 50 хв рівні А1-В1" at bounding box center [938, 494] width 563 height 20
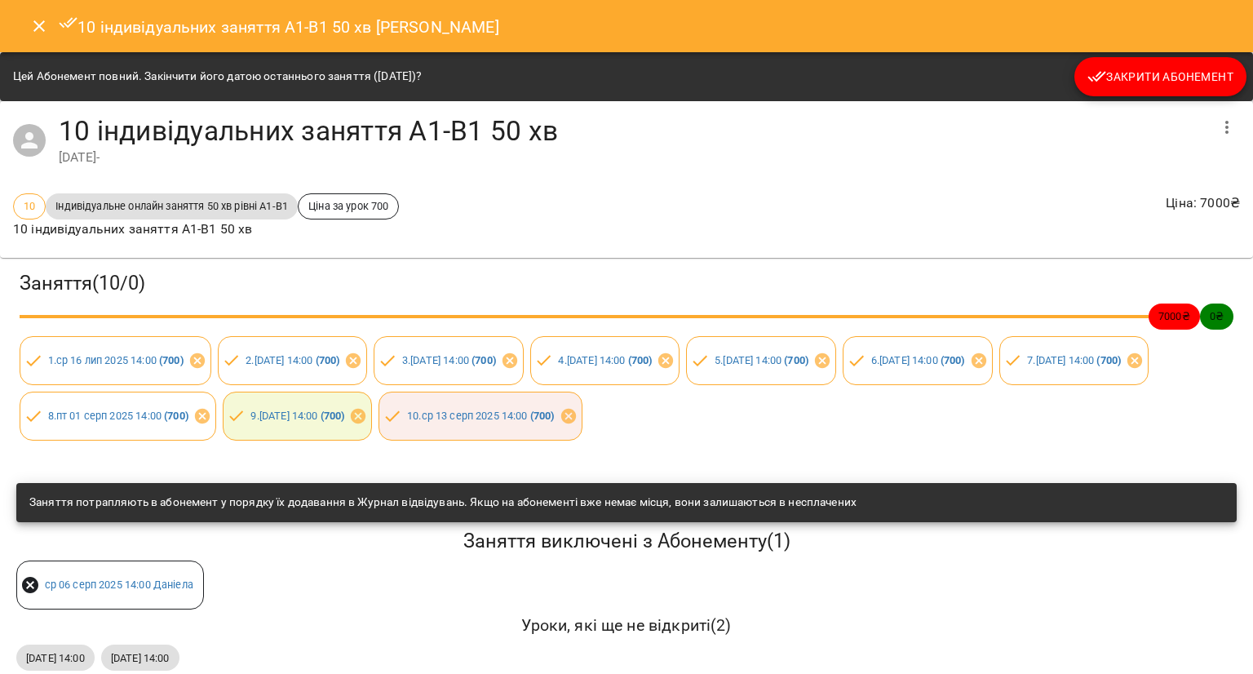
click at [1157, 82] on span "Закрити Абонемент" at bounding box center [1160, 77] width 146 height 20
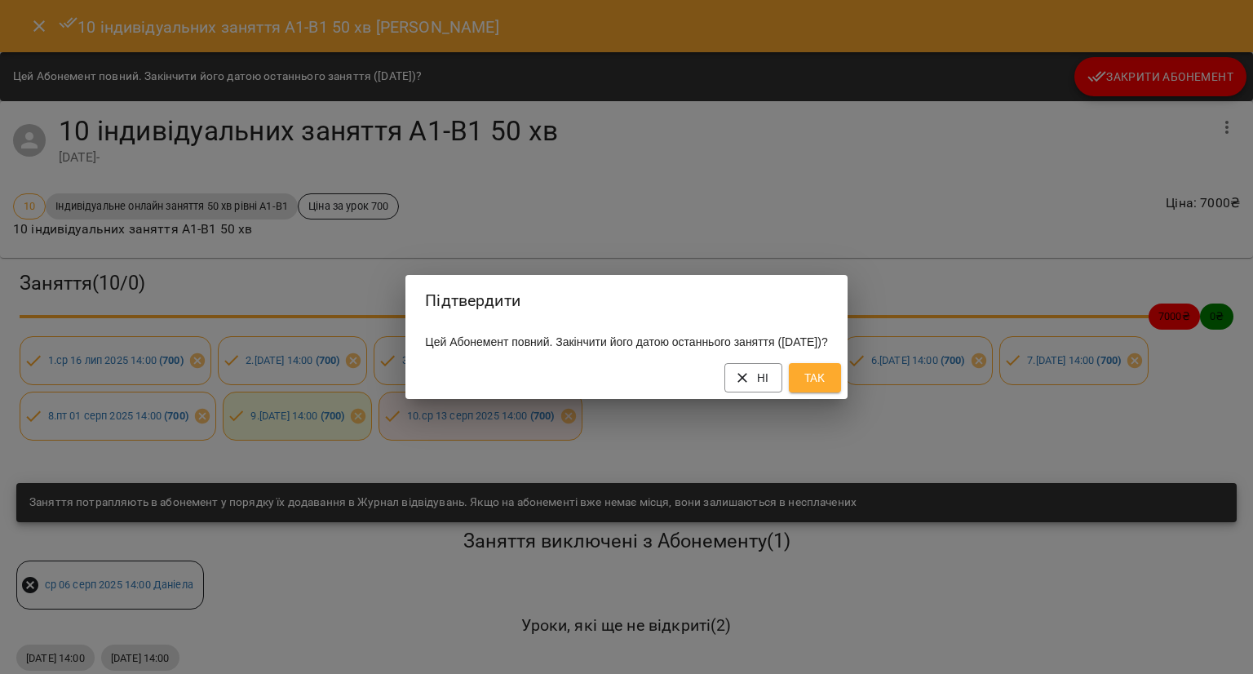
click at [828, 388] on span "Так" at bounding box center [815, 378] width 26 height 20
